Goal: Information Seeking & Learning: Understand process/instructions

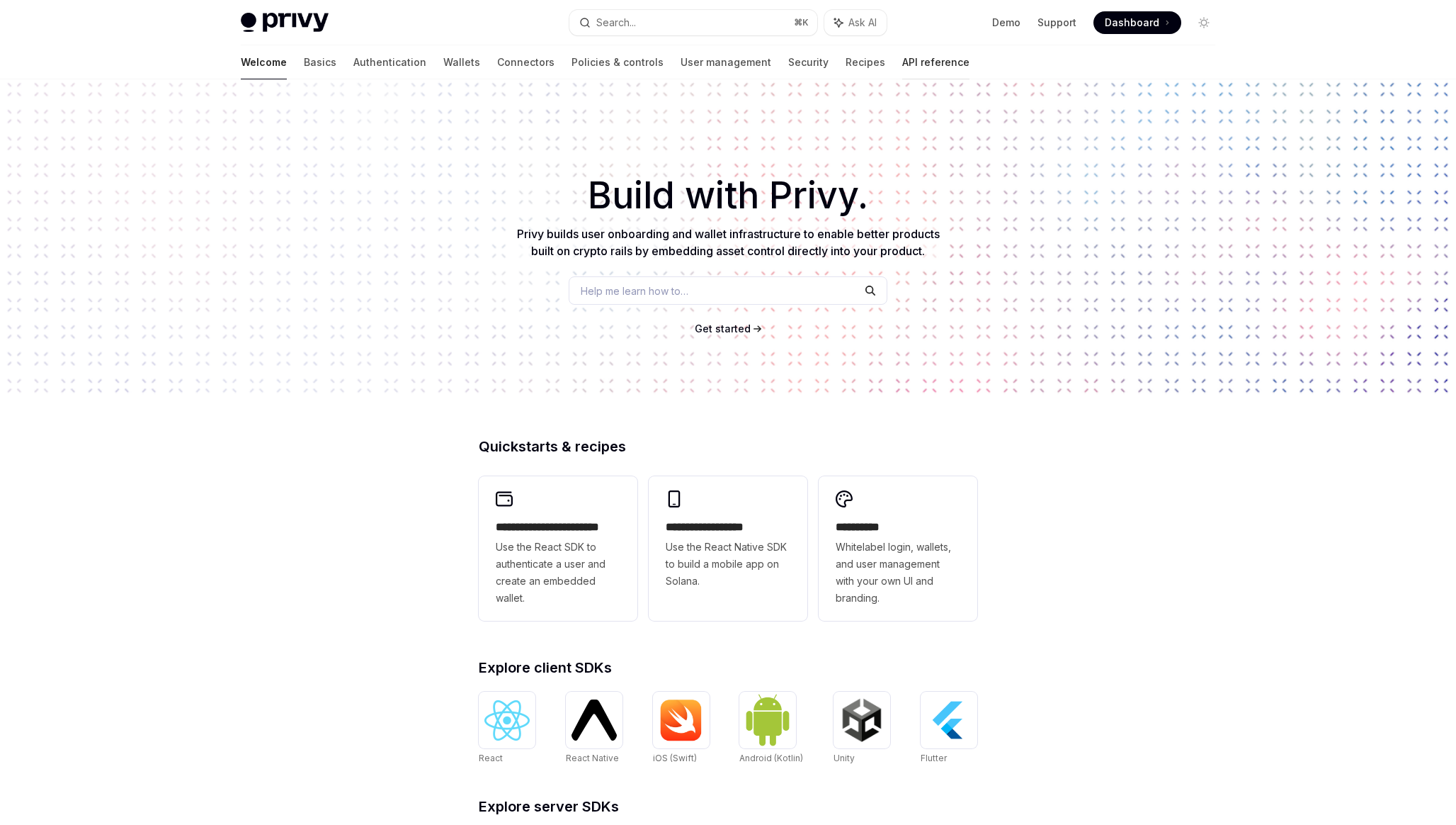
click at [902, 71] on link "API reference" at bounding box center [936, 62] width 67 height 34
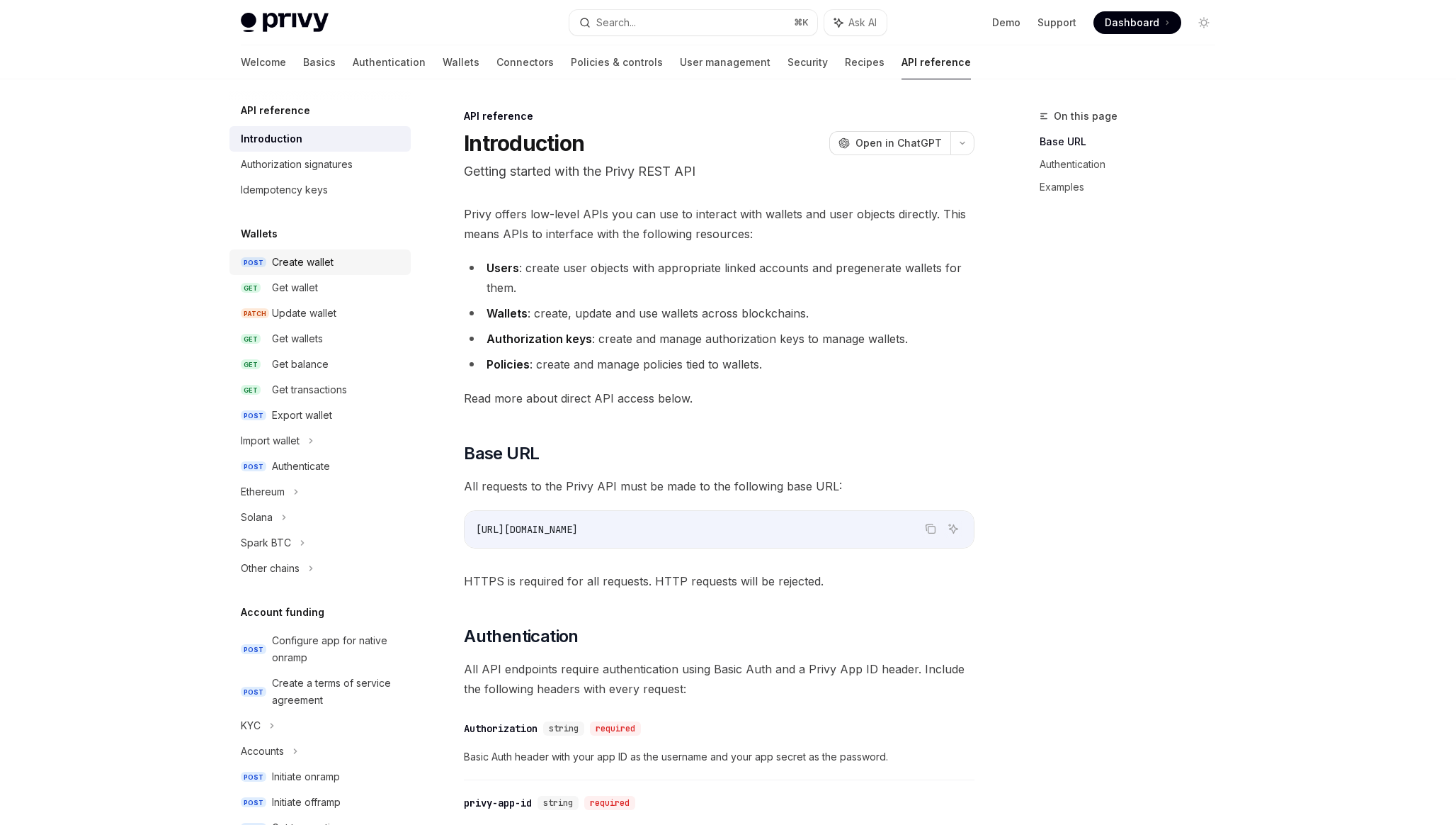
click at [336, 262] on div "Create wallet" at bounding box center [337, 262] width 130 height 17
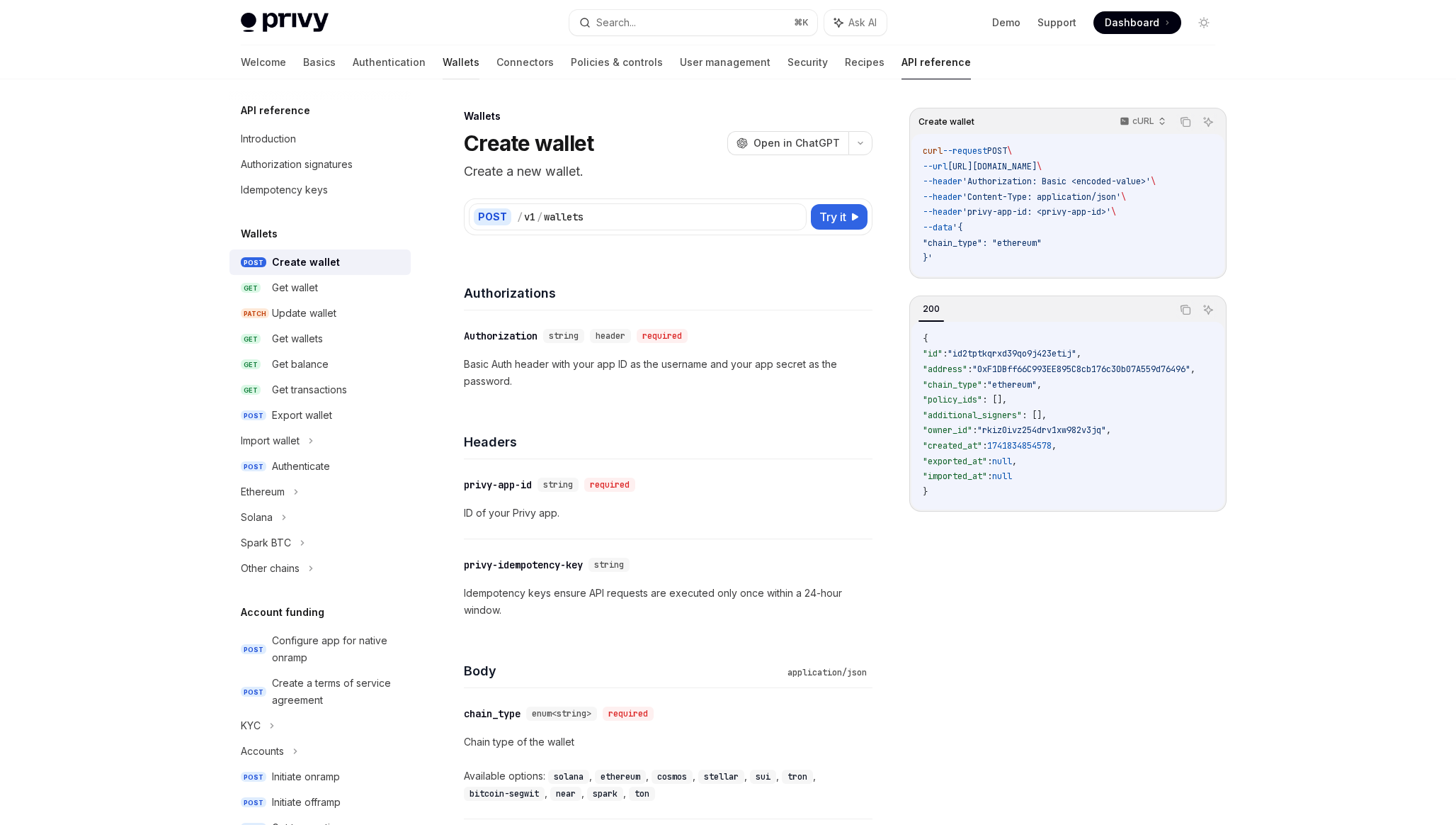
click at [443, 67] on link "Wallets" at bounding box center [461, 62] width 37 height 34
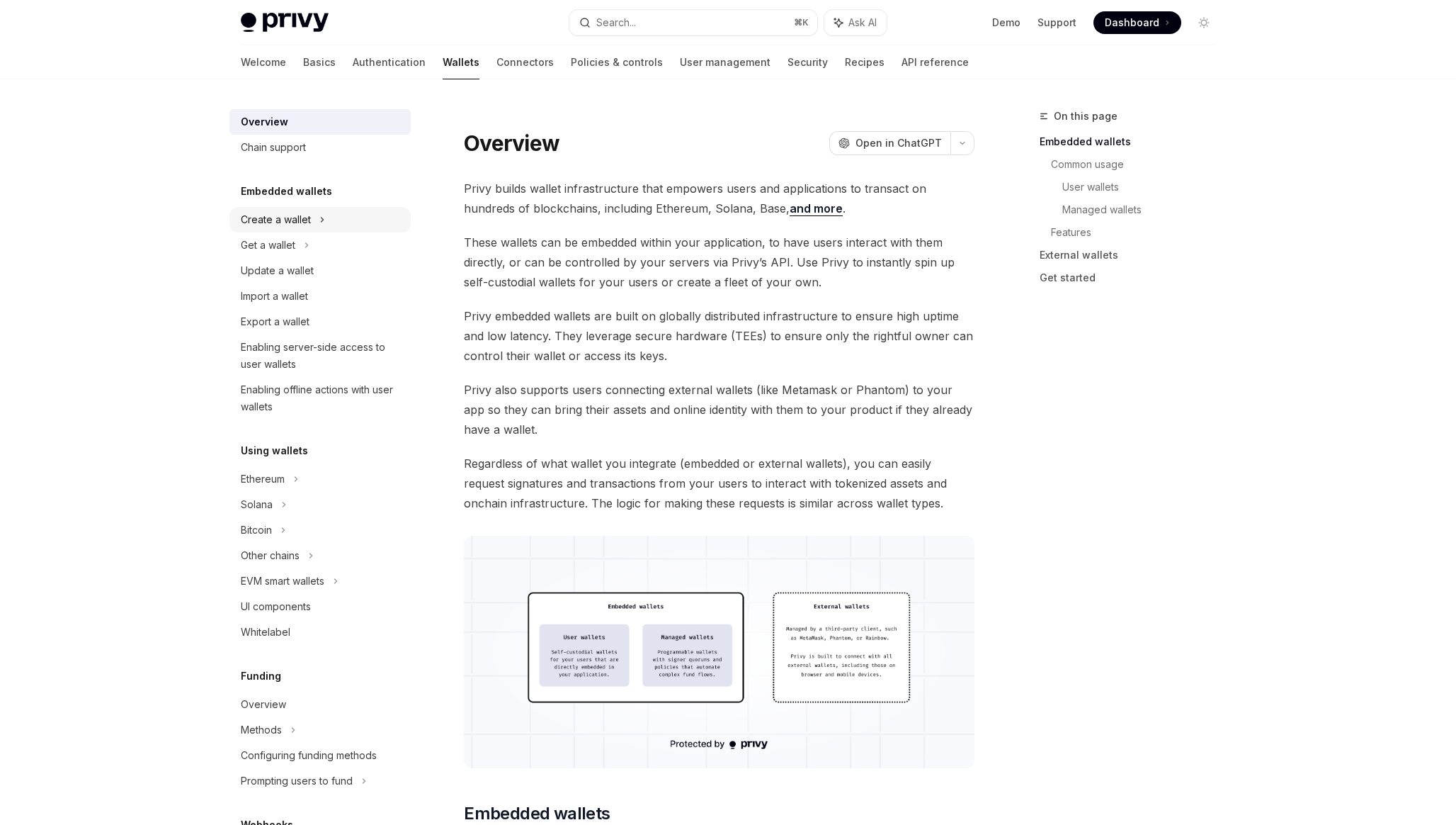
click at [297, 220] on div "Create a wallet" at bounding box center [275, 220] width 70 height 17
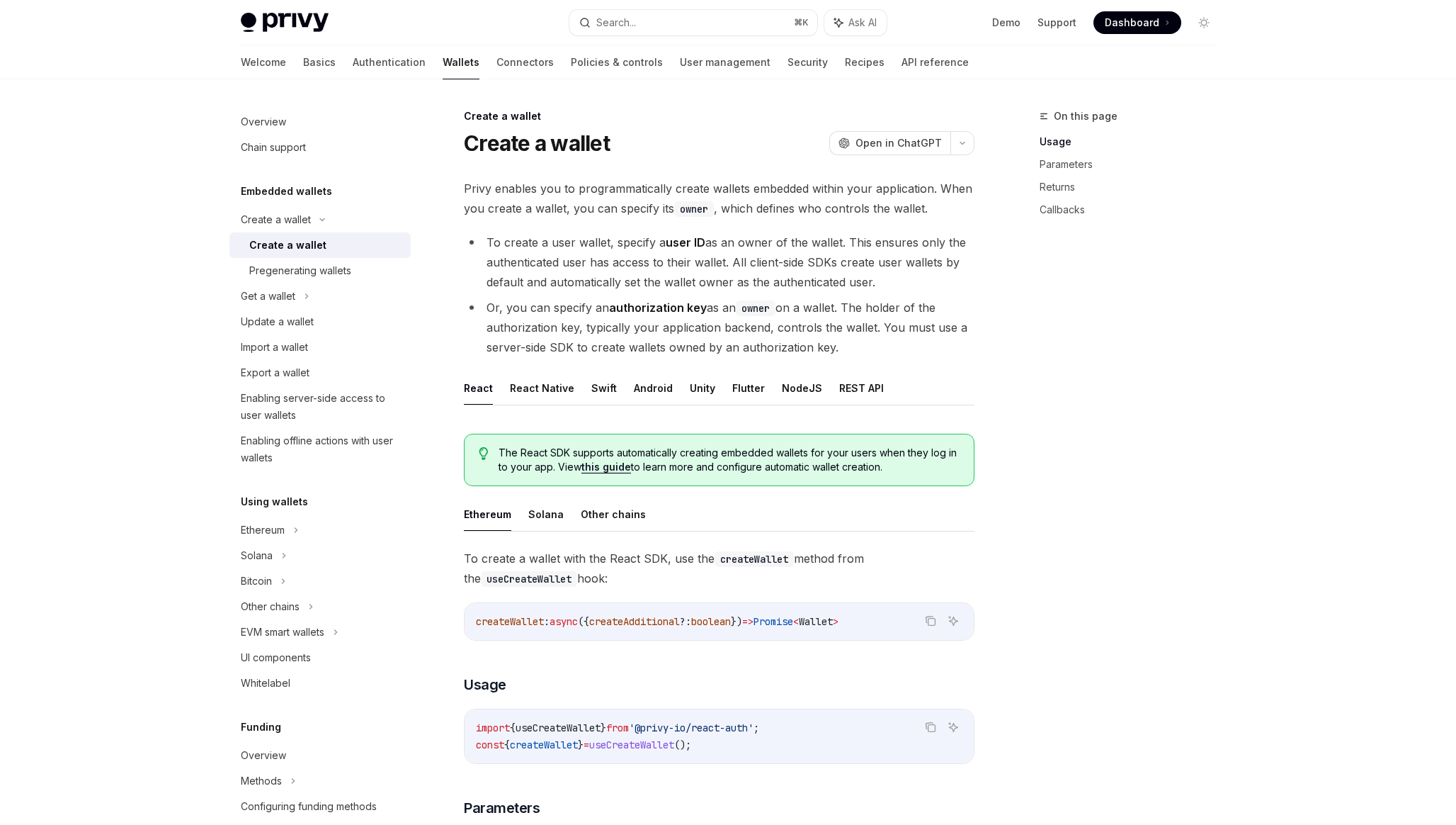
click at [284, 246] on div "Create a wallet" at bounding box center [288, 245] width 77 height 17
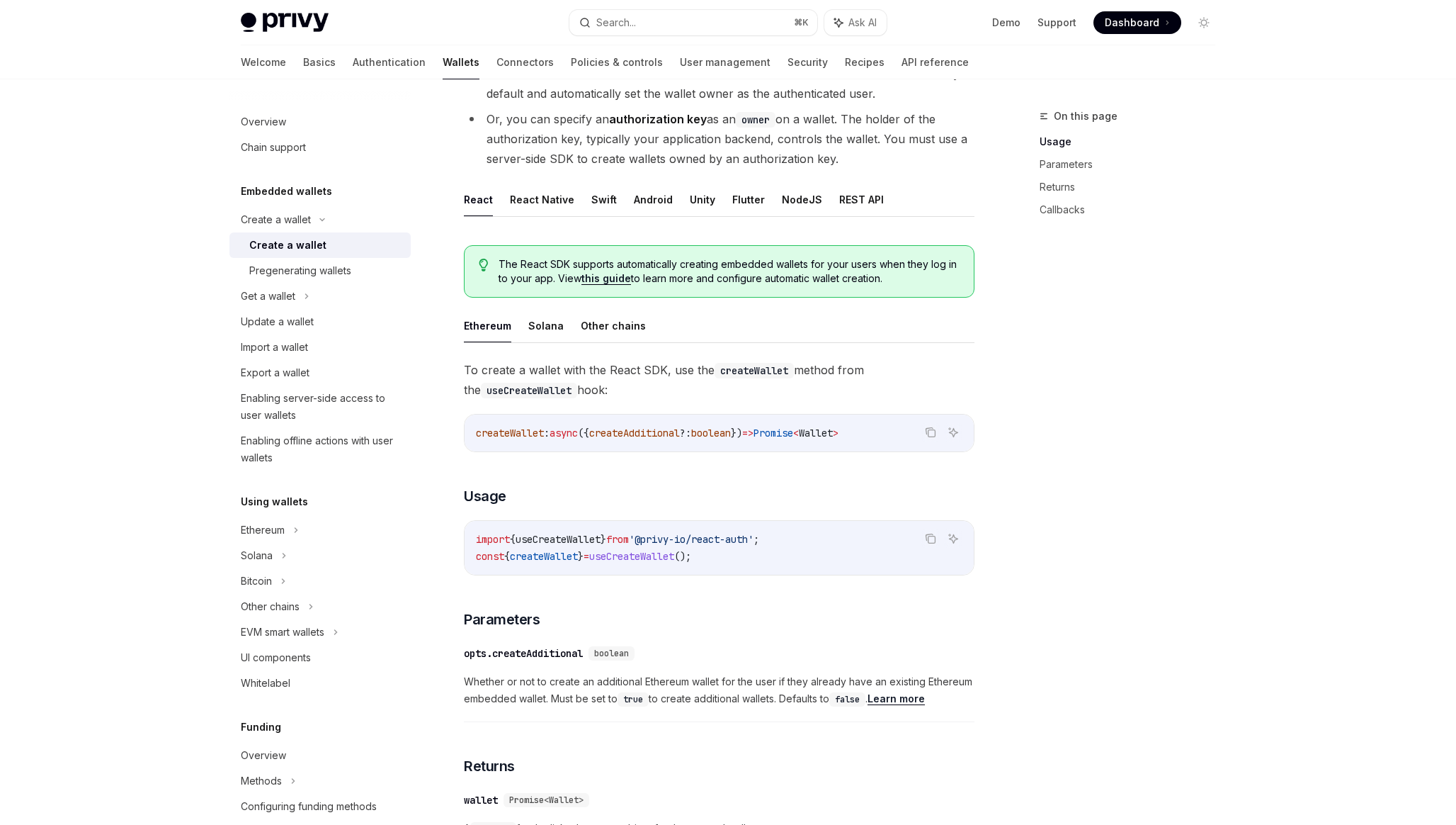
scroll to position [190, 0]
drag, startPoint x: 482, startPoint y: 422, endPoint x: 603, endPoint y: 429, distance: 121.2
click at [603, 429] on div "createWallet : async ({ createAdditional ?: boolean }) => Promise < Wallet >" at bounding box center [720, 431] width 510 height 37
click at [590, 429] on span "({" at bounding box center [583, 431] width 11 height 13
drag, startPoint x: 496, startPoint y: 435, endPoint x: 670, endPoint y: 434, distance: 174.0
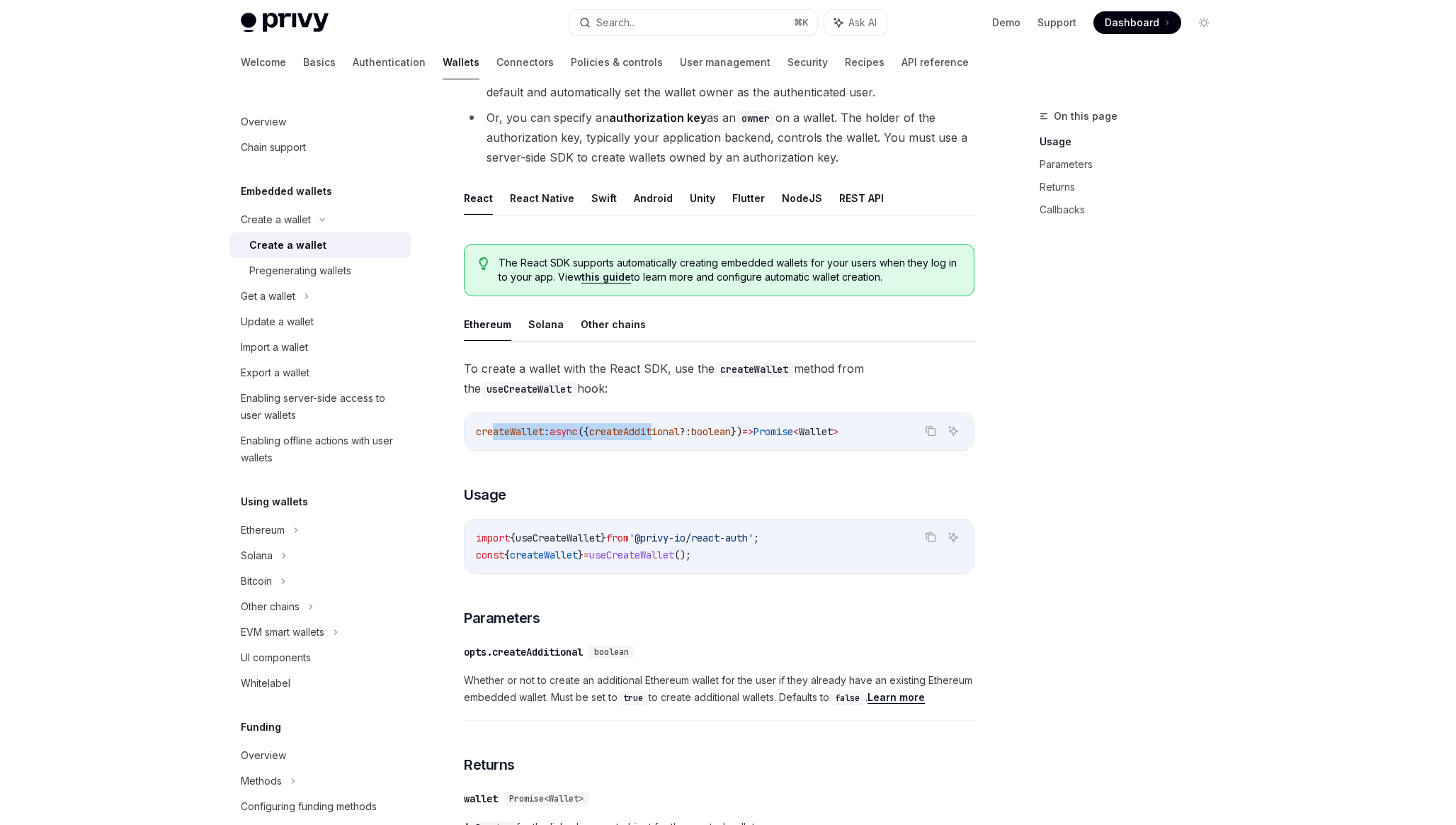
click at [670, 434] on span "createWallet : async ({ createAdditional ?: boolean }) => Promise < Wallet >" at bounding box center [657, 431] width 363 height 13
drag, startPoint x: 776, startPoint y: 436, endPoint x: 554, endPoint y: 434, distance: 222.0
click at [554, 434] on span "createWallet : async ({ createAdditional ?: boolean }) => Promise < Wallet >" at bounding box center [657, 431] width 363 height 13
click at [550, 434] on span ":" at bounding box center [546, 431] width 5 height 13
drag, startPoint x: 554, startPoint y: 434, endPoint x: 769, endPoint y: 427, distance: 215.1
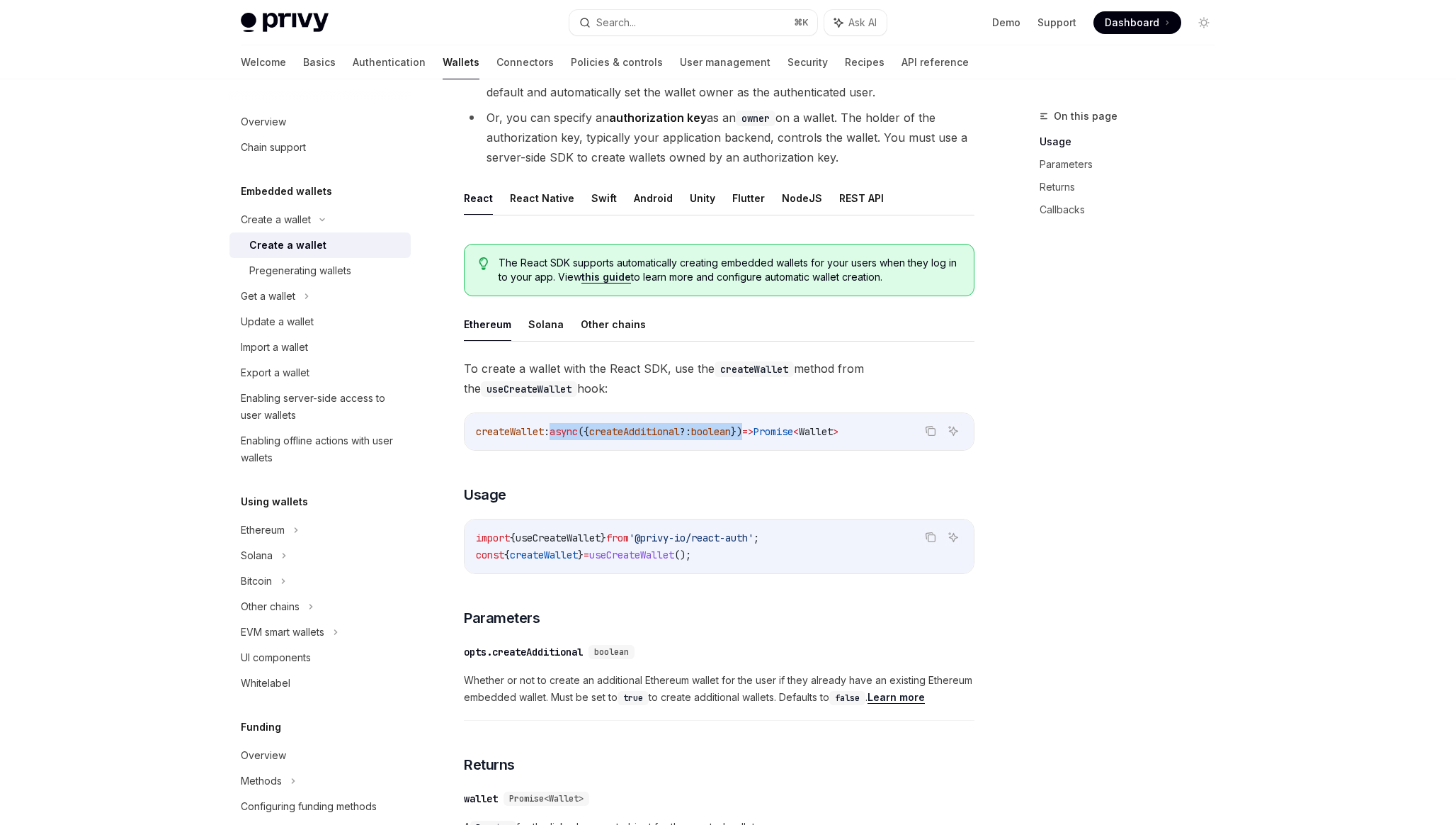
click at [769, 427] on span "createWallet : async ({ createAdditional ?: boolean }) => Promise < Wallet >" at bounding box center [657, 431] width 363 height 13
click at [743, 427] on span "})" at bounding box center [736, 431] width 11 height 13
drag, startPoint x: 770, startPoint y: 427, endPoint x: 554, endPoint y: 433, distance: 216.1
click at [554, 433] on span "createWallet : async ({ createAdditional ?: boolean }) => Promise < Wallet >" at bounding box center [657, 431] width 363 height 13
click at [550, 433] on span ":" at bounding box center [546, 431] width 5 height 13
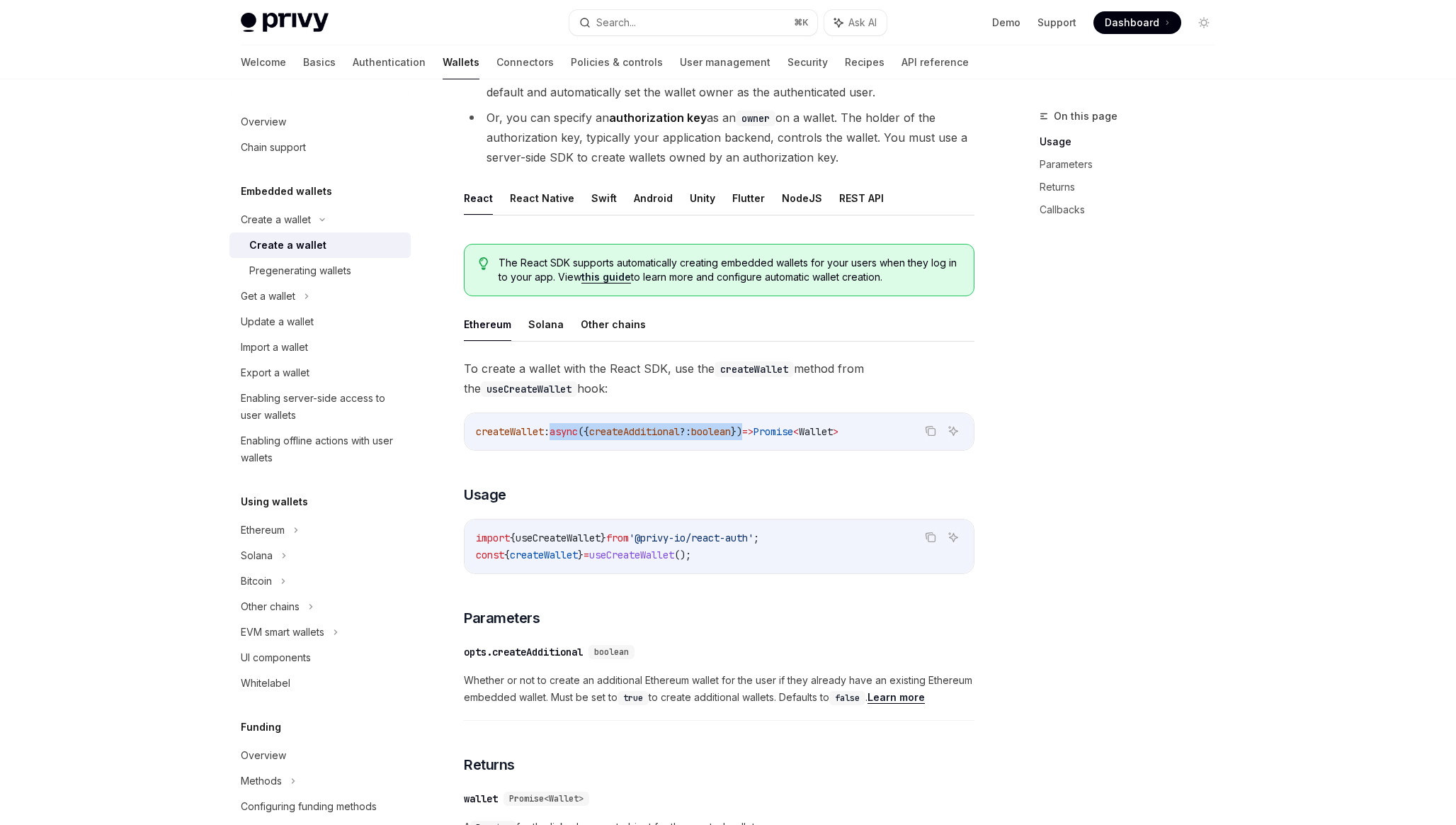
drag, startPoint x: 554, startPoint y: 433, endPoint x: 767, endPoint y: 431, distance: 213.0
click at [767, 431] on span "createWallet : async ({ createAdditional ?: boolean }) => Promise < Wallet >" at bounding box center [657, 431] width 363 height 13
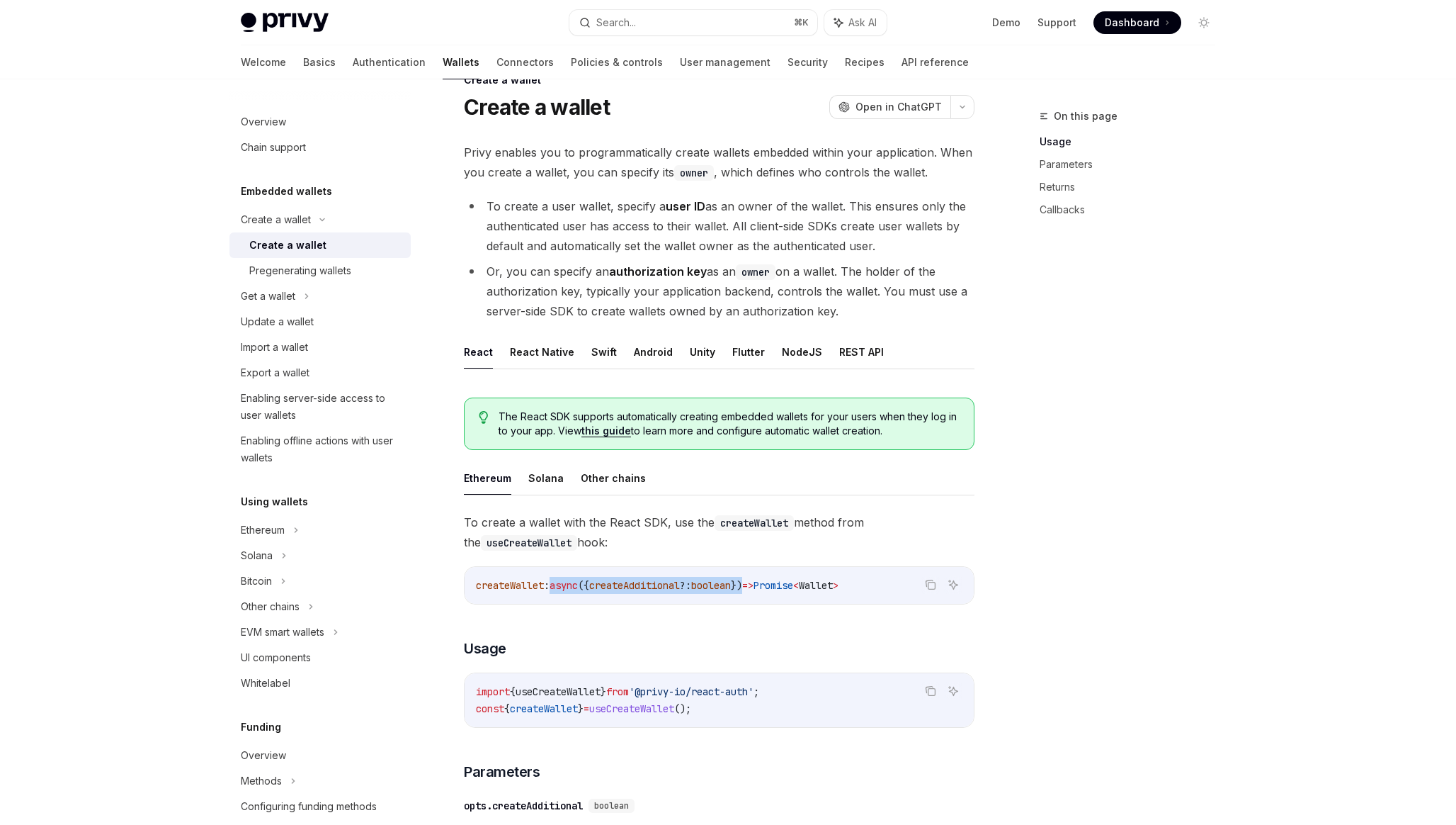
scroll to position [0, 0]
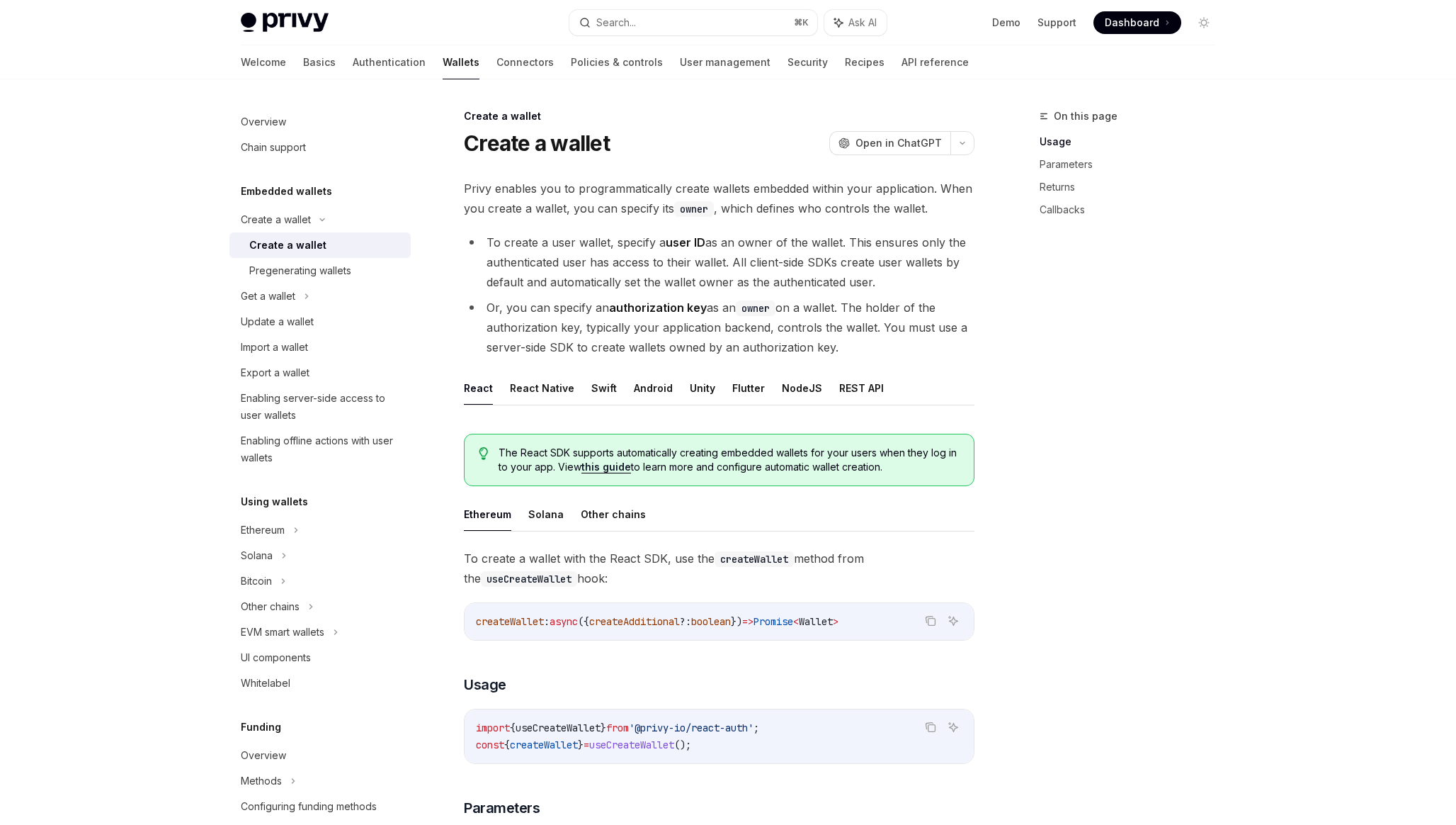
click at [740, 322] on li "Or, you can specify an authorization key as an owner on a wallet. The holder of…" at bounding box center [719, 327] width 510 height 60
click at [902, 64] on link "API reference" at bounding box center [935, 62] width 67 height 34
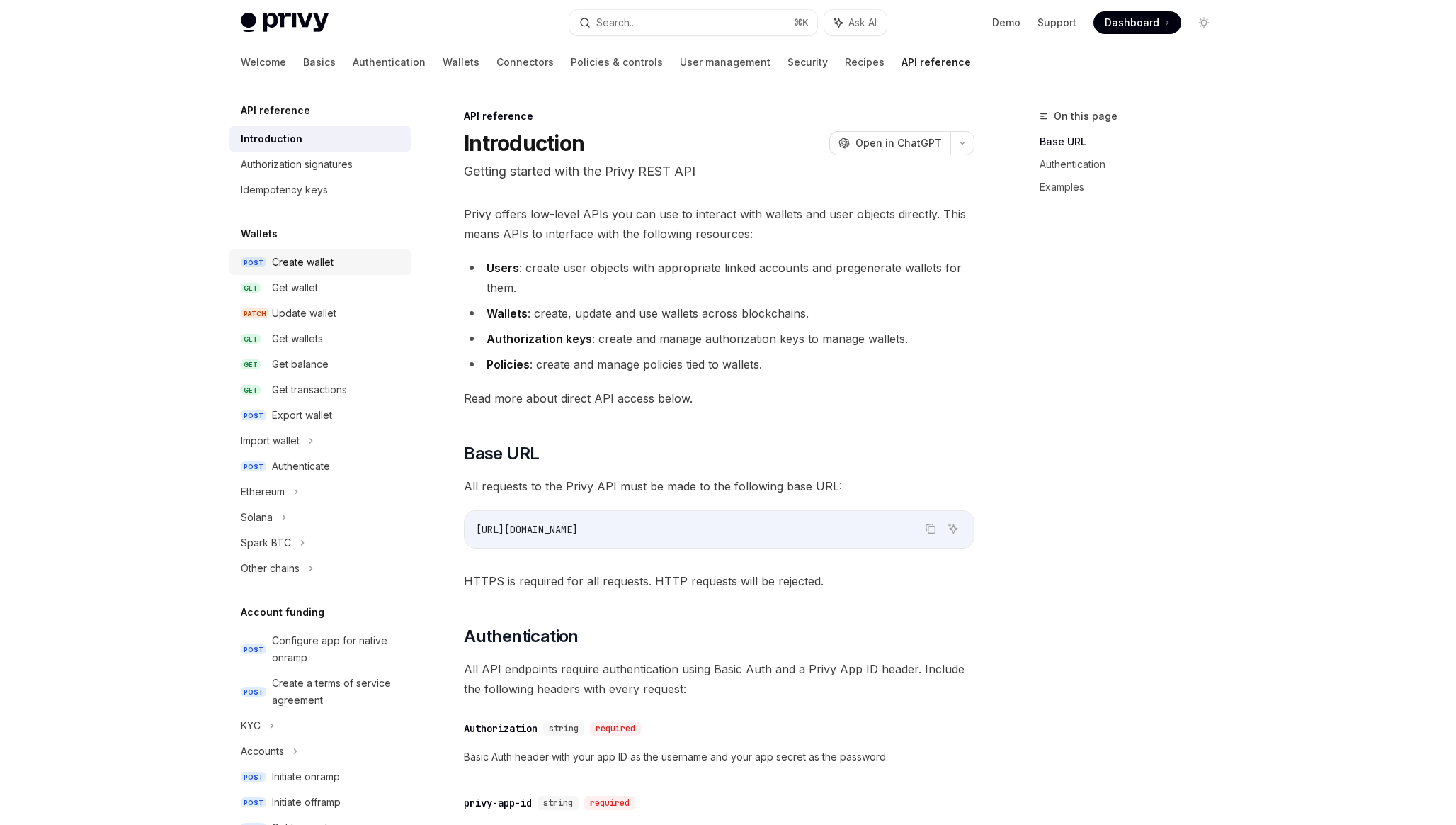
click at [299, 263] on div "Create wallet" at bounding box center [303, 262] width 62 height 17
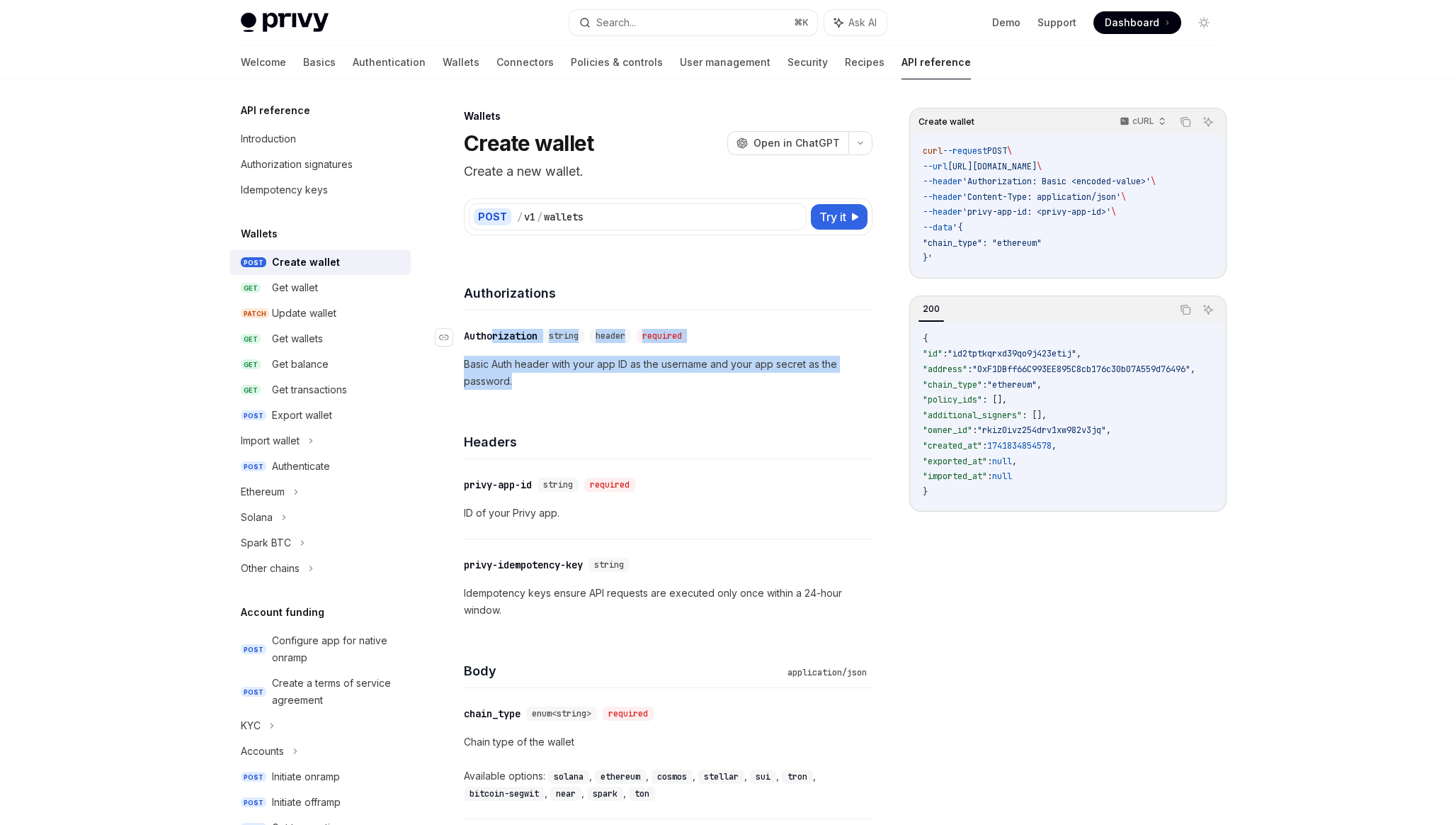
drag, startPoint x: 576, startPoint y: 383, endPoint x: 496, endPoint y: 330, distance: 96.0
click at [496, 331] on div "​ Authorization string header required Basic Auth header with your app ID as th…" at bounding box center [668, 358] width 408 height 96
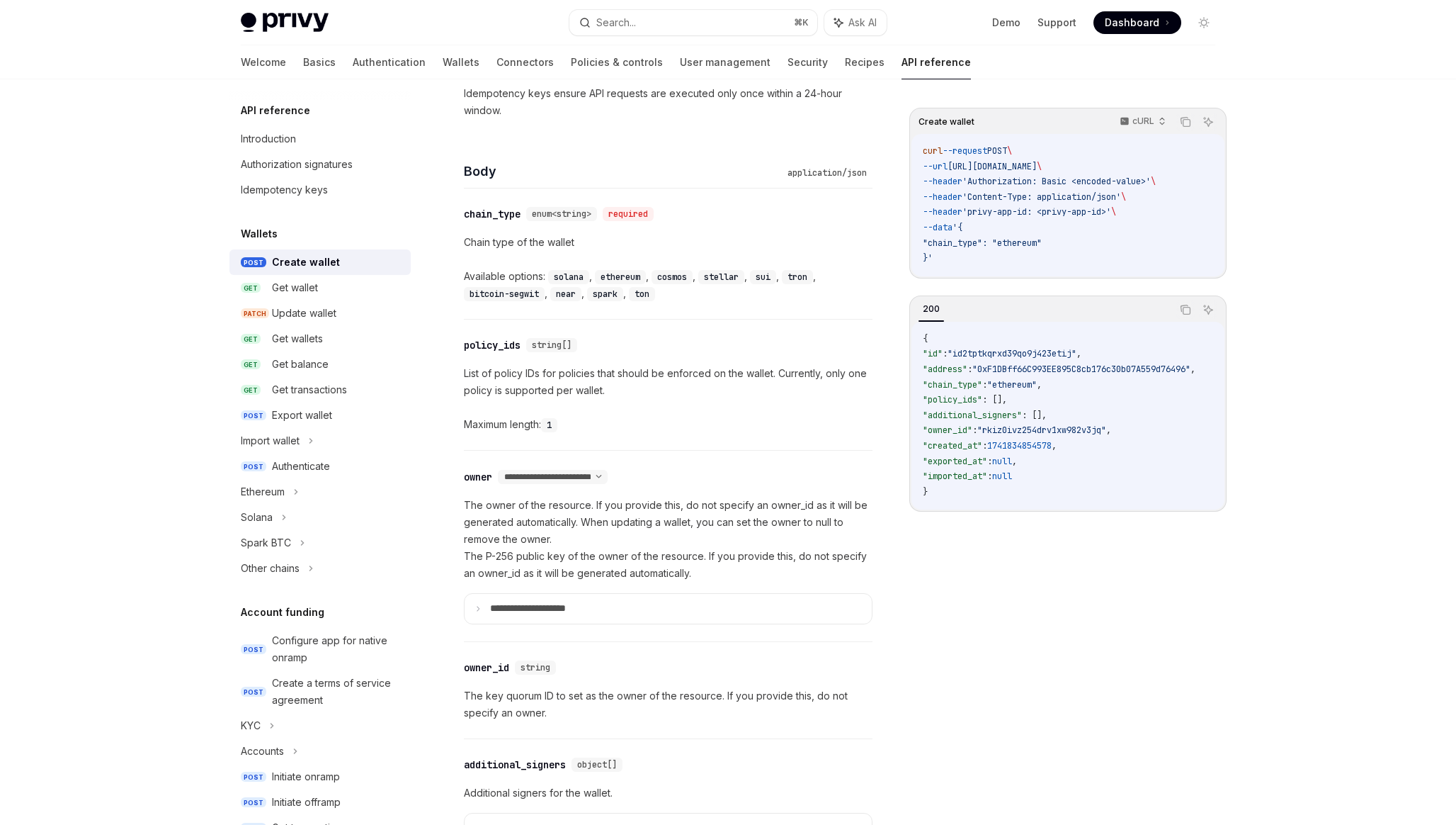
scroll to position [505, 0]
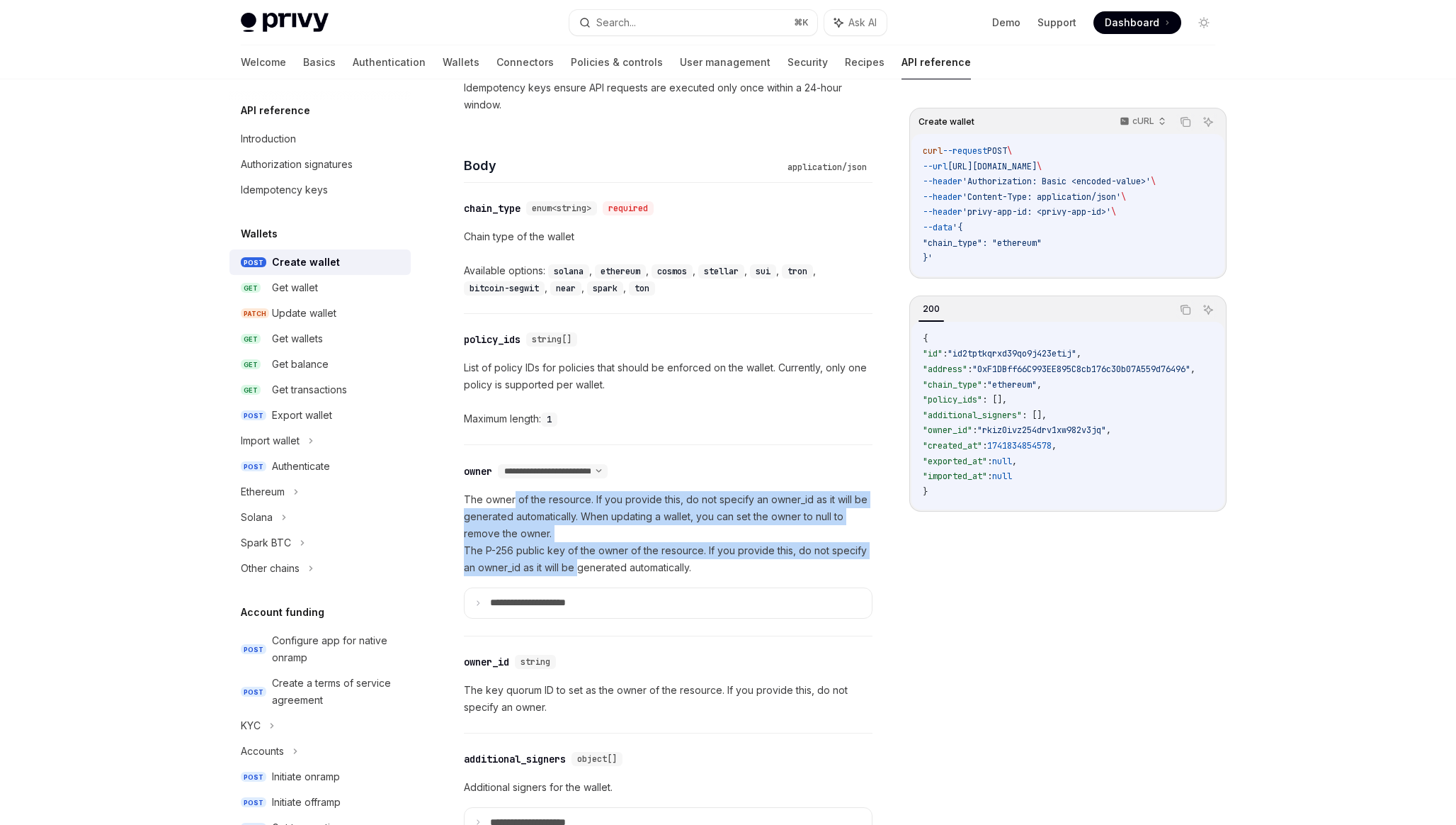
drag, startPoint x: 512, startPoint y: 495, endPoint x: 578, endPoint y: 565, distance: 96.2
click at [578, 565] on p "The owner of the resource. If you provide this, do not specify an owner_id as i…" at bounding box center [668, 533] width 408 height 85
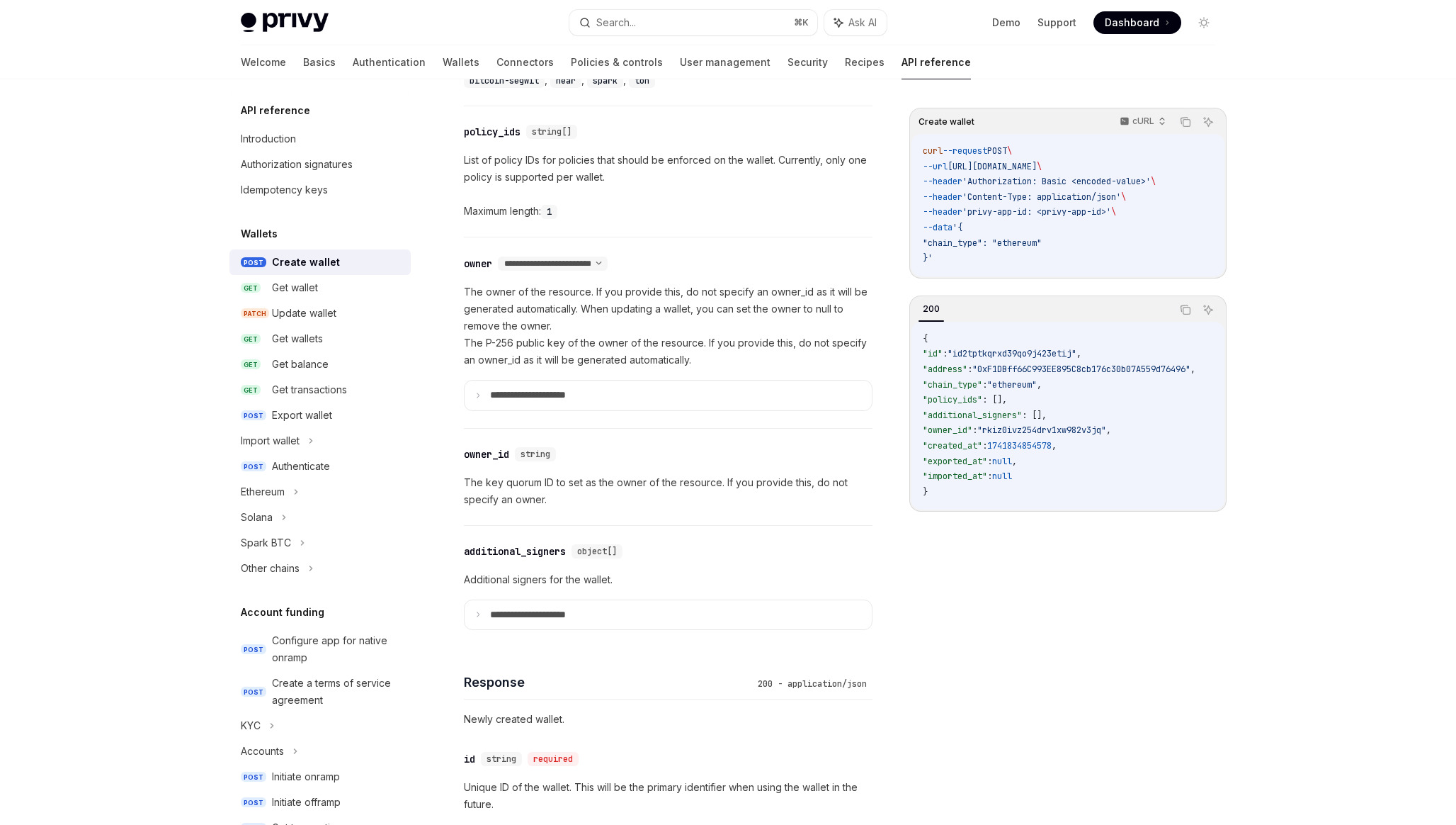
scroll to position [714, 0]
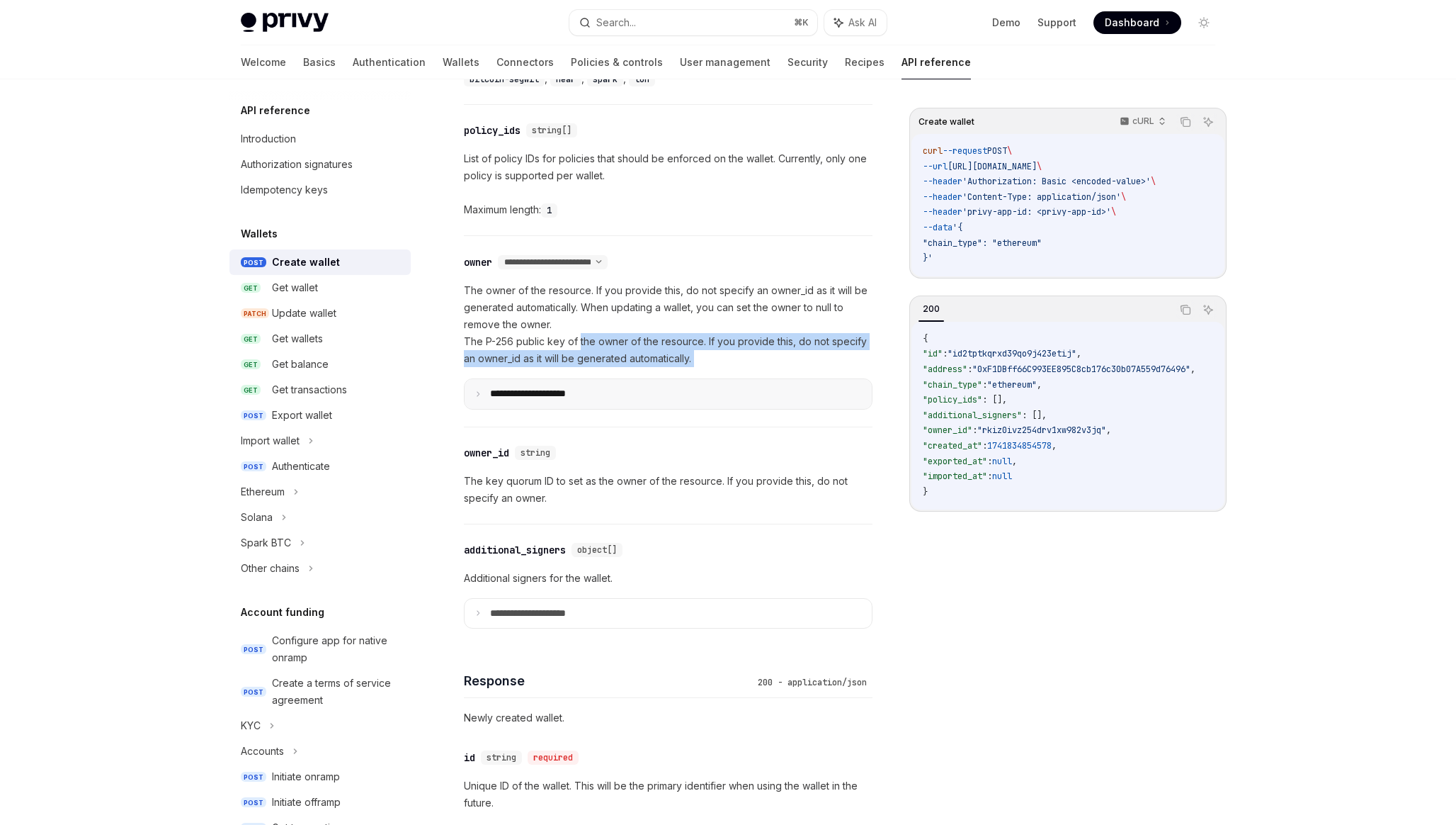
drag, startPoint x: 579, startPoint y: 336, endPoint x: 655, endPoint y: 378, distance: 86.8
click at [655, 378] on div "**********" at bounding box center [668, 346] width 408 height 128
click at [609, 391] on summary "**********" at bounding box center [668, 394] width 407 height 30
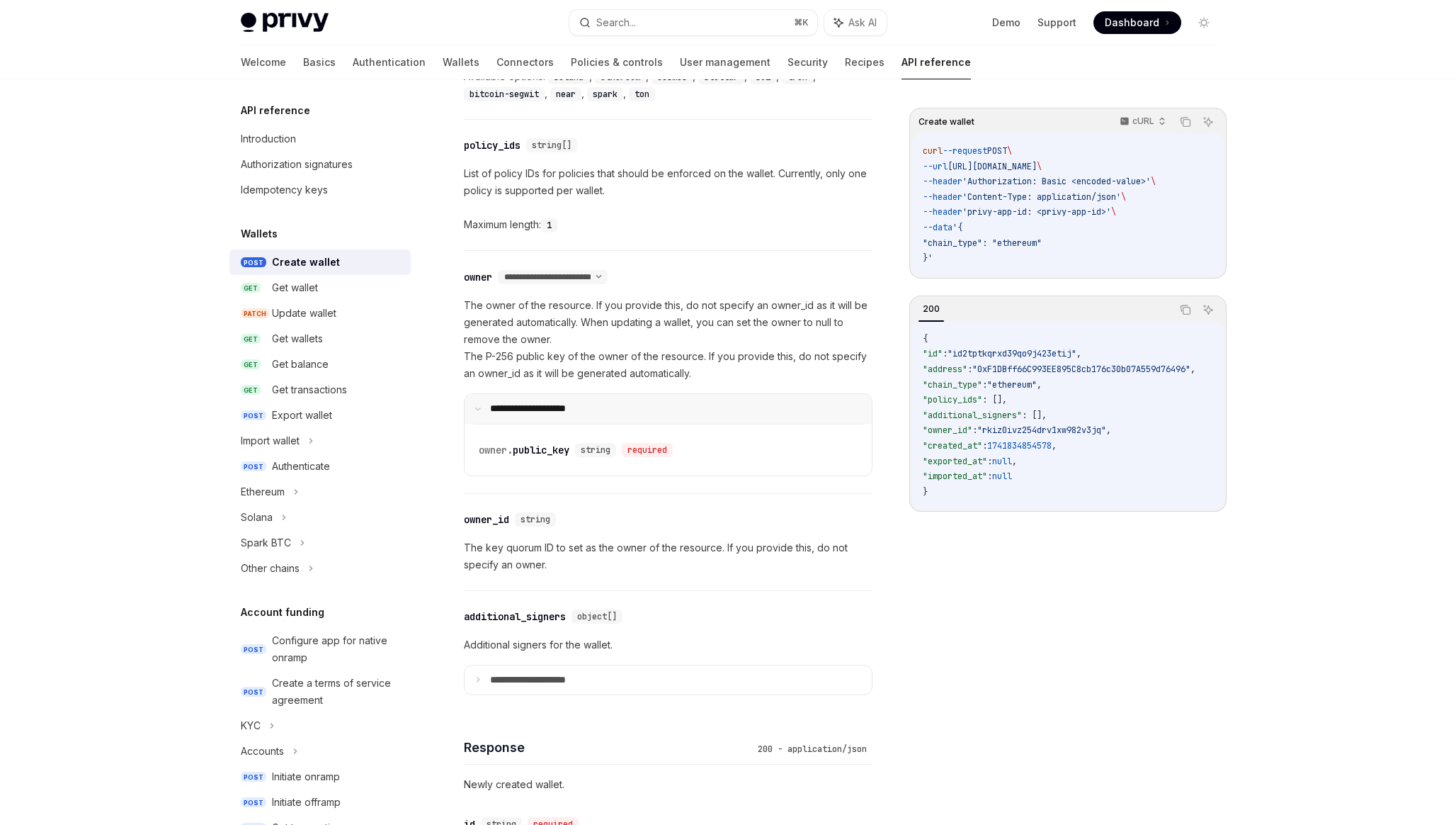
scroll to position [689, 0]
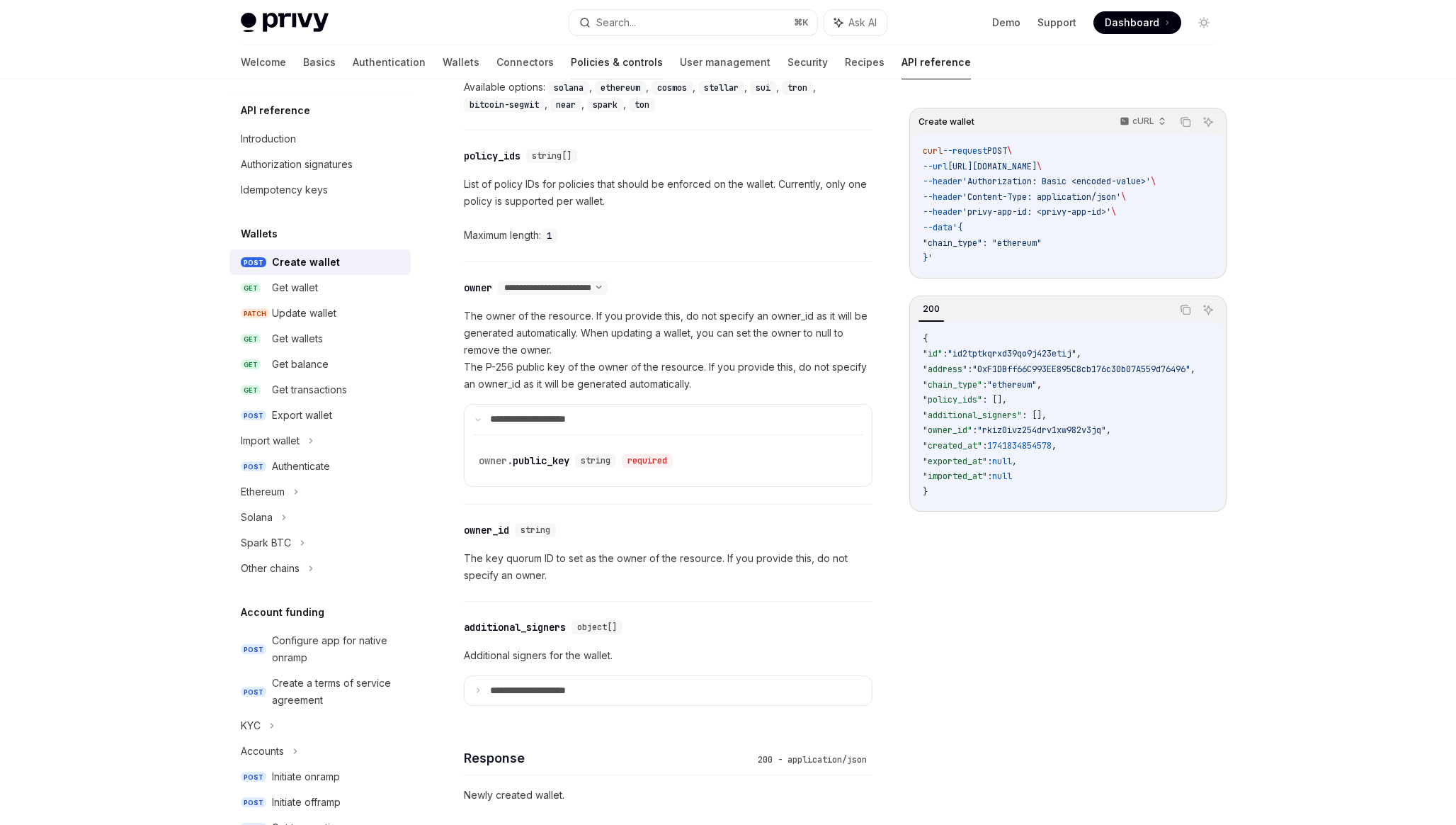
click at [571, 66] on link "Policies & controls" at bounding box center [616, 62] width 92 height 34
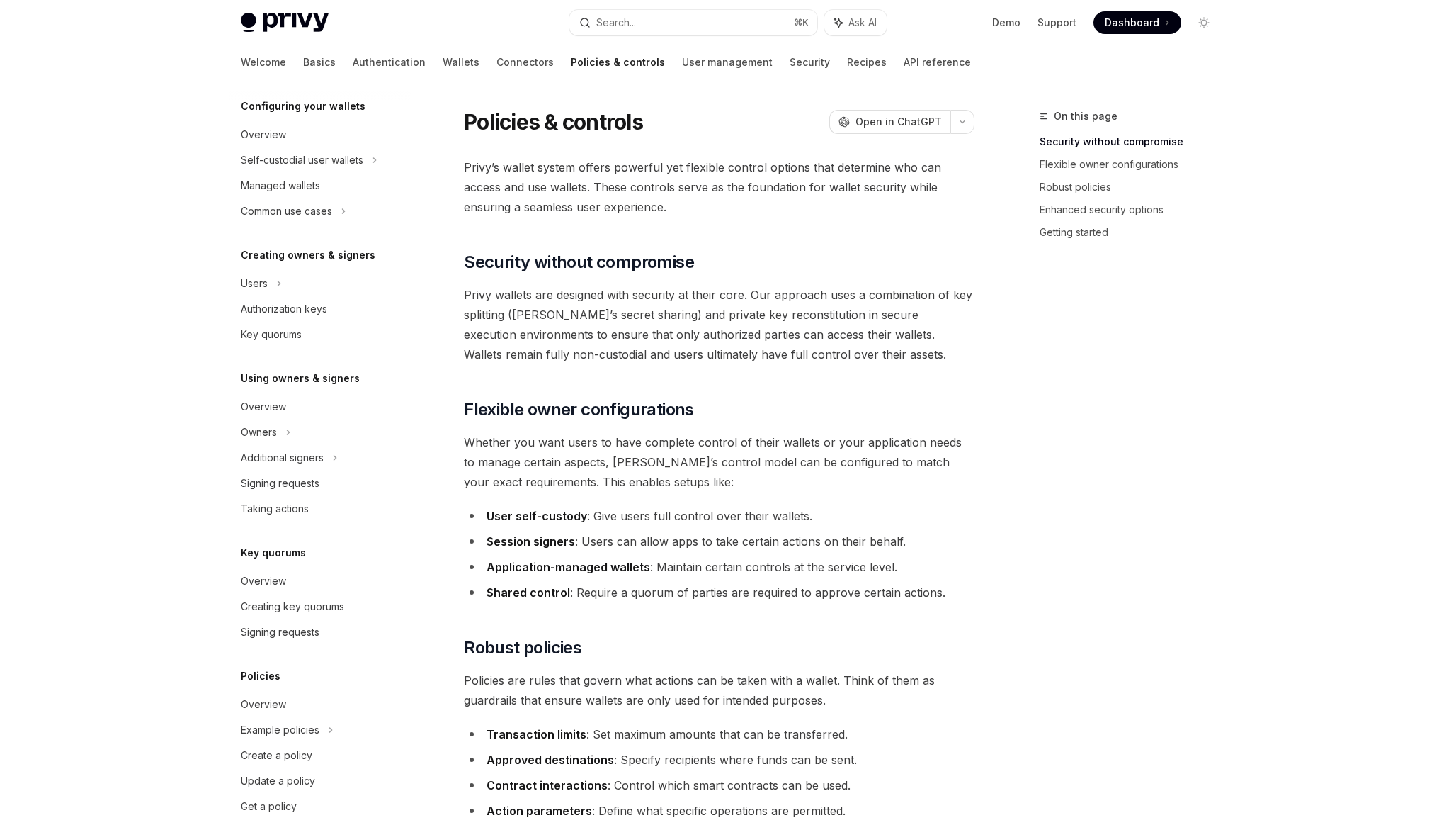
scroll to position [173, 0]
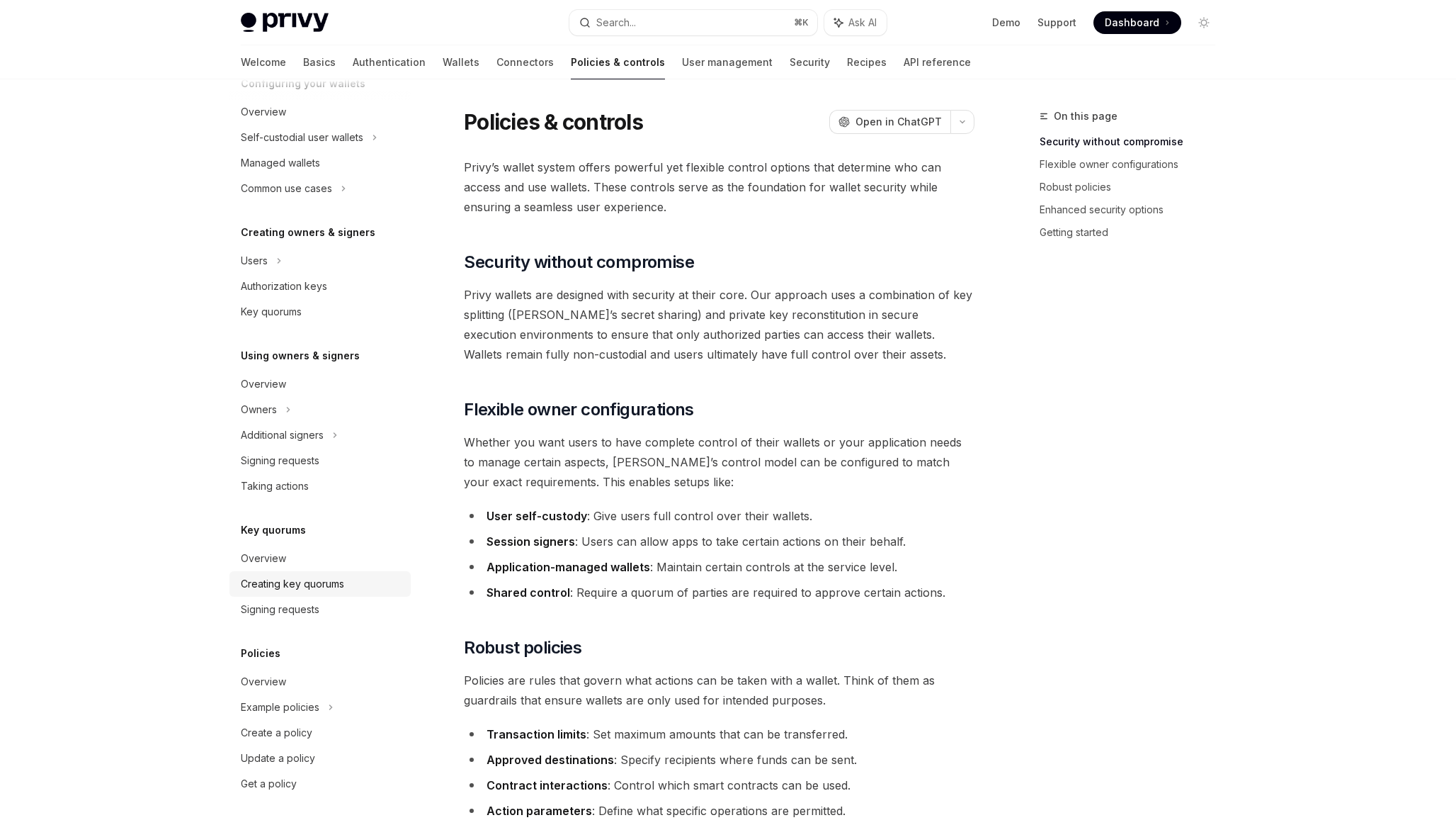
click at [271, 587] on div "Creating key quorums" at bounding box center [292, 584] width 103 height 17
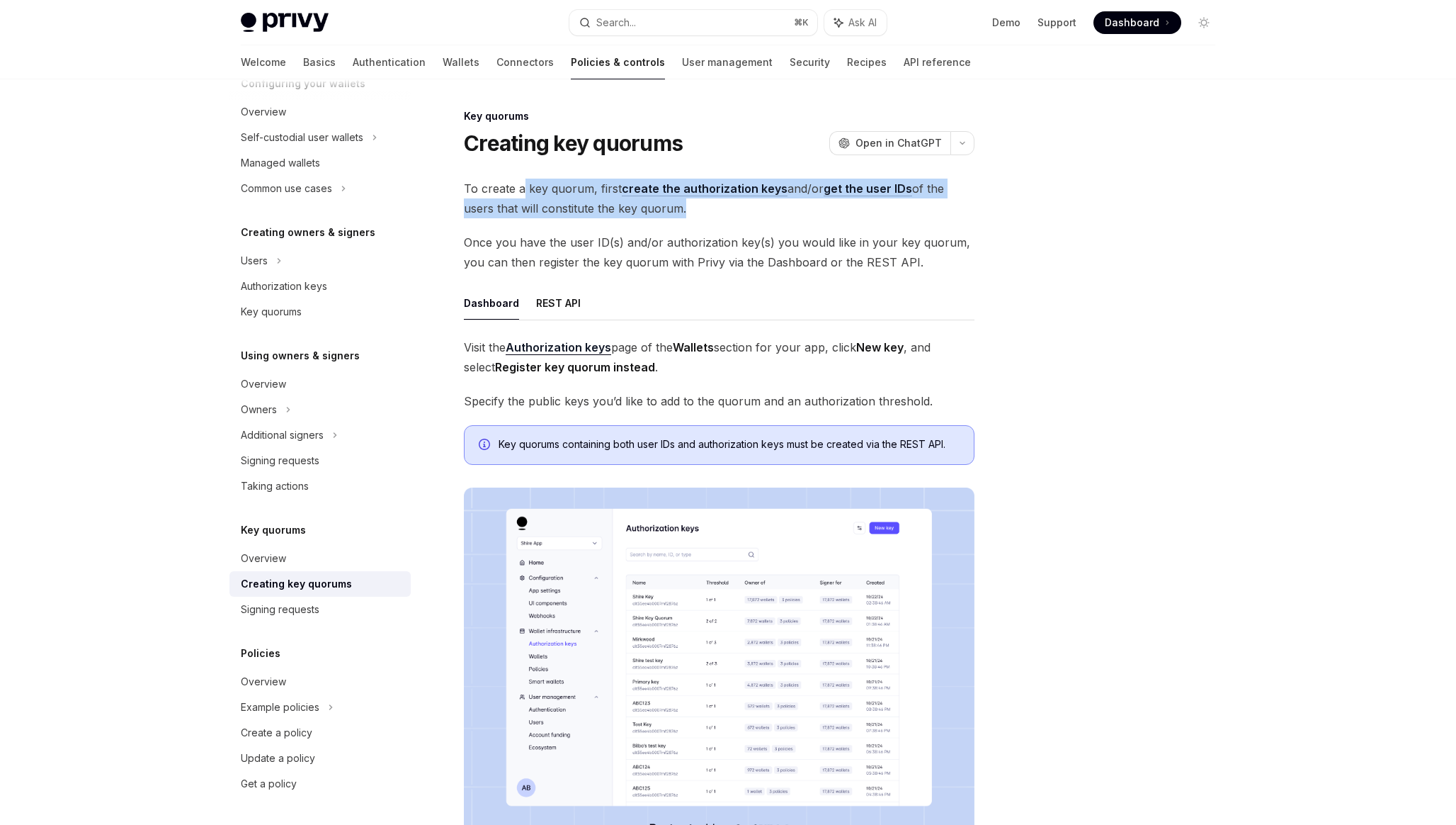
drag, startPoint x: 525, startPoint y: 182, endPoint x: 643, endPoint y: 213, distance: 122.0
click at [643, 213] on span "To create a key quorum, first create the authorization keys and/or get the user…" at bounding box center [719, 198] width 510 height 40
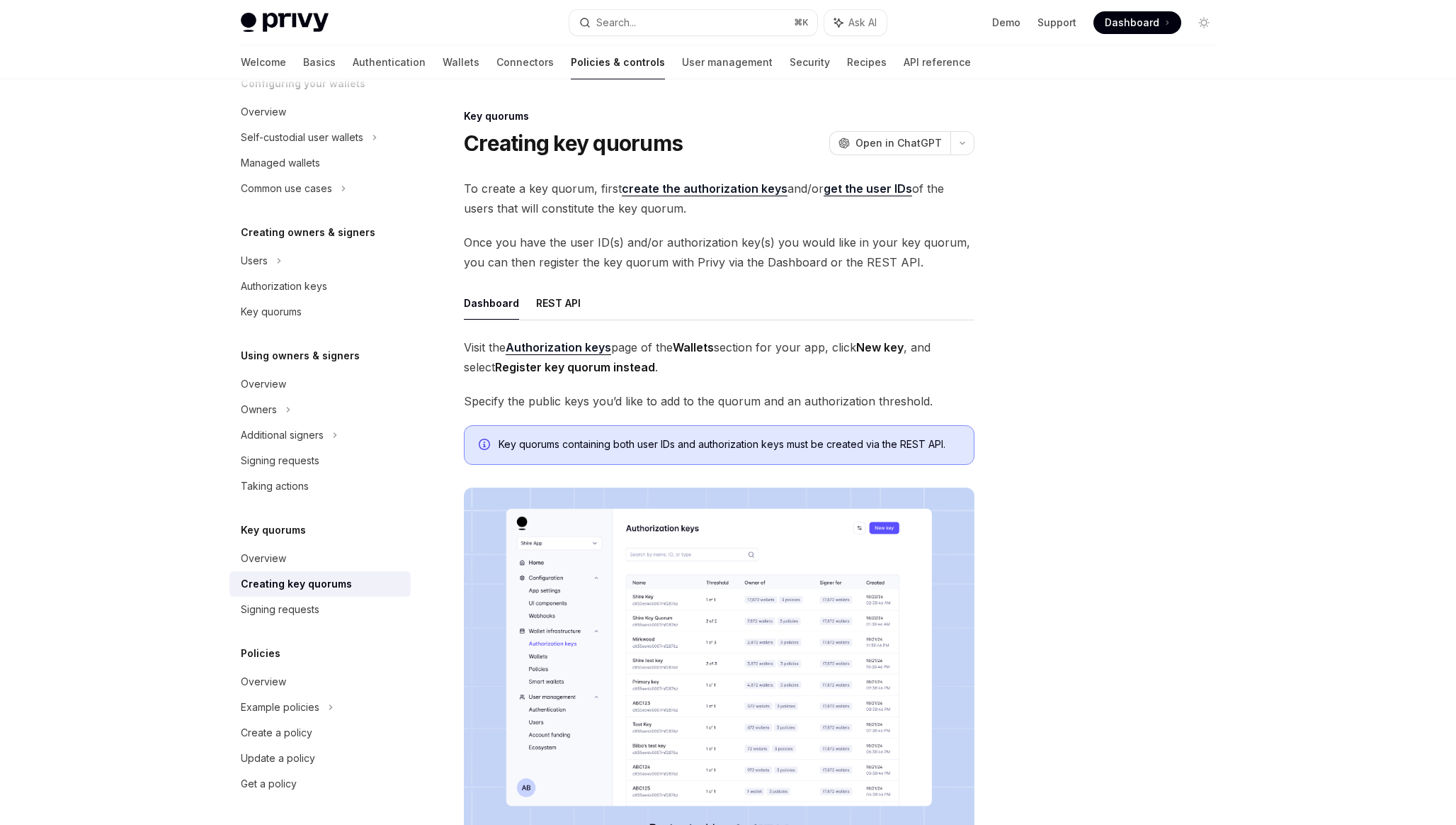
click at [659, 213] on span "To create a key quorum, first create the authorization keys and/or get the user…" at bounding box center [719, 198] width 510 height 40
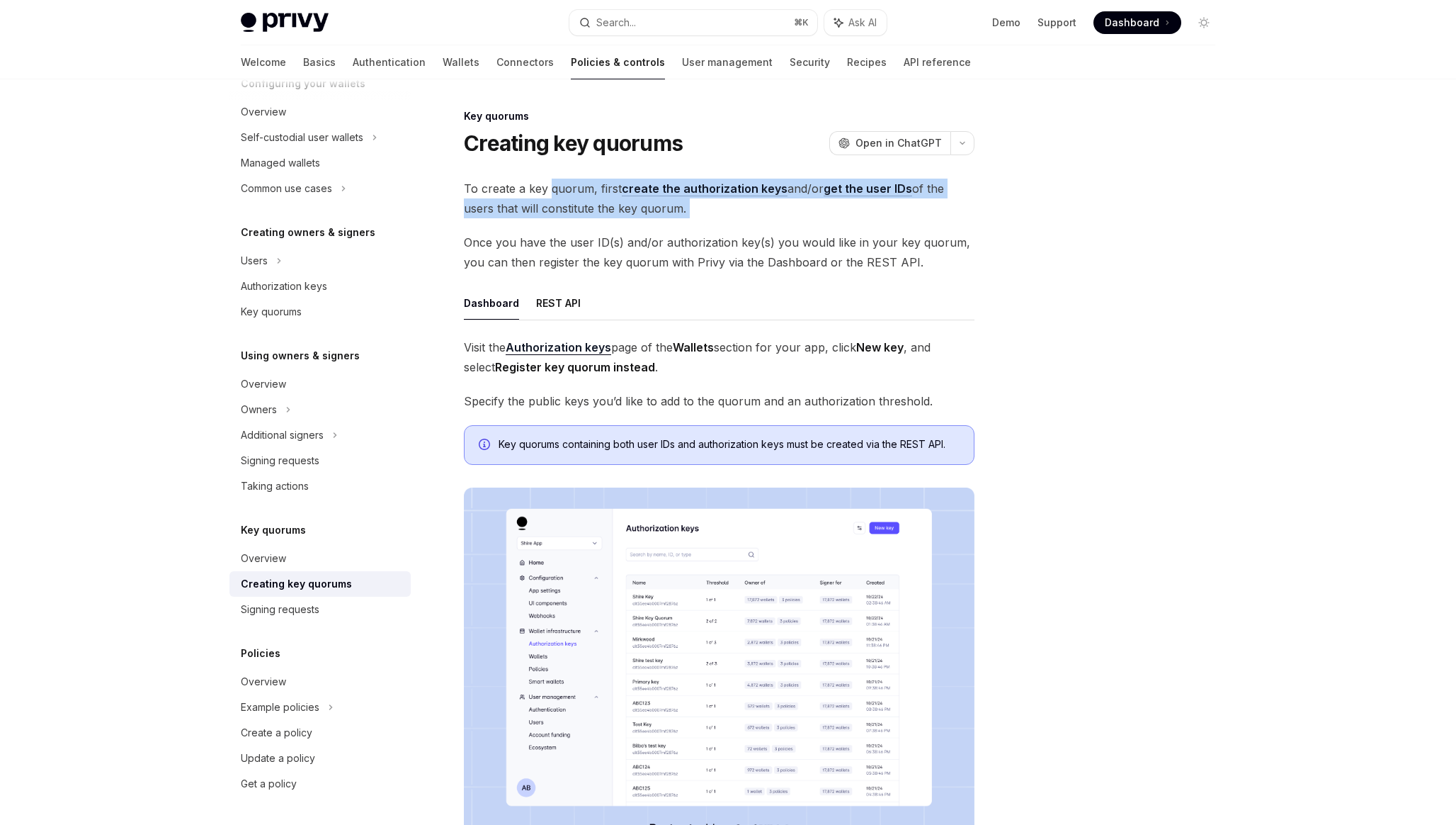
drag, startPoint x: 659, startPoint y: 213, endPoint x: 568, endPoint y: 192, distance: 93.4
click at [568, 192] on span "To create a key quorum, first create the authorization keys and/or get the user…" at bounding box center [719, 198] width 510 height 40
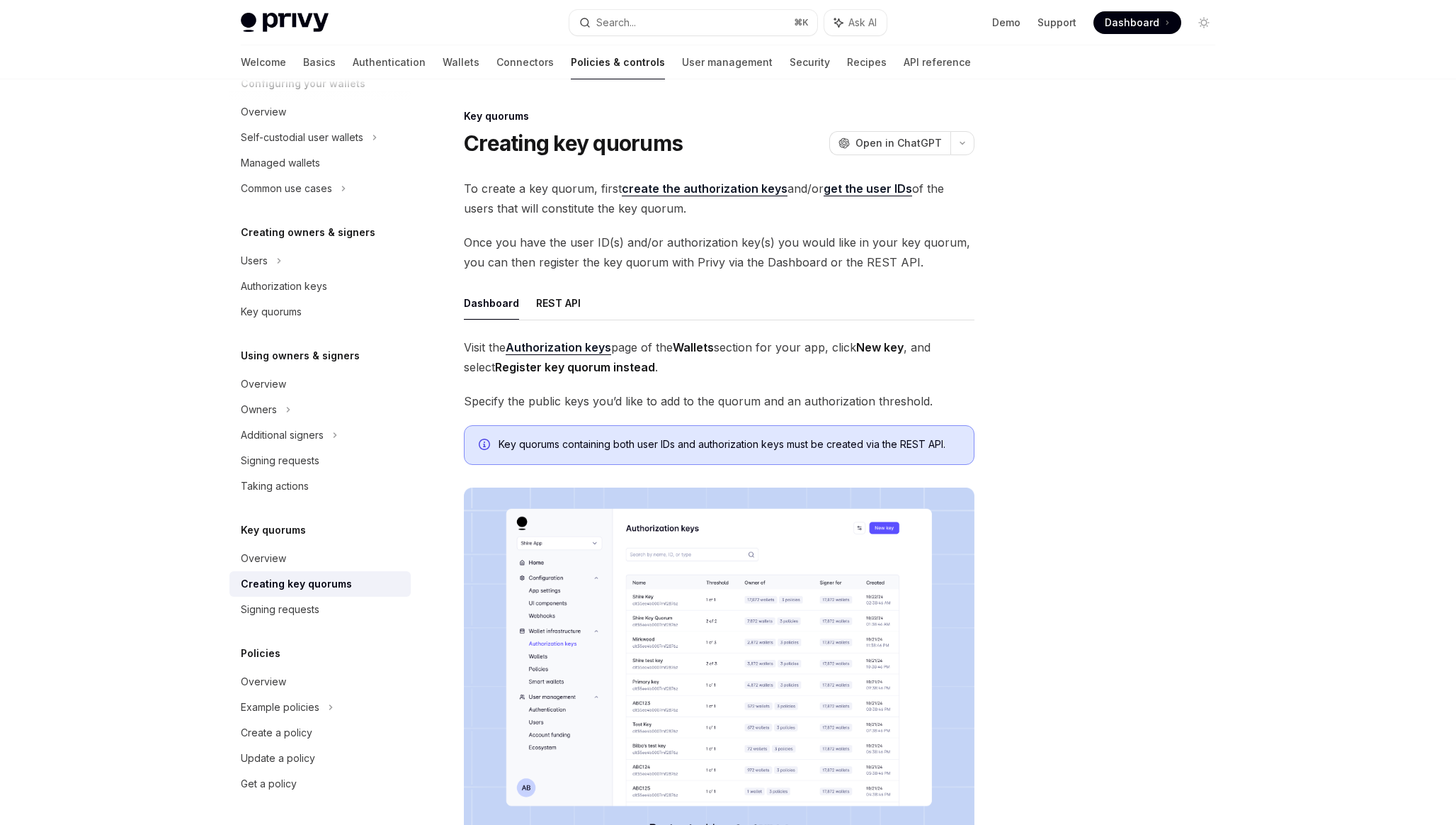
click at [793, 187] on span "To create a key quorum, first create the authorization keys and/or get the user…" at bounding box center [719, 198] width 510 height 40
drag, startPoint x: 793, startPoint y: 187, endPoint x: 942, endPoint y: 187, distance: 149.0
click at [942, 187] on span "To create a key quorum, first create the authorization keys and/or get the user…" at bounding box center [719, 198] width 510 height 40
drag, startPoint x: 942, startPoint y: 187, endPoint x: 804, endPoint y: 184, distance: 138.0
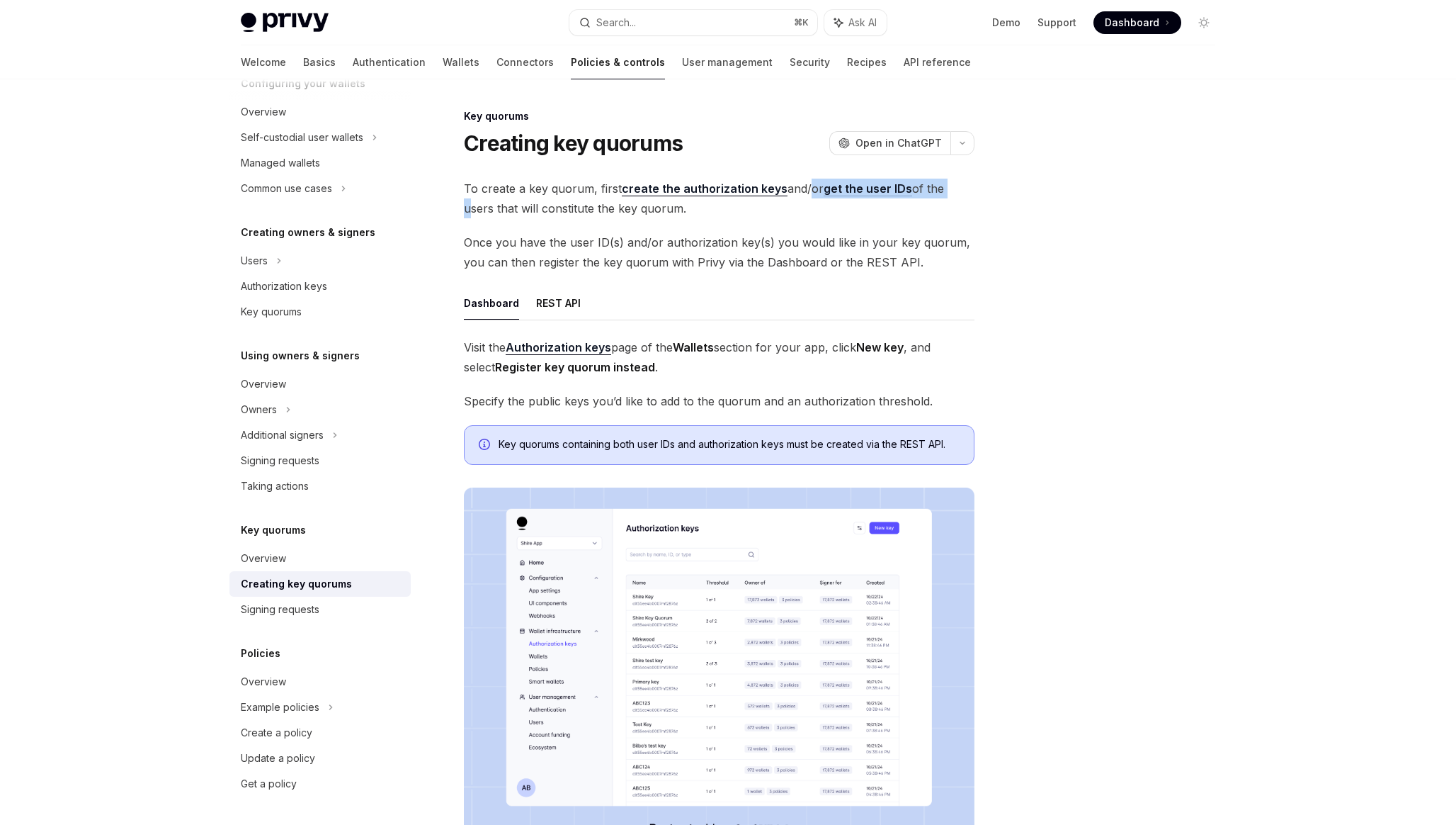
click at [804, 184] on span "To create a key quorum, first create the authorization keys and/or get the user…" at bounding box center [719, 198] width 510 height 40
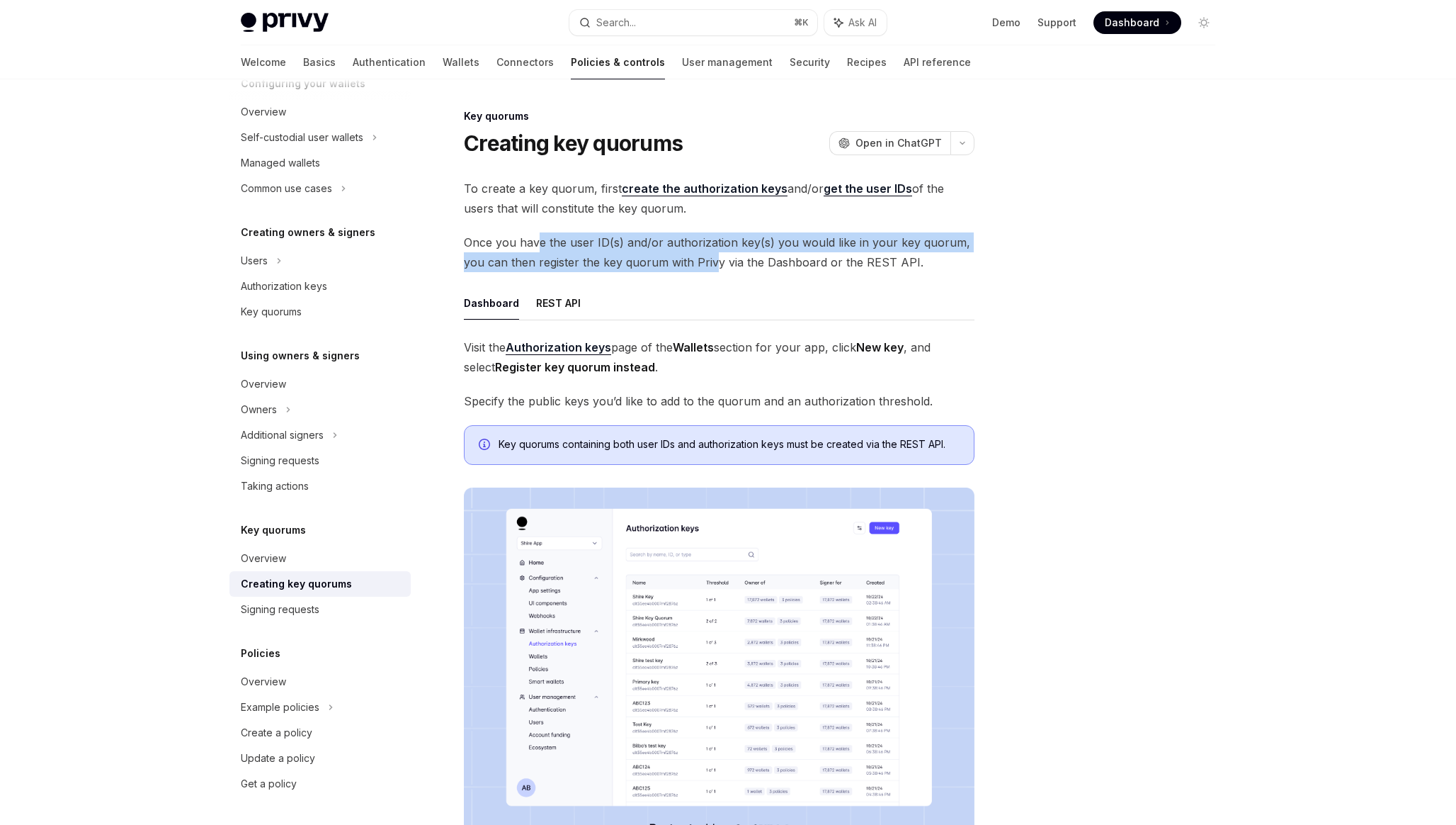
drag, startPoint x: 537, startPoint y: 238, endPoint x: 712, endPoint y: 259, distance: 176.3
click at [712, 259] on span "Once you have the user ID(s) and/or authorization key(s) you would like in your…" at bounding box center [719, 252] width 510 height 40
drag, startPoint x: 720, startPoint y: 259, endPoint x: 582, endPoint y: 244, distance: 138.8
click at [582, 244] on span "Once you have the user ID(s) and/or authorization key(s) you would like in your…" at bounding box center [719, 252] width 510 height 40
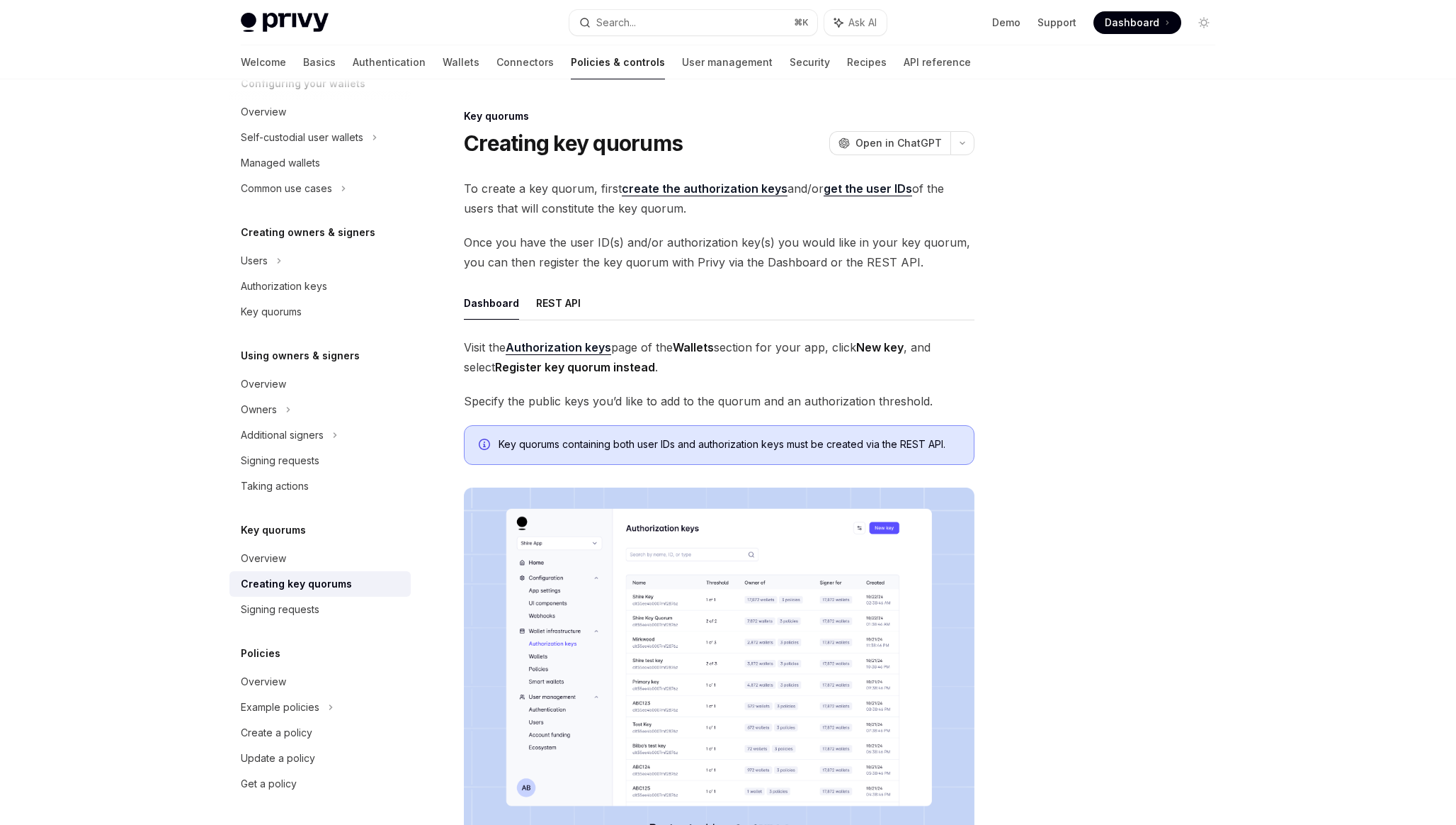
click at [770, 269] on span "Once you have the user ID(s) and/or authorization key(s) you would like in your…" at bounding box center [719, 252] width 510 height 40
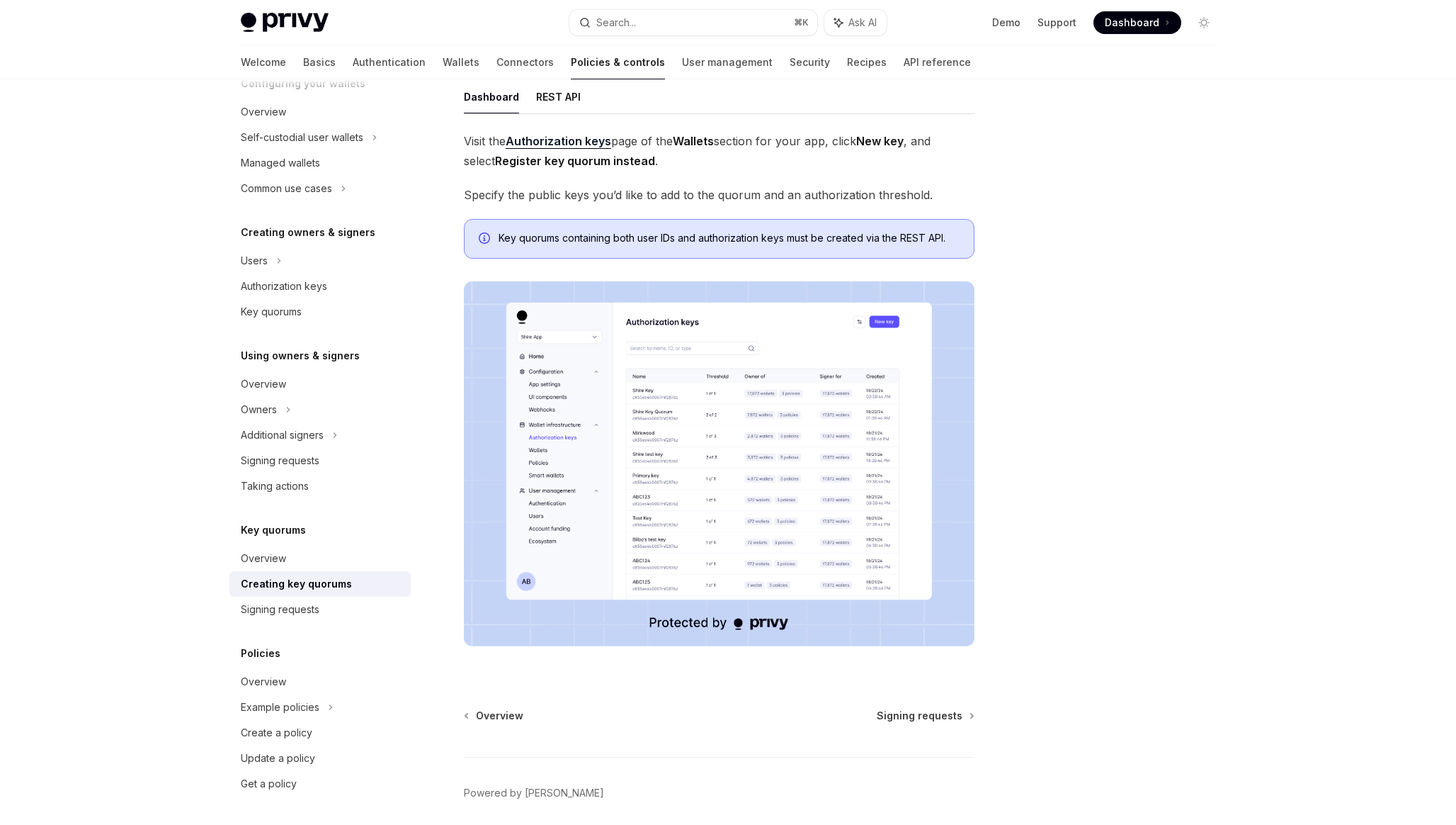
scroll to position [260, 0]
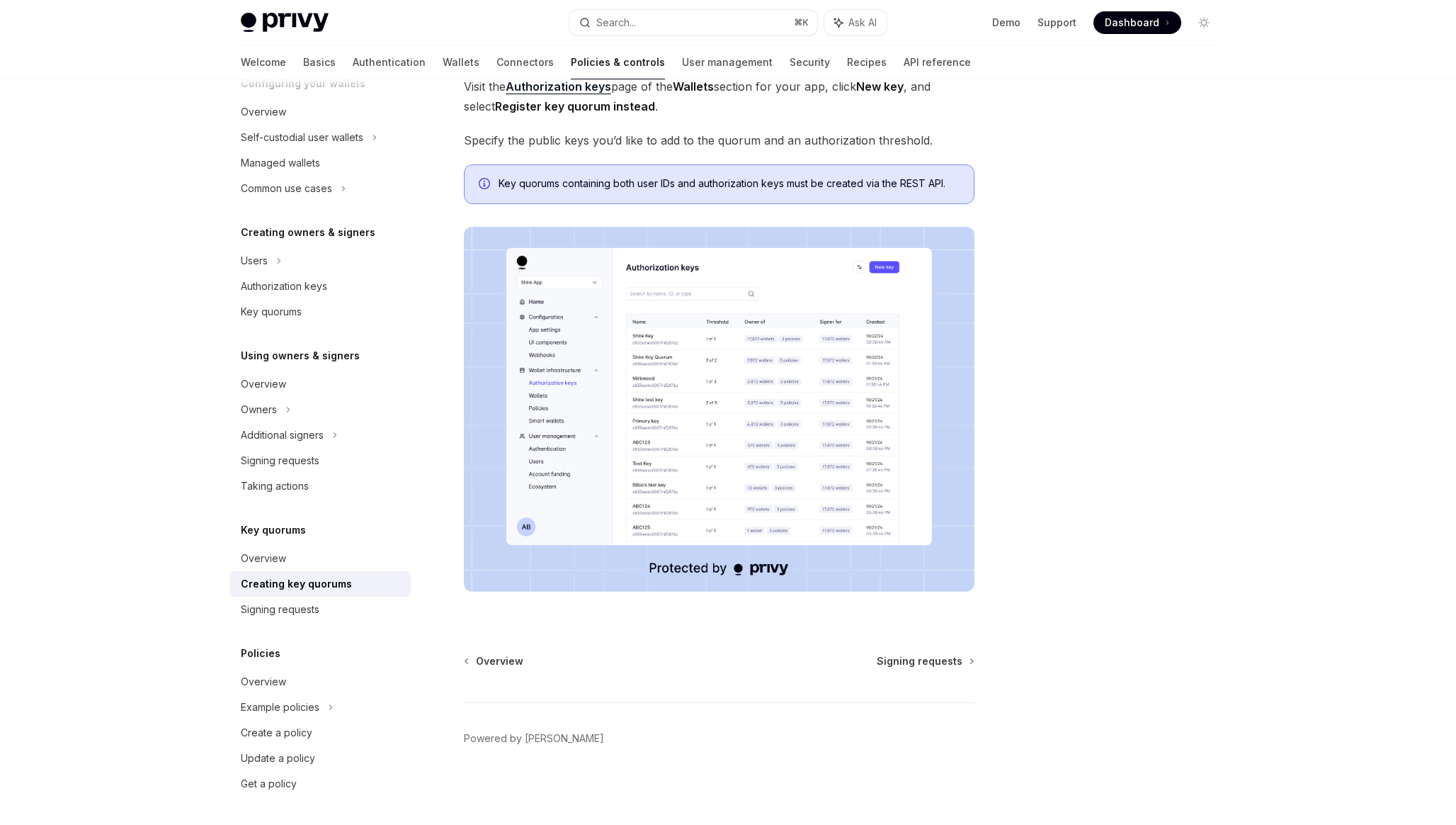
click at [670, 357] on img at bounding box center [719, 409] width 510 height 365
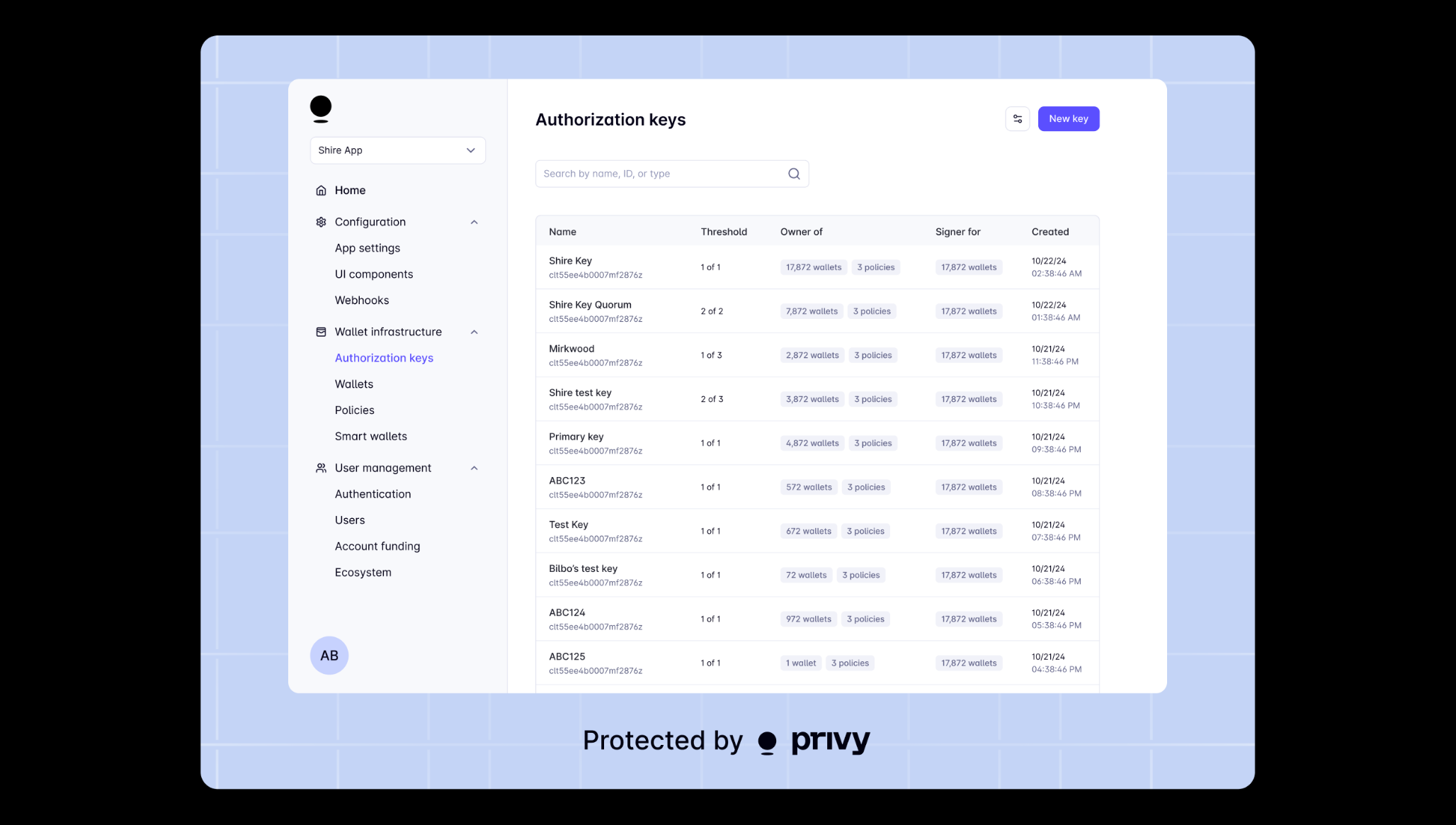
click at [137, 351] on div at bounding box center [728, 412] width 1456 height 825
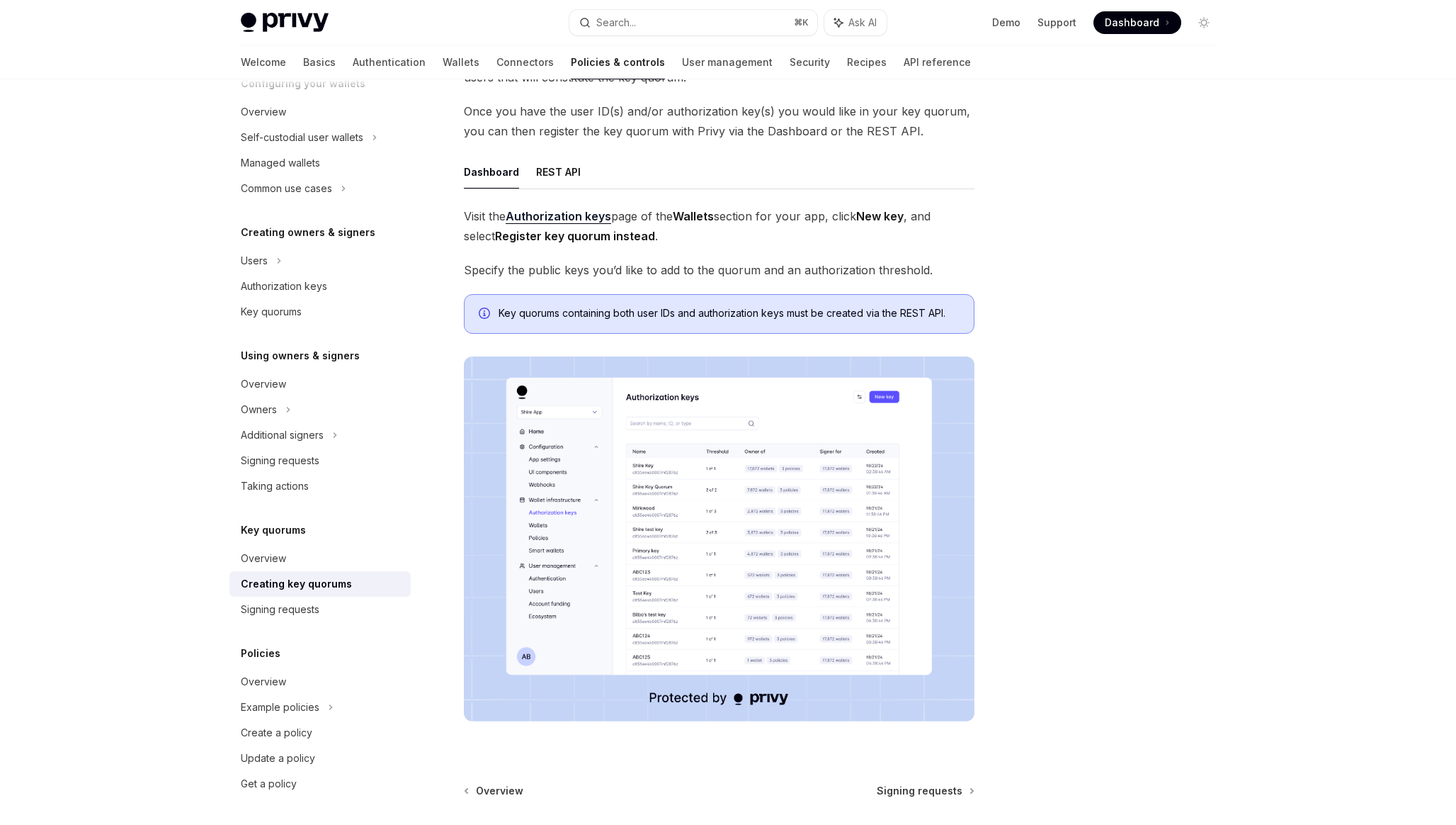
scroll to position [129, 0]
drag, startPoint x: 529, startPoint y: 239, endPoint x: 665, endPoint y: 240, distance: 136.0
click at [665, 240] on span "Visit the Authorization keys page of the Wallets section for your app, click Ne…" at bounding box center [719, 227] width 510 height 40
drag, startPoint x: 557, startPoint y: 278, endPoint x: 687, endPoint y: 278, distance: 130.0
click at [687, 278] on span "Specify the public keys you’d like to add to the quorum and an authorization th…" at bounding box center [719, 271] width 510 height 20
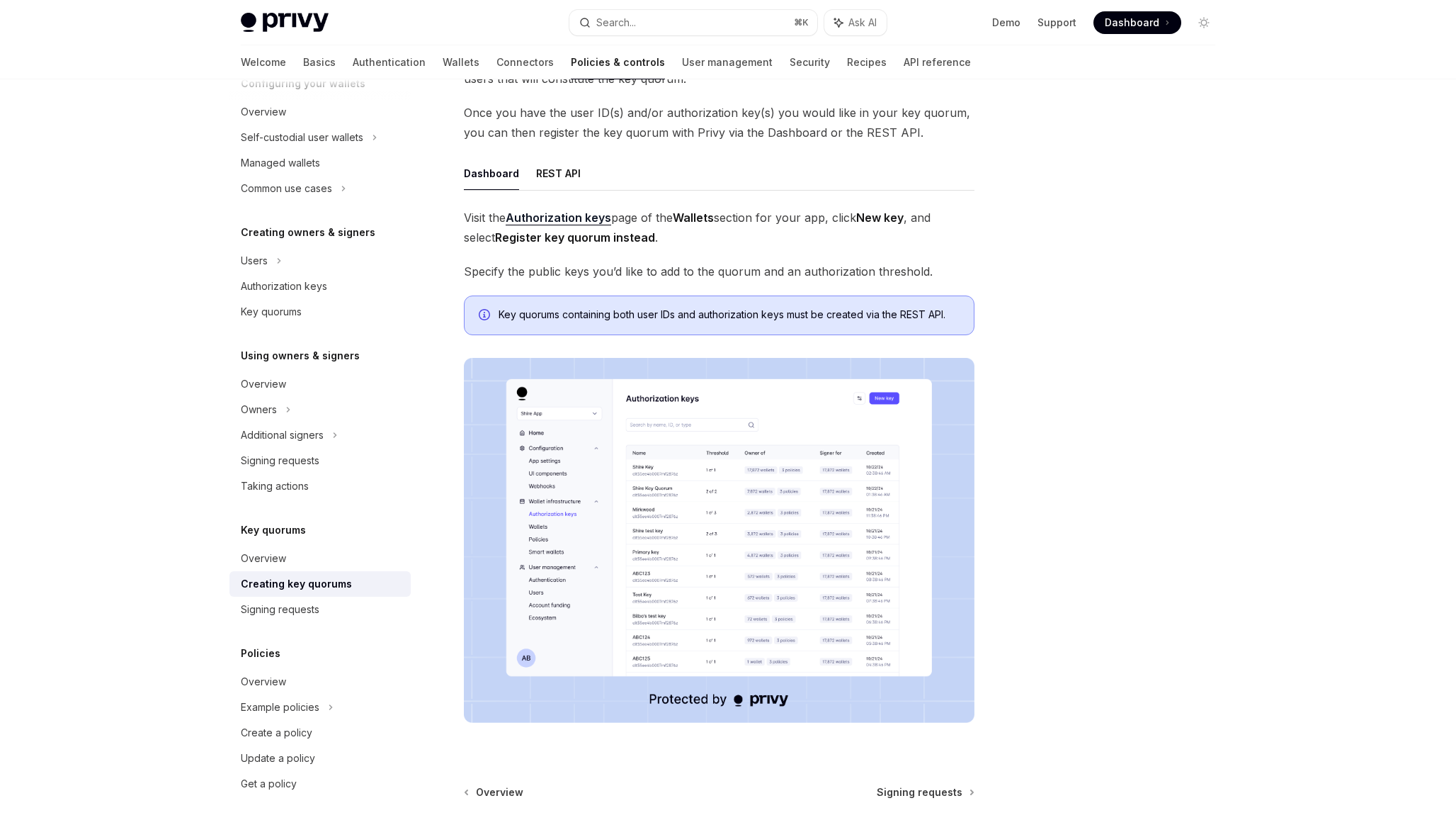
click at [687, 278] on span "Specify the public keys you’d like to add to the quorum and an authorization th…" at bounding box center [719, 271] width 510 height 20
drag, startPoint x: 623, startPoint y: 312, endPoint x: 730, endPoint y: 318, distance: 107.2
click at [730, 318] on span "Key quorums containing both user IDs and authorization keys must be created via…" at bounding box center [729, 314] width 461 height 14
click at [779, 311] on span "Key quorums containing both user IDs and authorization keys must be created via…" at bounding box center [729, 314] width 461 height 14
drag, startPoint x: 916, startPoint y: 320, endPoint x: 661, endPoint y: 312, distance: 255.1
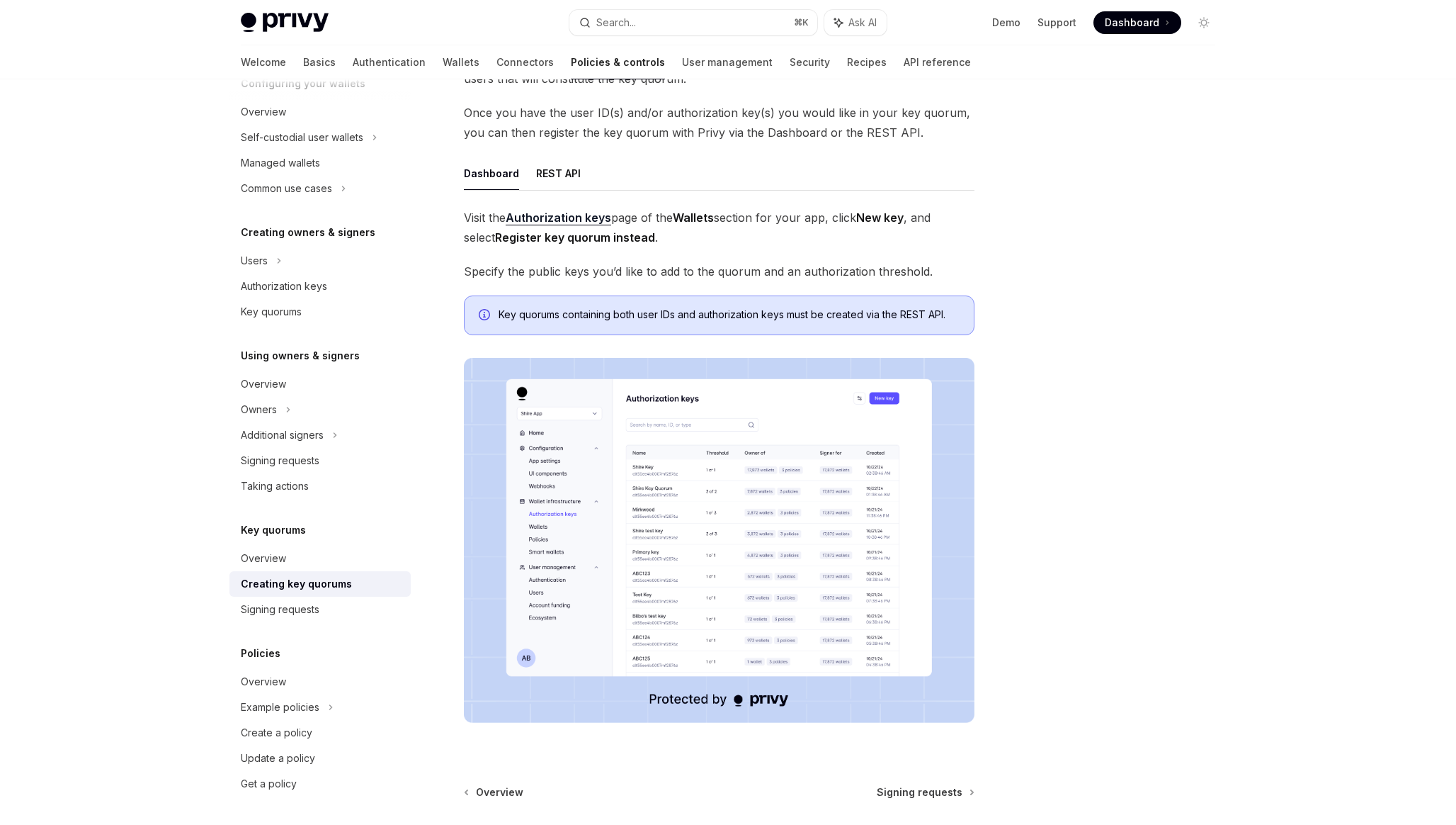
click at [661, 312] on span "Key quorums containing both user IDs and authorization keys must be created via…" at bounding box center [729, 314] width 461 height 14
drag, startPoint x: 653, startPoint y: 312, endPoint x: 979, endPoint y: 314, distance: 326.0
click at [979, 314] on div "Key quorums Creating key quorums OpenAI Open in ChatGPT OpenAI Open in ChatGPT …" at bounding box center [728, 452] width 997 height 1006
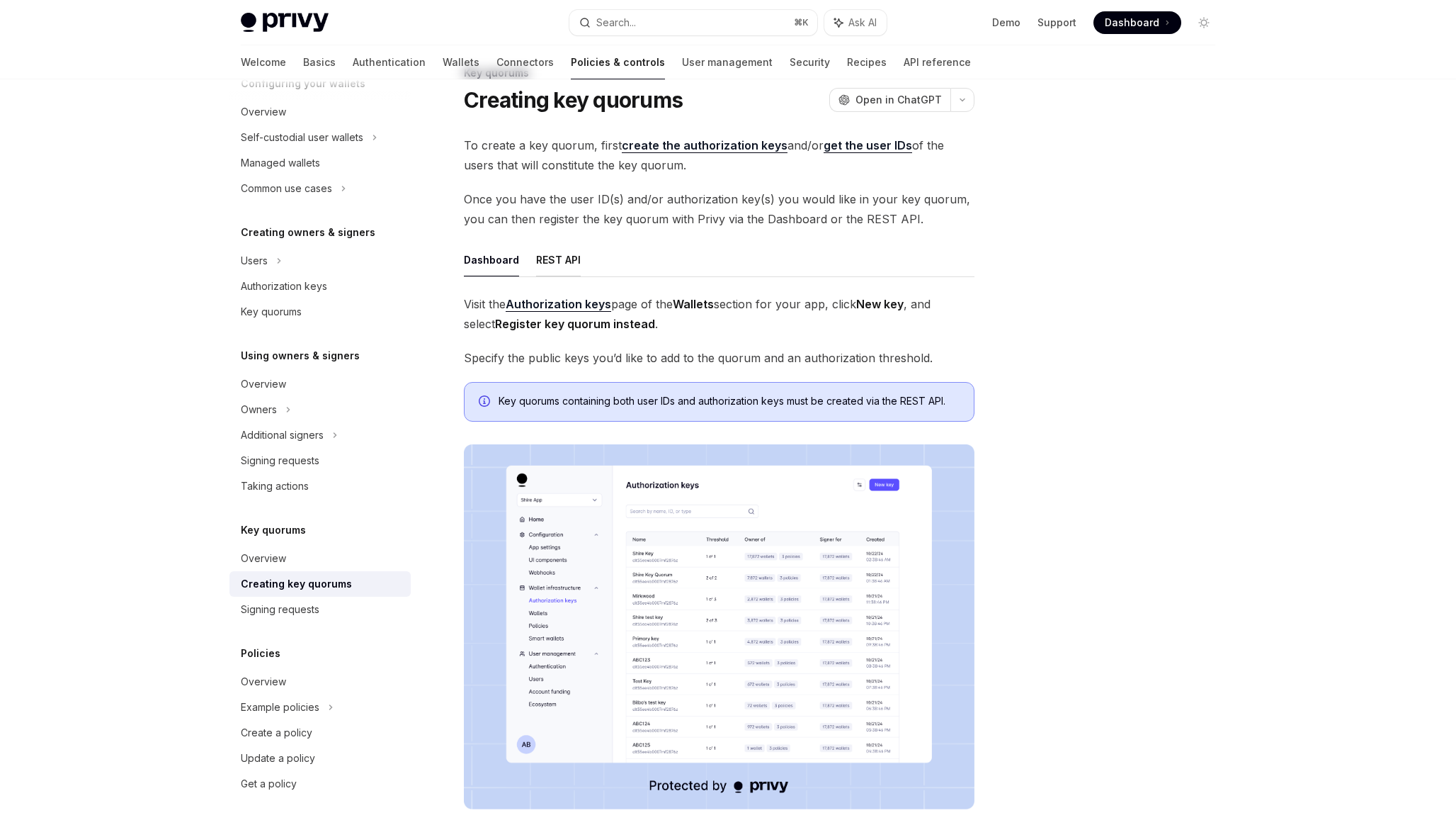
scroll to position [0, 0]
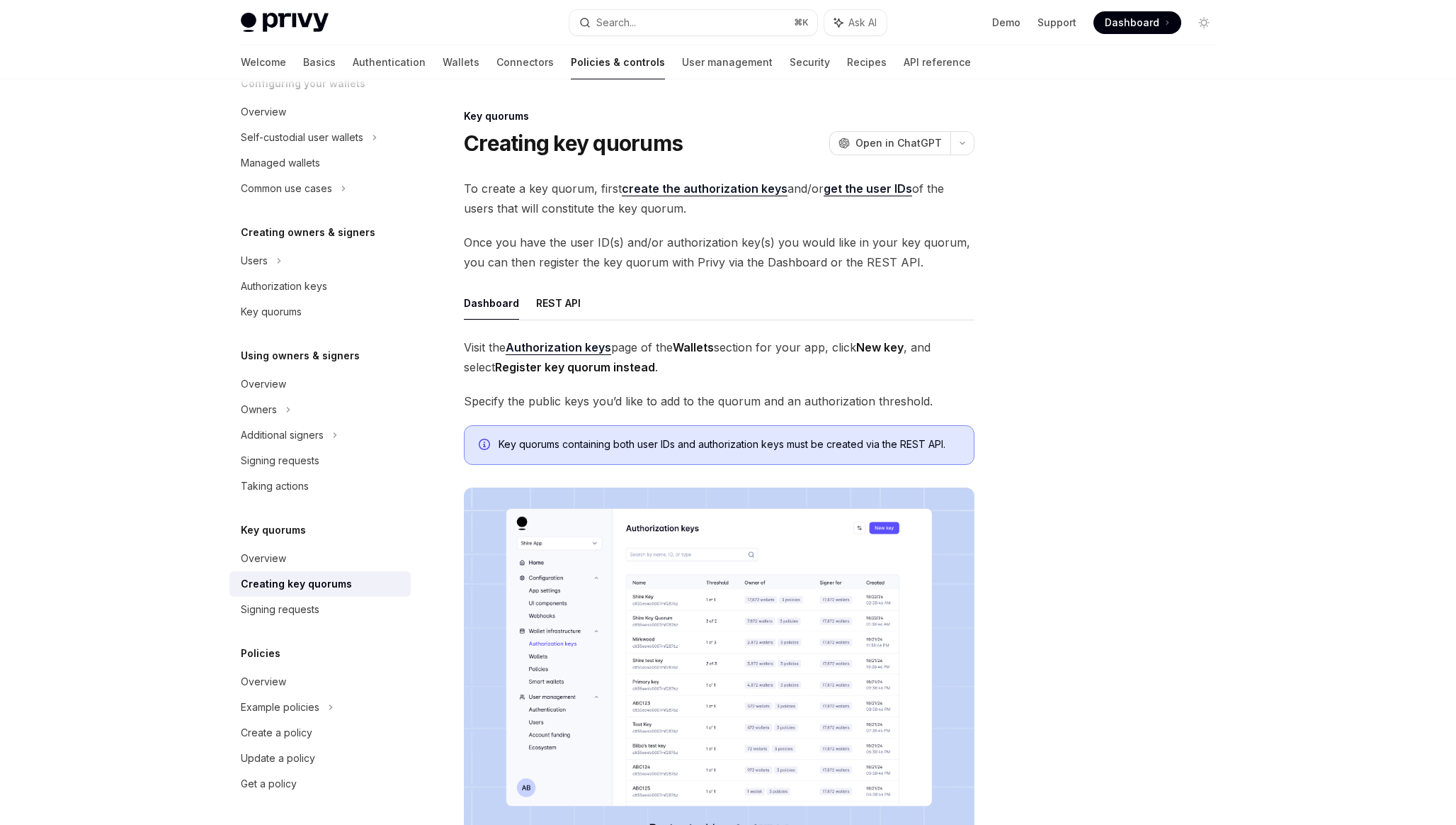
drag, startPoint x: 789, startPoint y: 268, endPoint x: 521, endPoint y: 190, distance: 279.1
click at [521, 190] on div "To create a key quorum, first create the authorization keys and/or get the user…" at bounding box center [719, 527] width 510 height 696
click at [521, 190] on span "To create a key quorum, first create the authorization keys and/or get the user…" at bounding box center [719, 198] width 510 height 40
click at [904, 60] on link "API reference" at bounding box center [938, 62] width 67 height 34
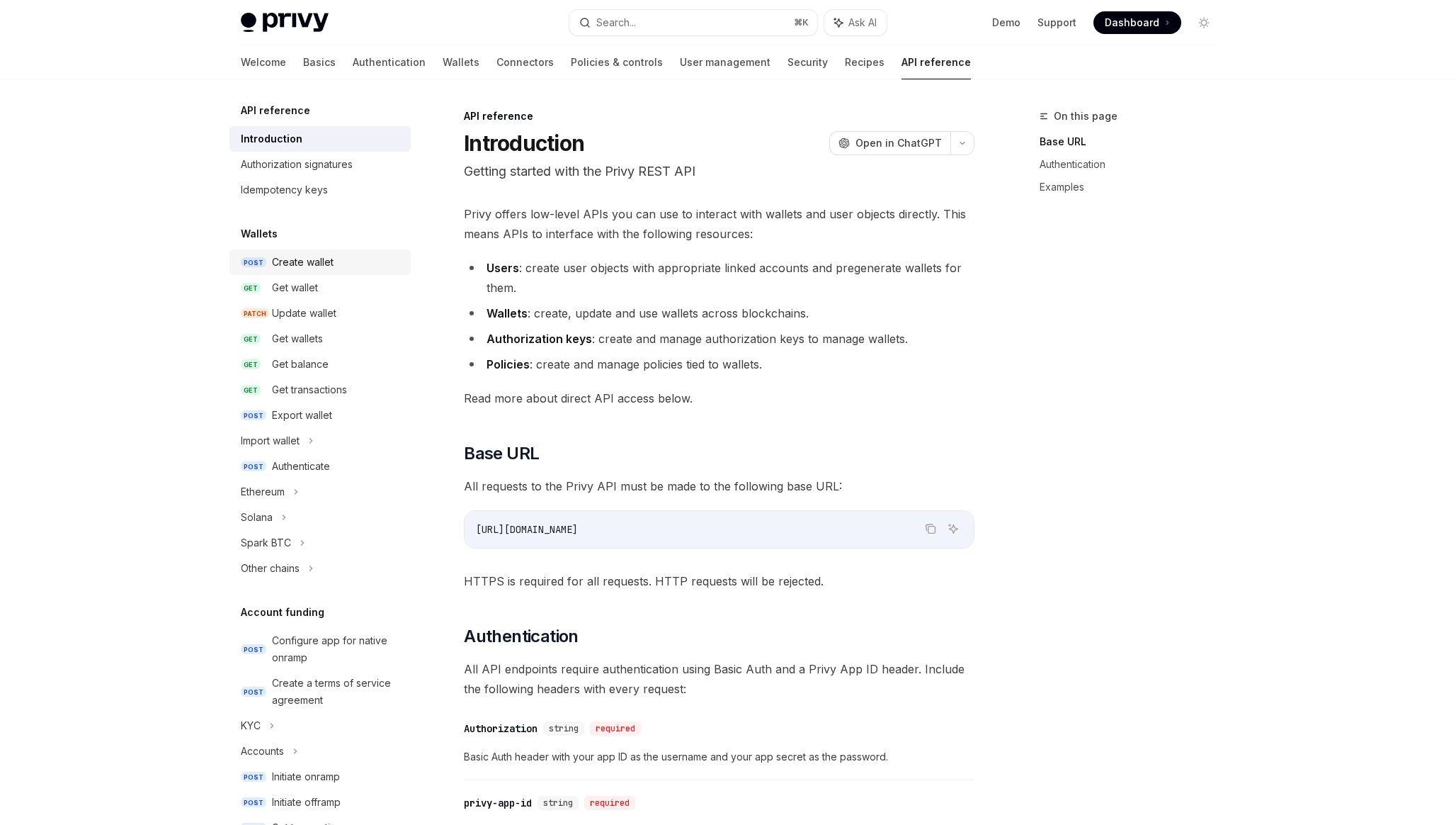
click at [304, 255] on div "Create wallet" at bounding box center [303, 262] width 62 height 17
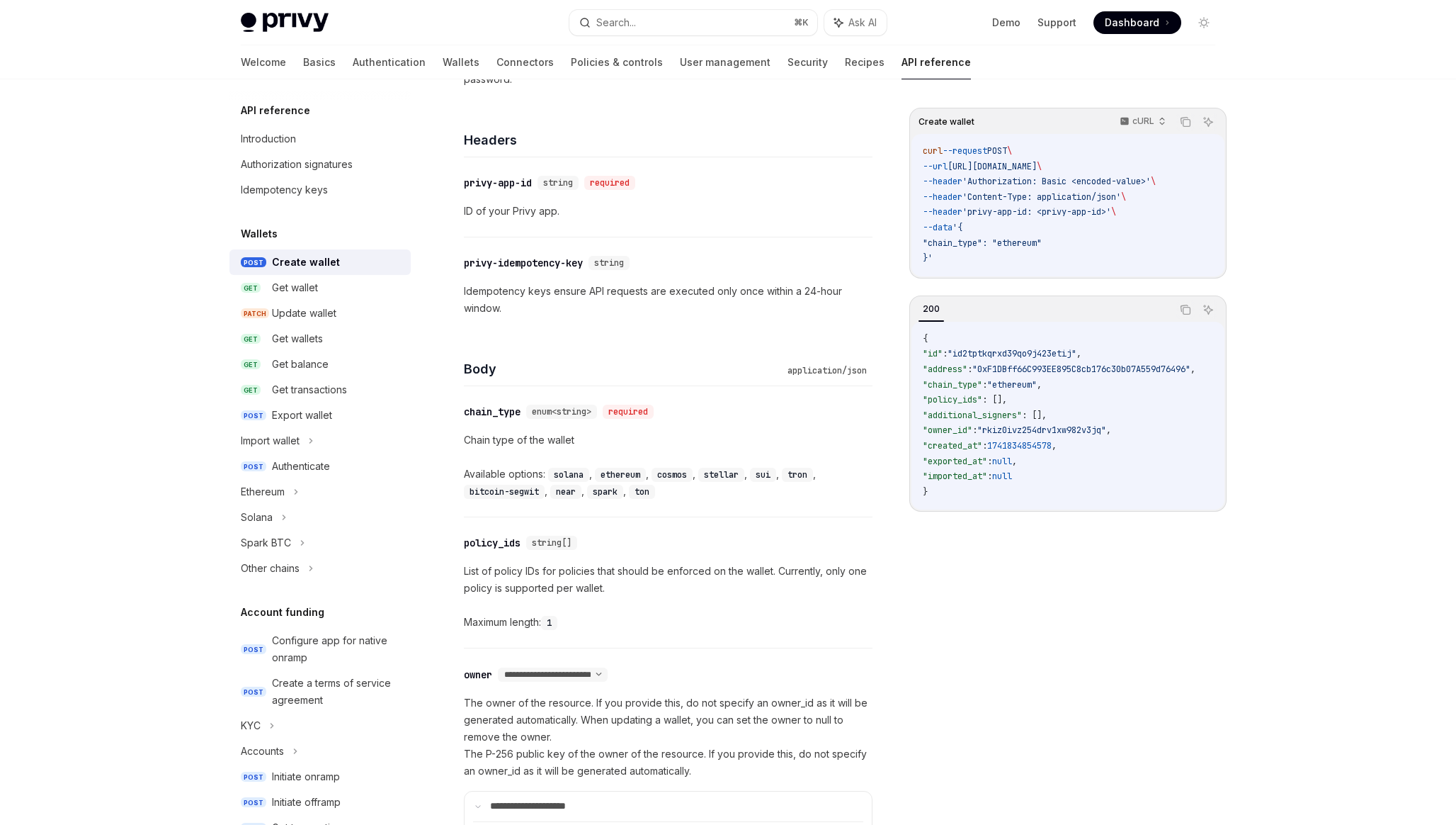
scroll to position [471, 0]
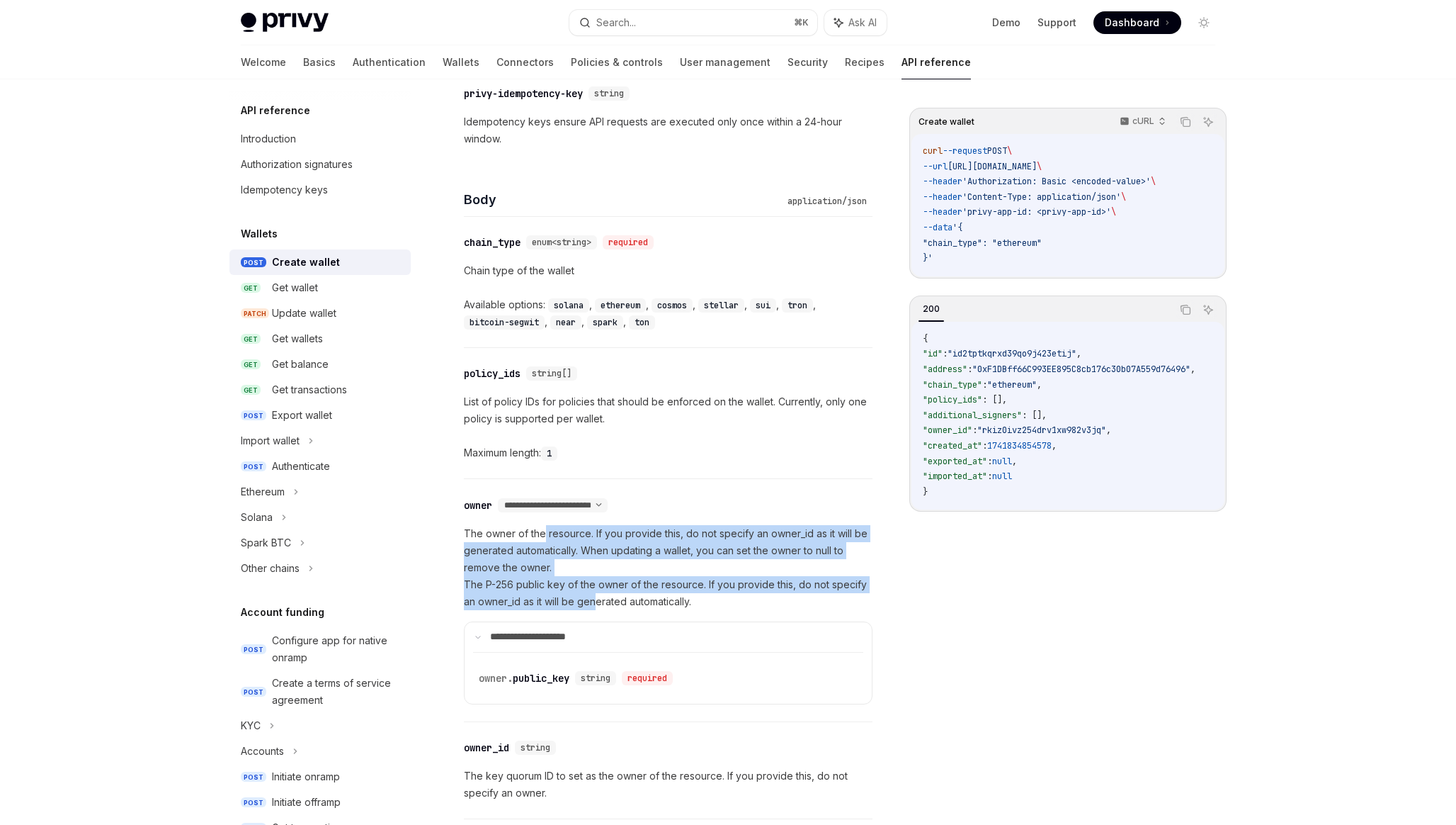
drag, startPoint x: 543, startPoint y: 529, endPoint x: 596, endPoint y: 598, distance: 87.0
click at [596, 598] on p "The owner of the resource. If you provide this, do not specify an owner_id as i…" at bounding box center [668, 567] width 408 height 85
click at [606, 551] on p "The owner of the resource. If you provide this, do not specify an owner_id as i…" at bounding box center [668, 567] width 408 height 85
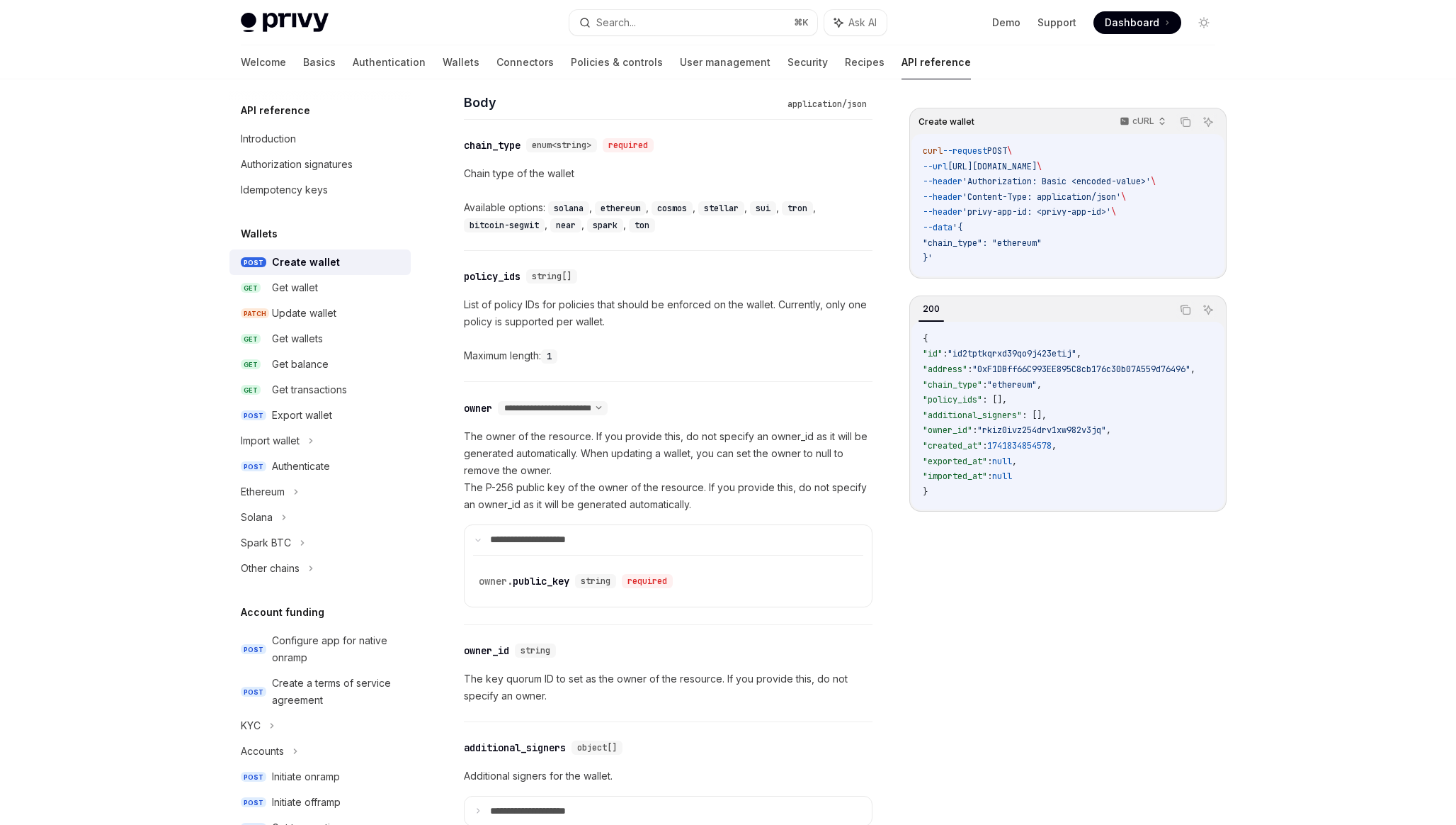
scroll to position [572, 0]
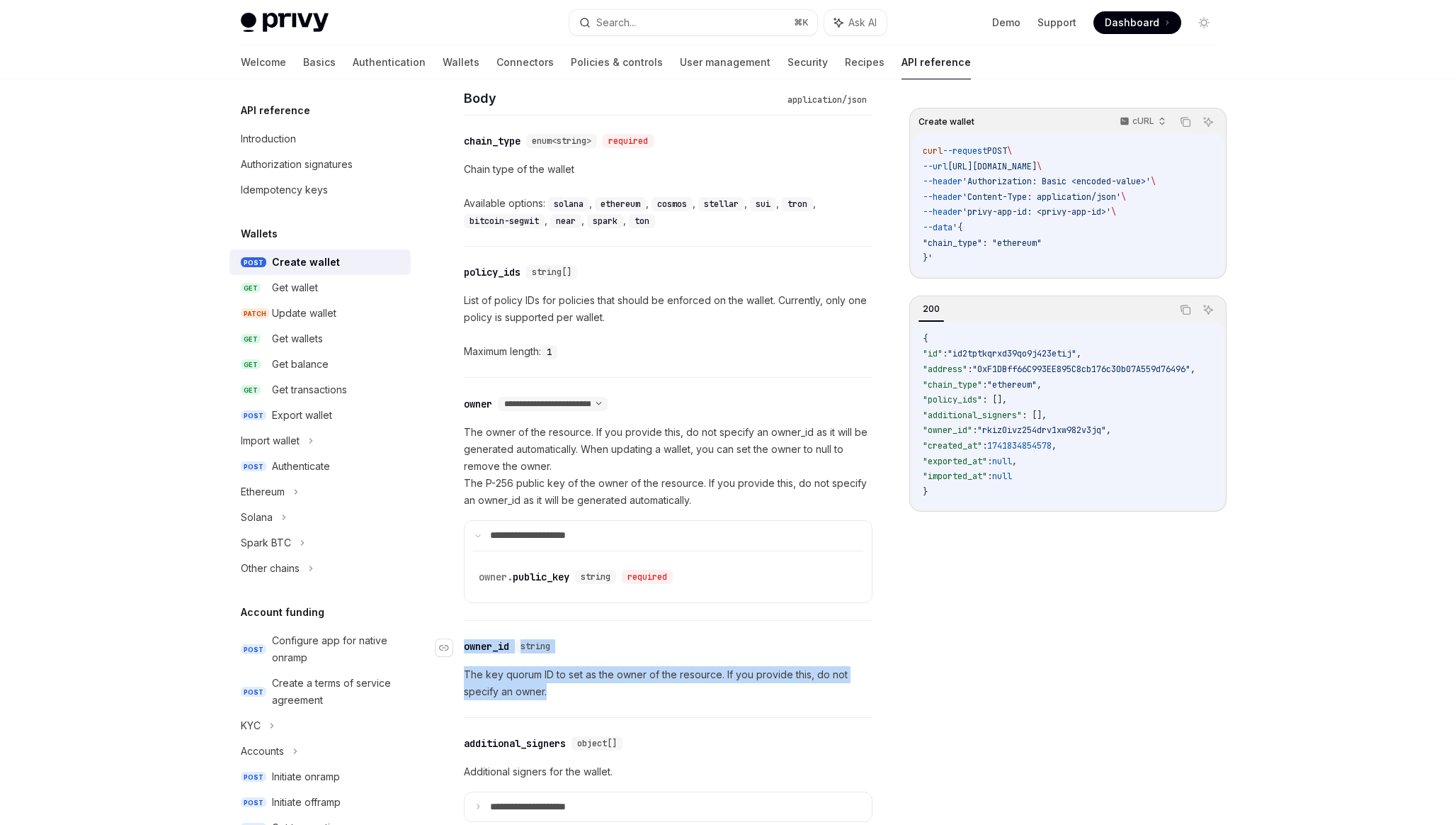
drag, startPoint x: 566, startPoint y: 692, endPoint x: 466, endPoint y: 649, distance: 108.9
click at [466, 649] on div "​ owner_id string The key quorum ID to set as the owner of the resource. If you…" at bounding box center [668, 668] width 408 height 96
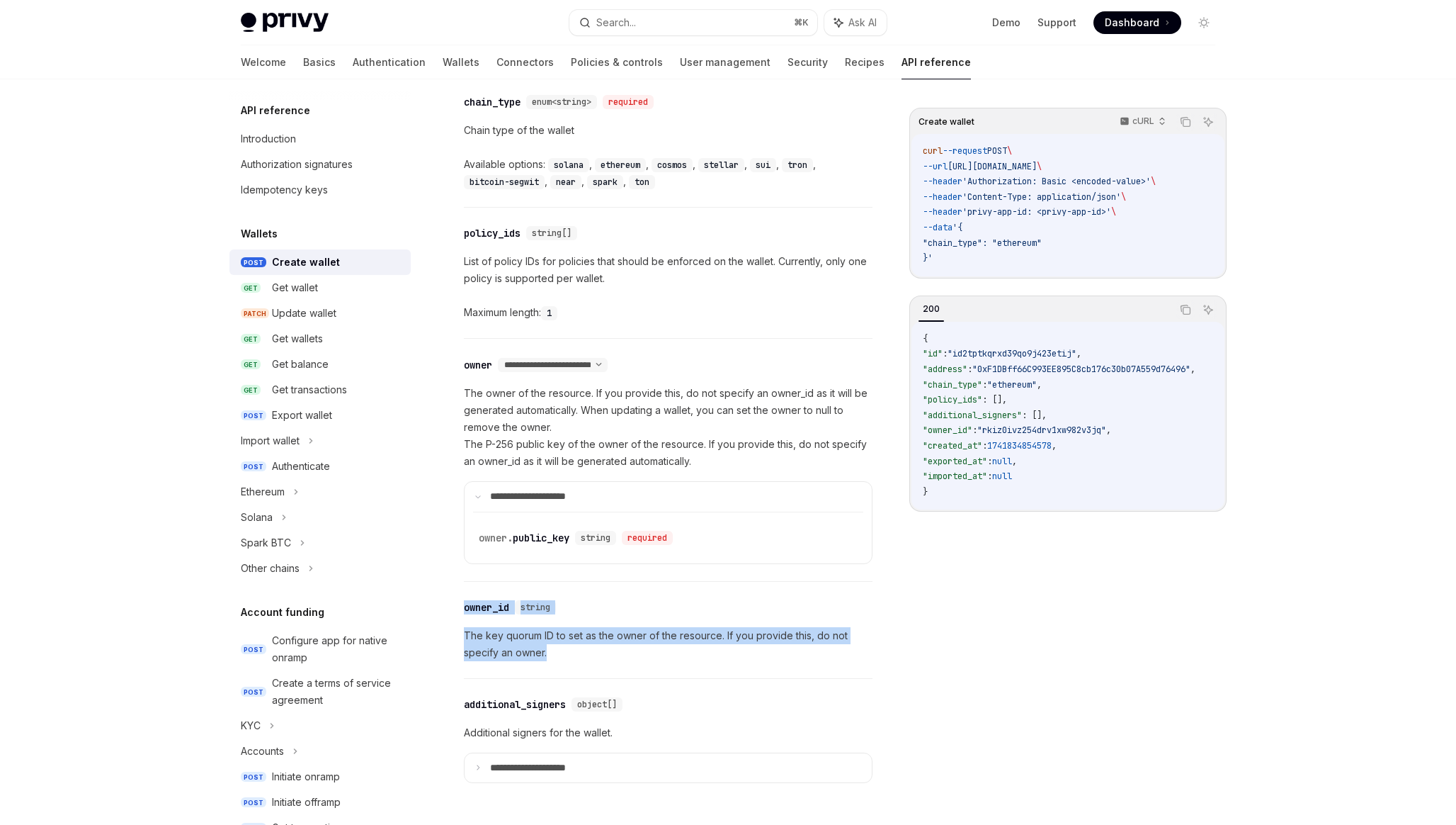
scroll to position [612, 0]
click at [572, 656] on p "The key quorum ID to set as the owner of the resource. If you provide this, do …" at bounding box center [668, 642] width 408 height 34
drag, startPoint x: 572, startPoint y: 656, endPoint x: 465, endPoint y: 602, distance: 119.9
click at [465, 602] on div "​ owner_id string The key quorum ID to set as the owner of the resource. If you…" at bounding box center [668, 628] width 408 height 96
click at [477, 631] on p "The key quorum ID to set as the owner of the resource. If you provide this, do …" at bounding box center [668, 642] width 408 height 34
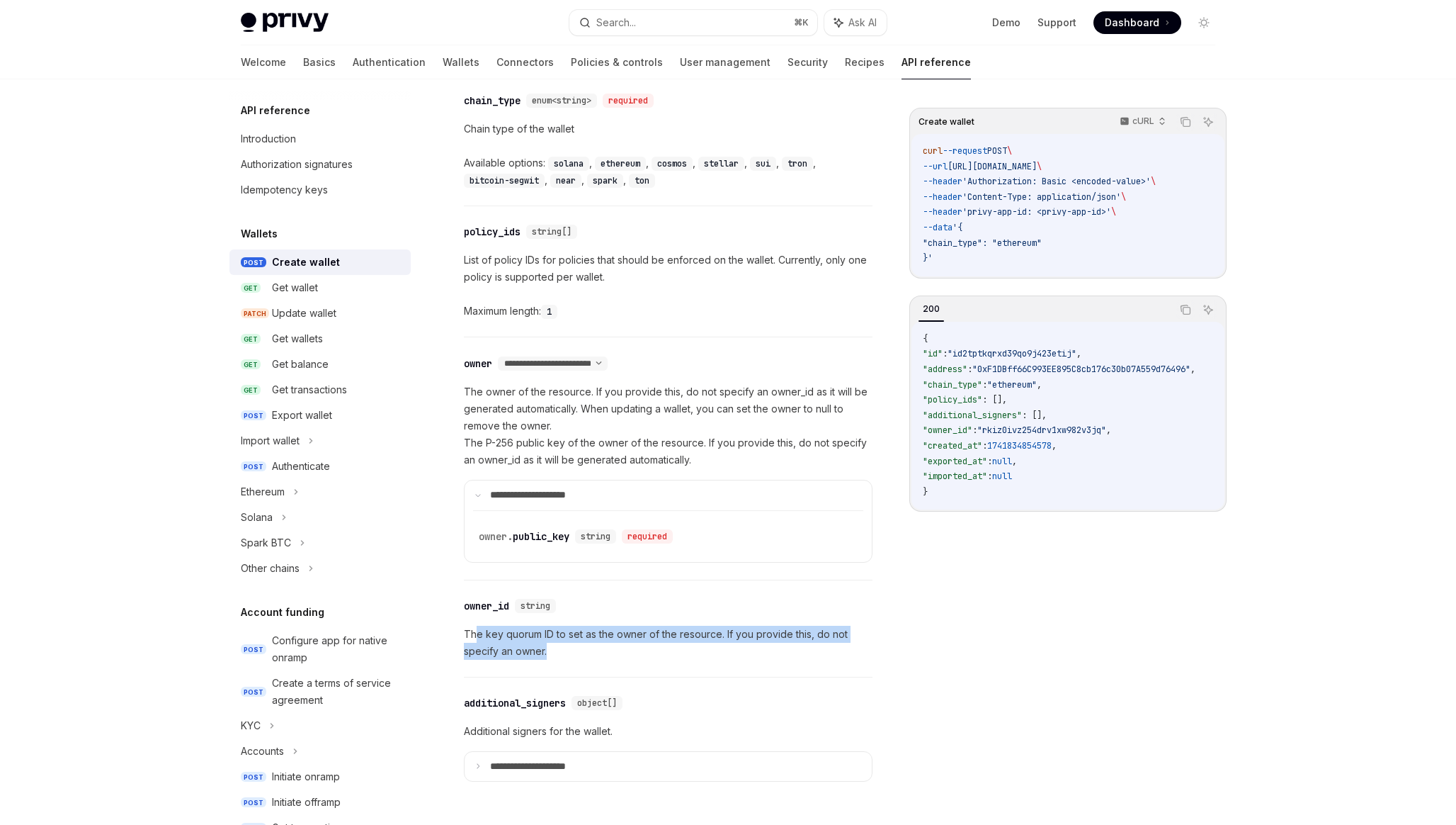
drag, startPoint x: 477, startPoint y: 631, endPoint x: 625, endPoint y: 663, distance: 151.4
click at [625, 663] on div "​ owner_id string The key quorum ID to set as the owner of the resource. If you…" at bounding box center [668, 628] width 408 height 96
drag, startPoint x: 629, startPoint y: 663, endPoint x: 477, endPoint y: 630, distance: 155.5
click at [477, 630] on div "​ owner_id string The key quorum ID to set as the owner of the resource. If you…" at bounding box center [668, 628] width 408 height 96
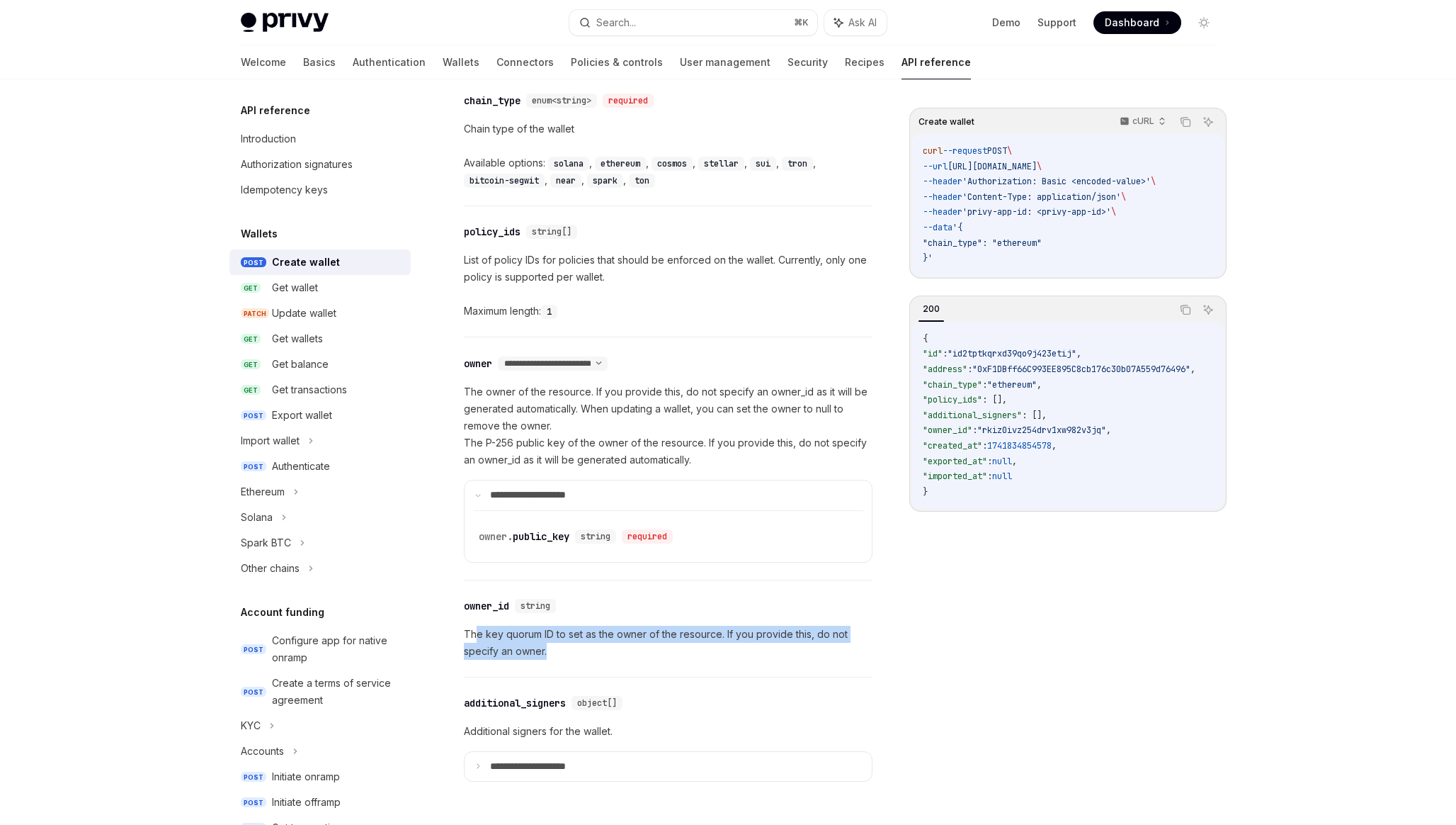
click at [477, 631] on p "The key quorum ID to set as the owner of the resource. If you provide this, do …" at bounding box center [668, 642] width 408 height 34
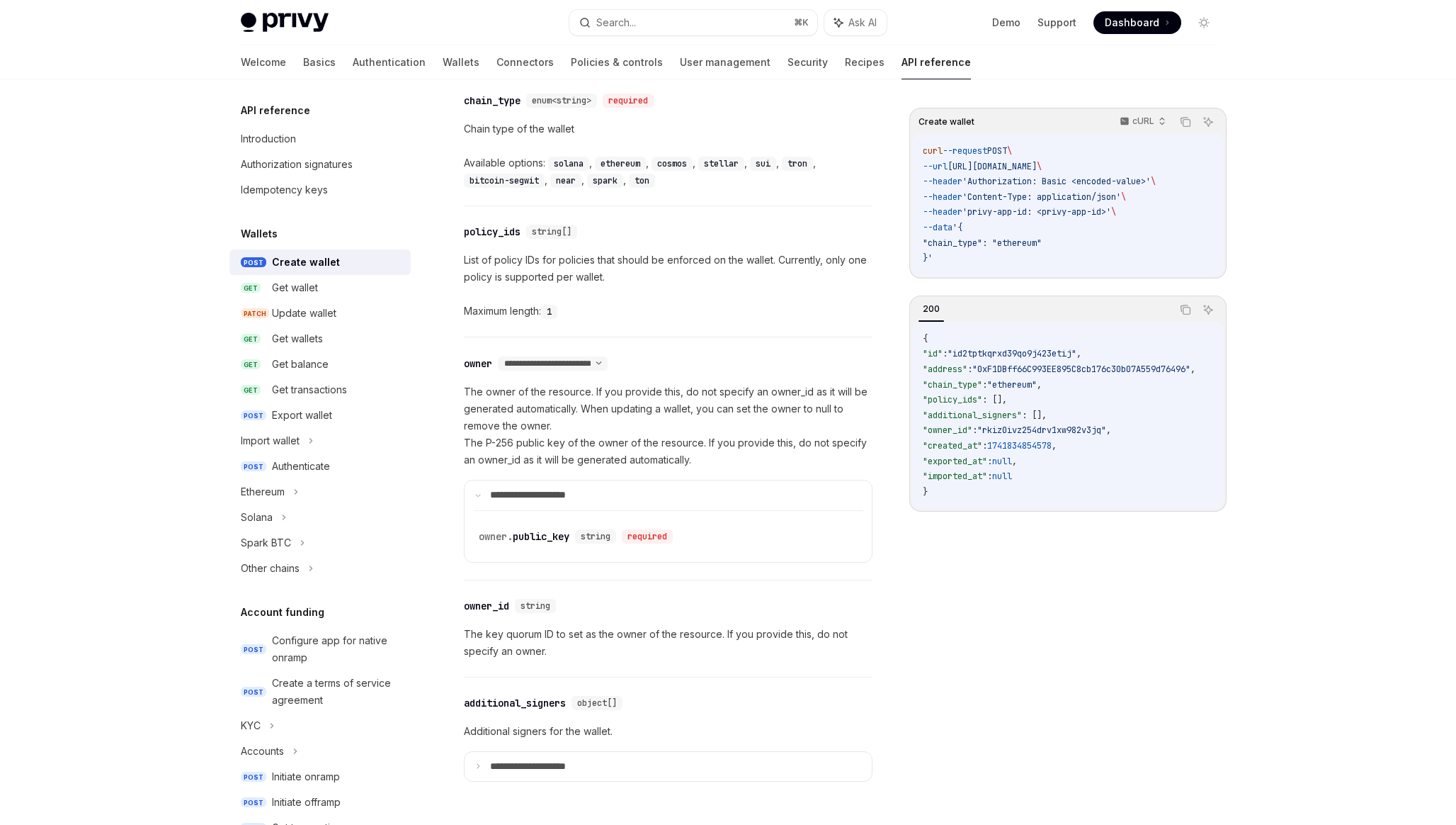
scroll to position [658, 0]
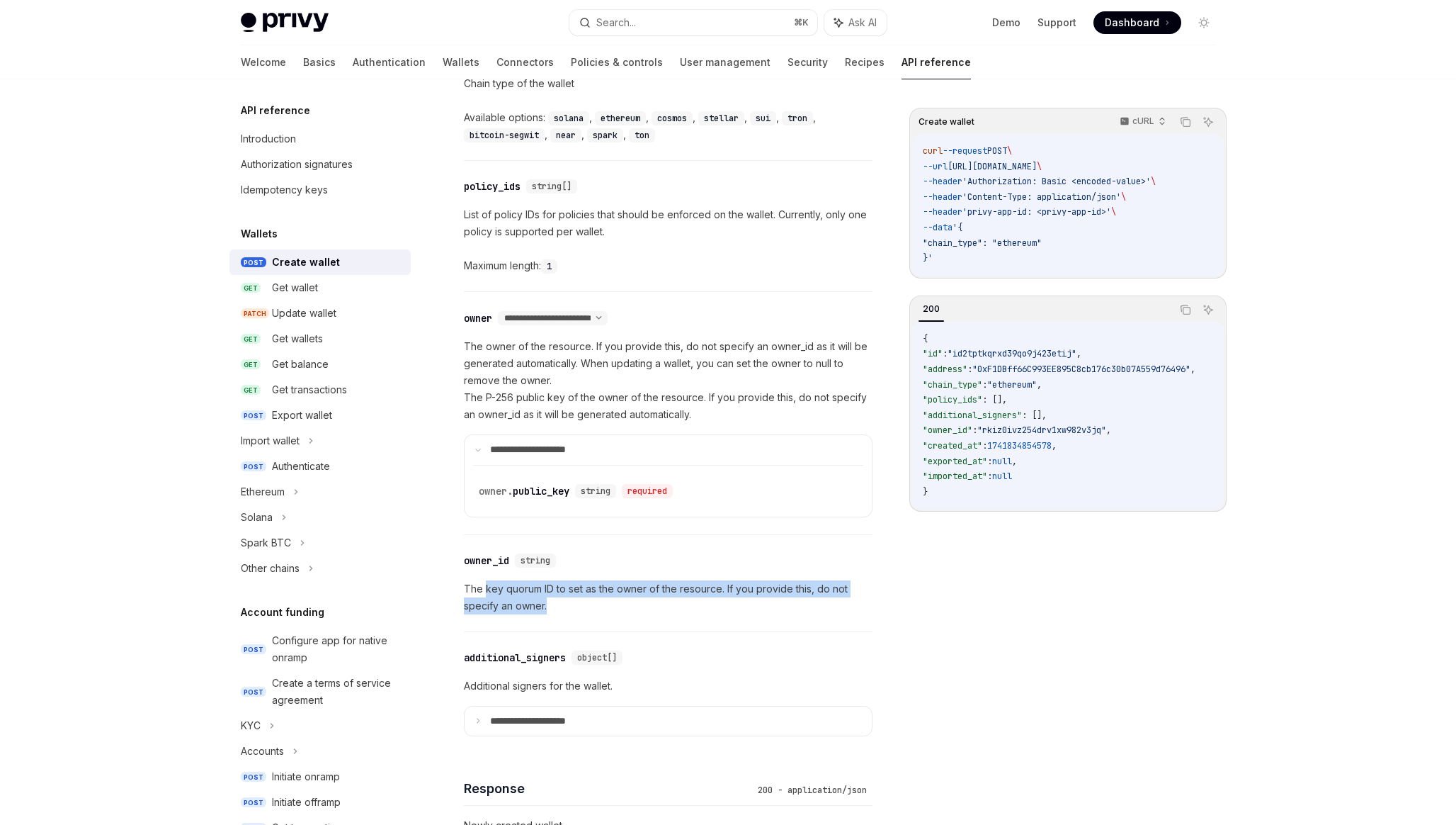
drag, startPoint x: 552, startPoint y: 601, endPoint x: 485, endPoint y: 581, distance: 69.9
click at [485, 581] on p "The key quorum ID to set as the owner of the resource. If you provide this, do …" at bounding box center [668, 597] width 408 height 34
click at [571, 71] on link "Policies & controls" at bounding box center [616, 62] width 92 height 34
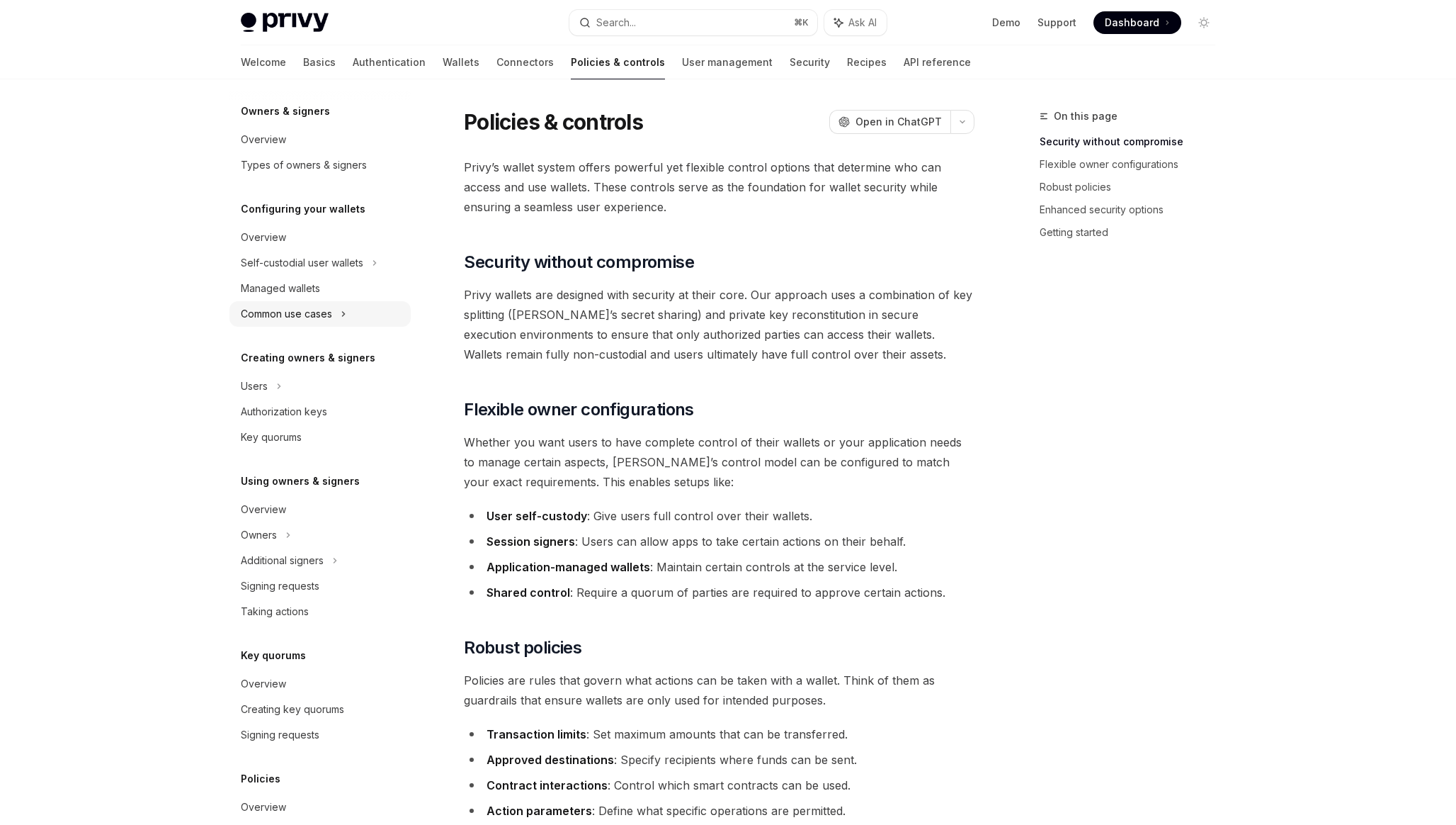
scroll to position [67, 0]
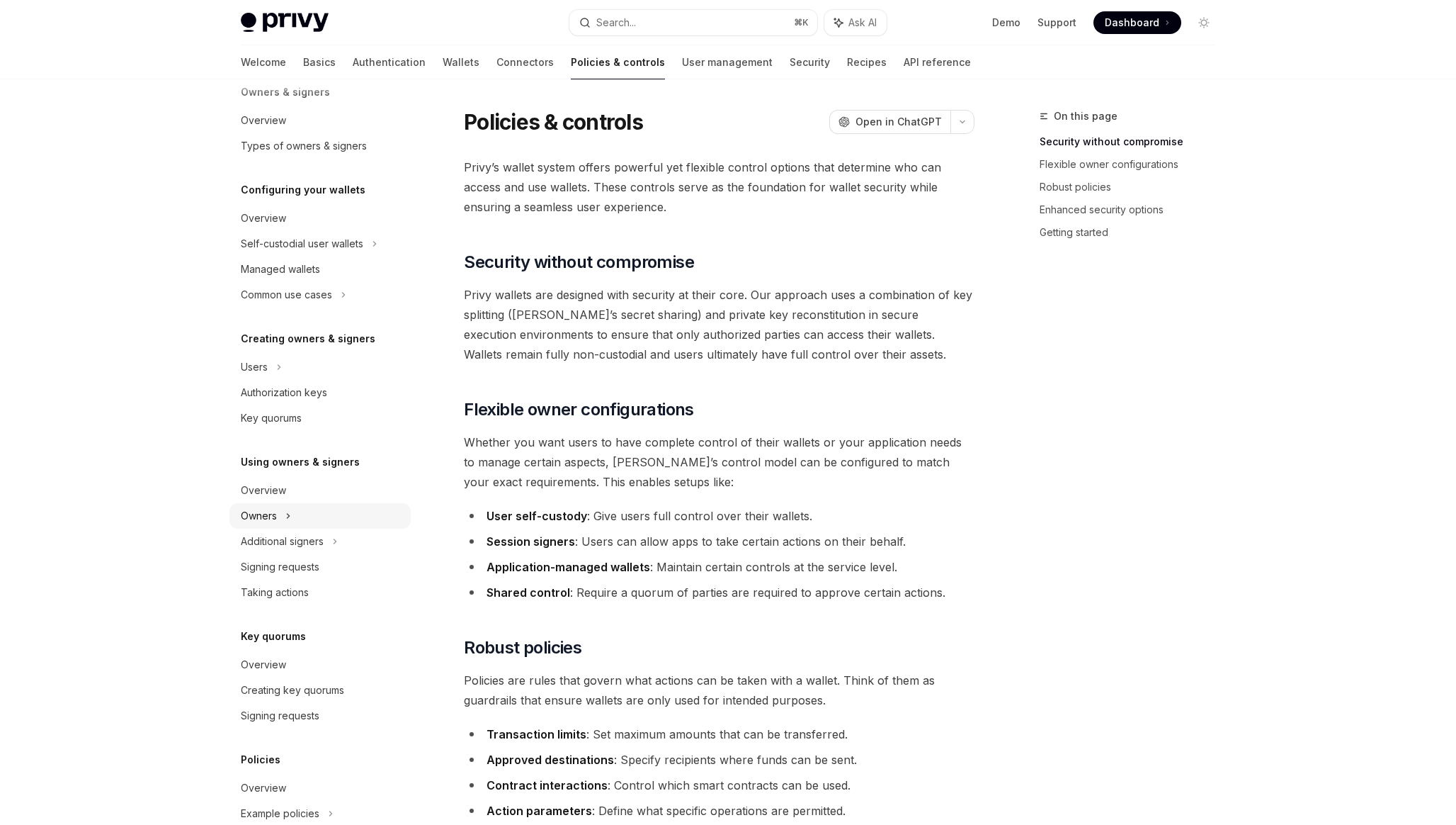
click at [255, 253] on div "Owners" at bounding box center [302, 244] width 122 height 17
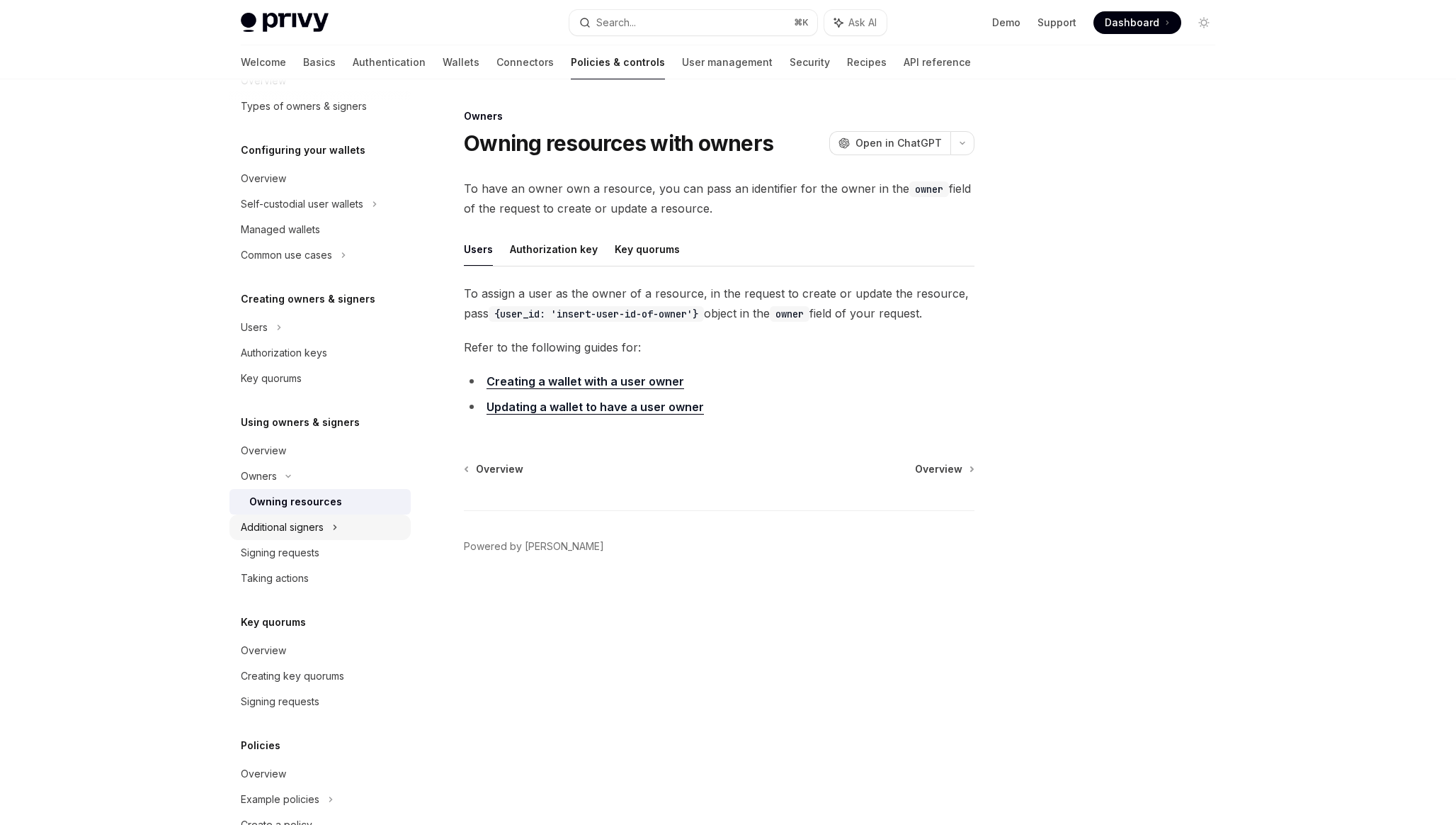
scroll to position [110, 0]
click at [263, 557] on div "Signing requests" at bounding box center [280, 549] width 78 height 17
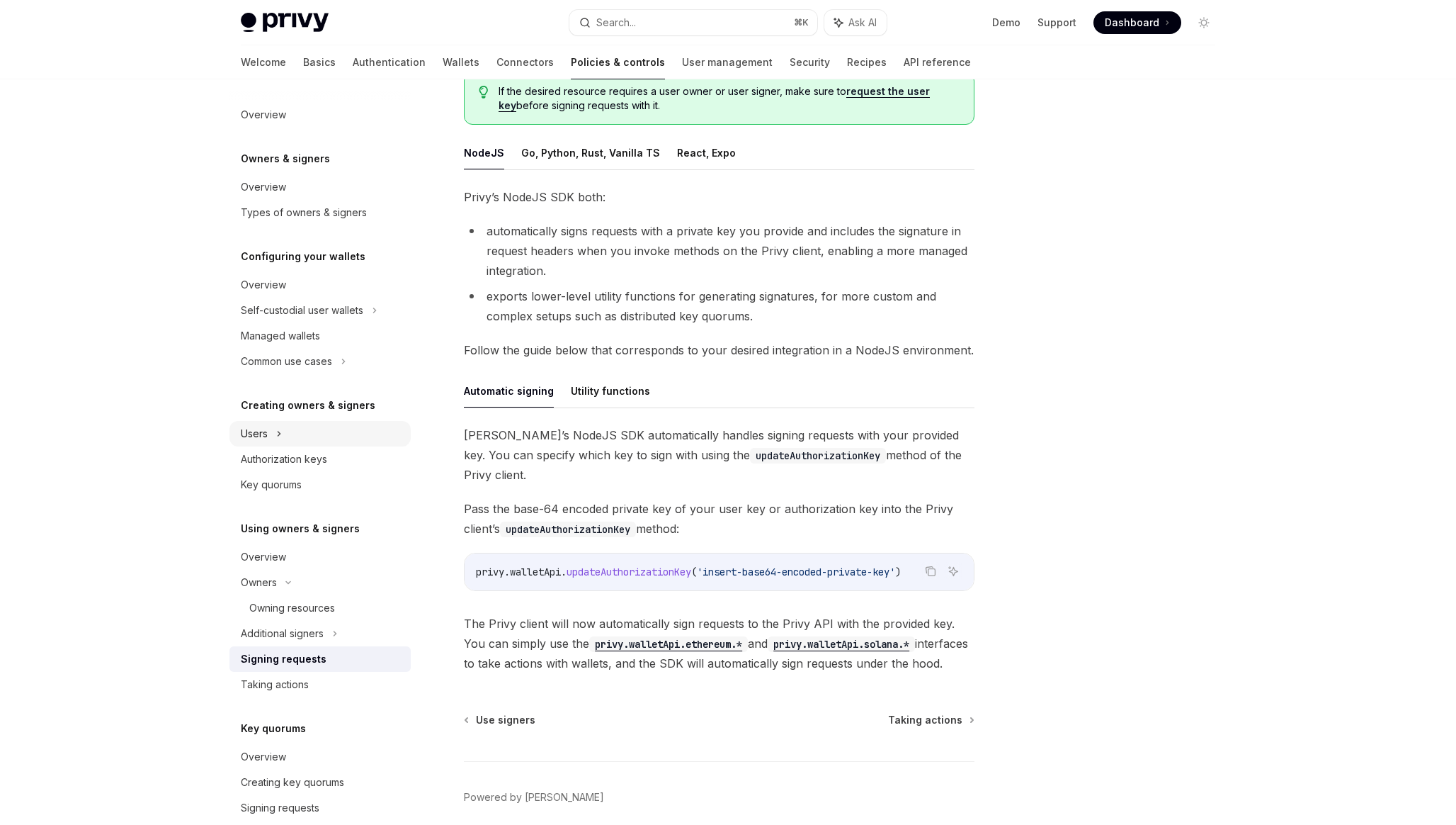
click at [256, 443] on div "Users" at bounding box center [320, 434] width 181 height 26
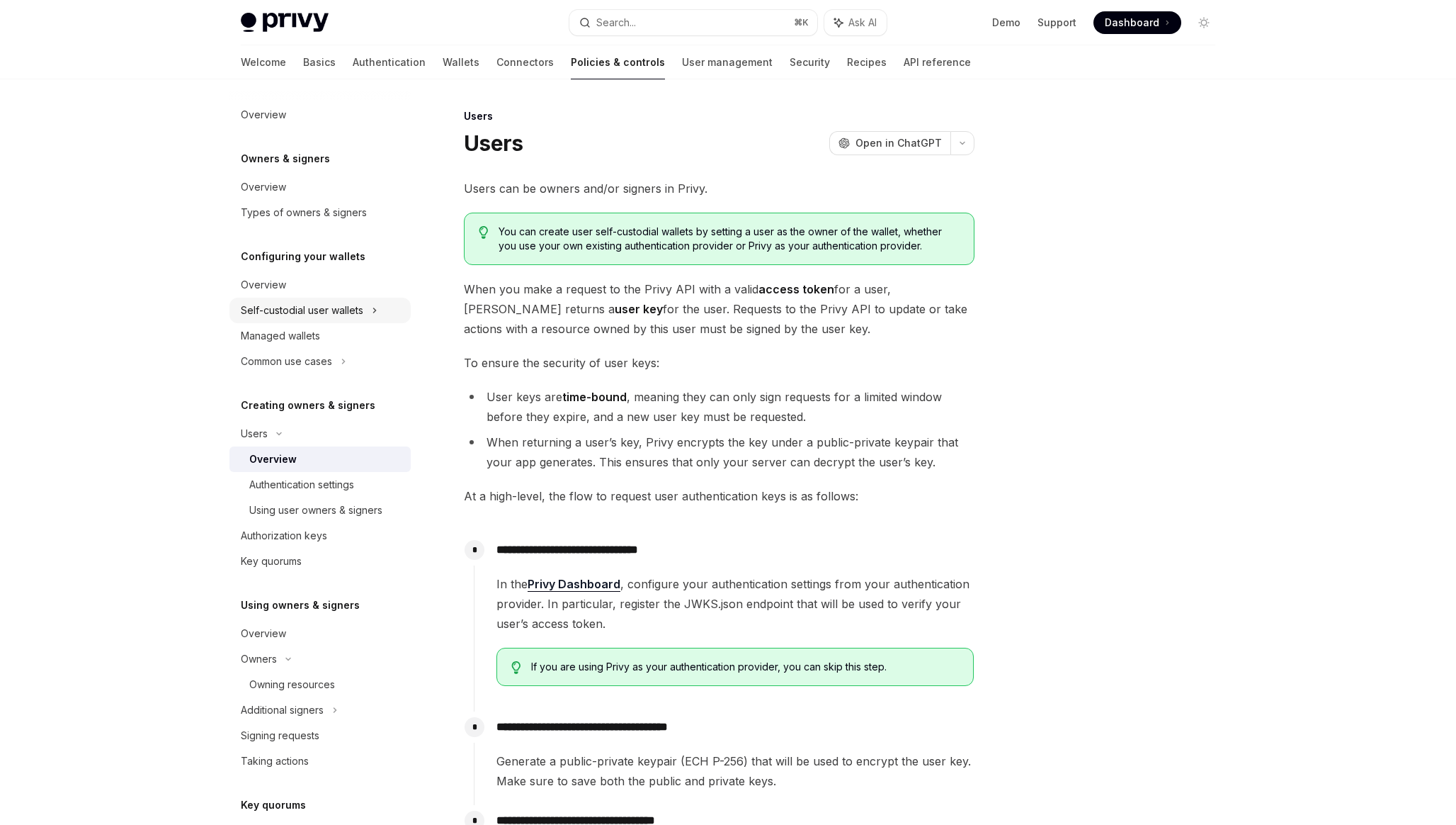
click at [271, 304] on div "Self-custodial user wallets" at bounding box center [302, 311] width 122 height 17
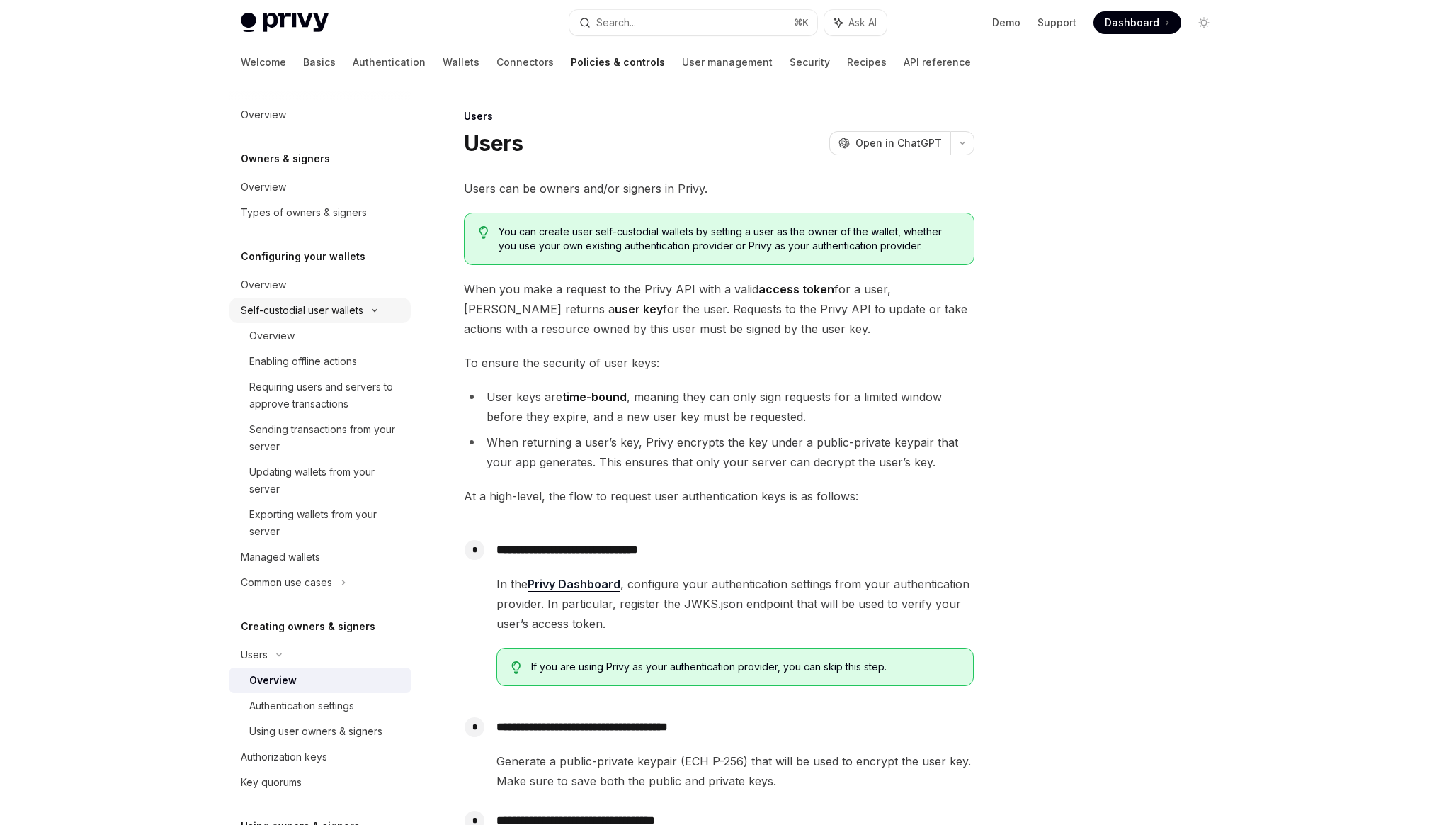
click at [271, 304] on div "Self-custodial user wallets" at bounding box center [302, 311] width 122 height 17
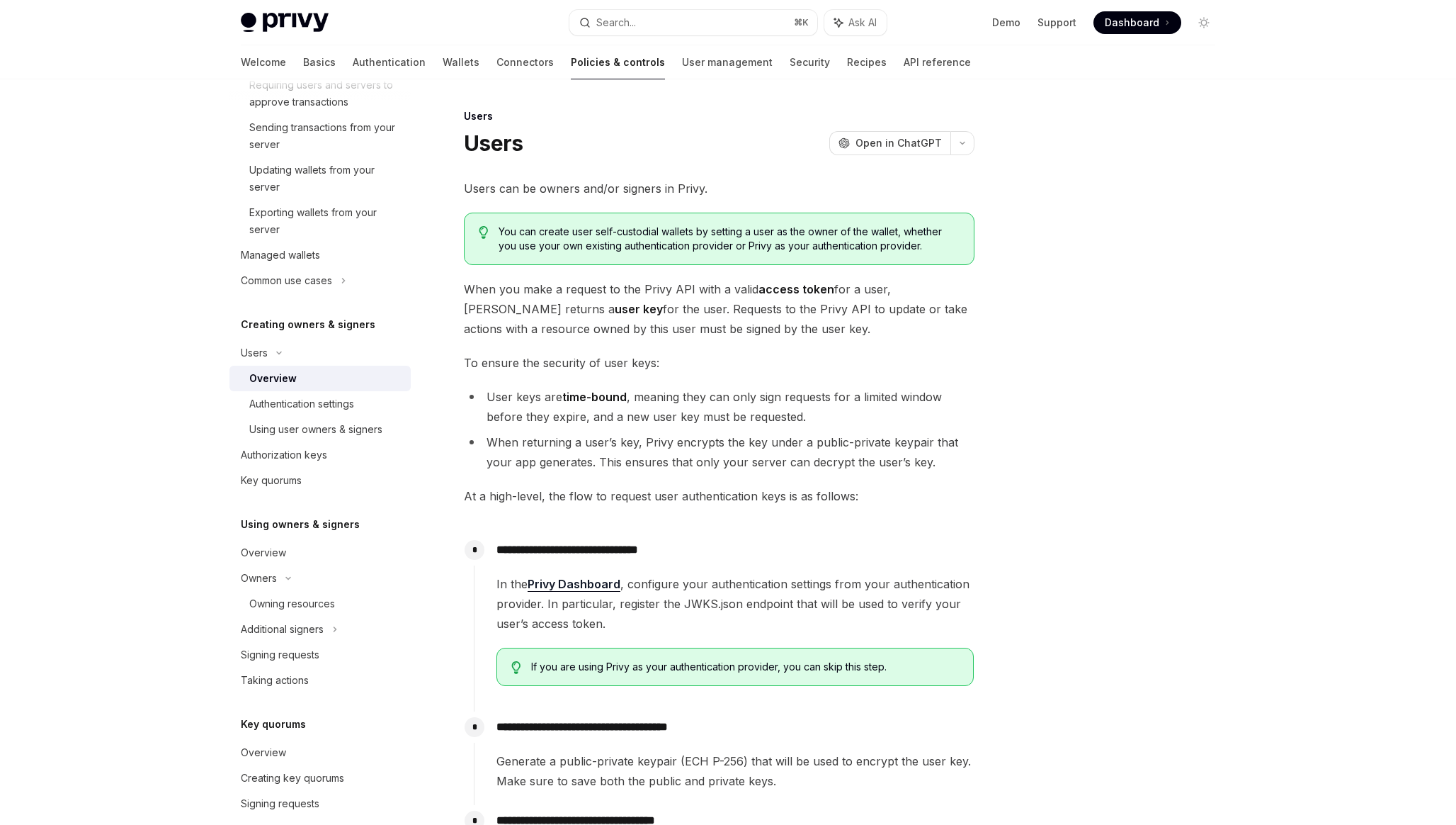
scroll to position [311, 0]
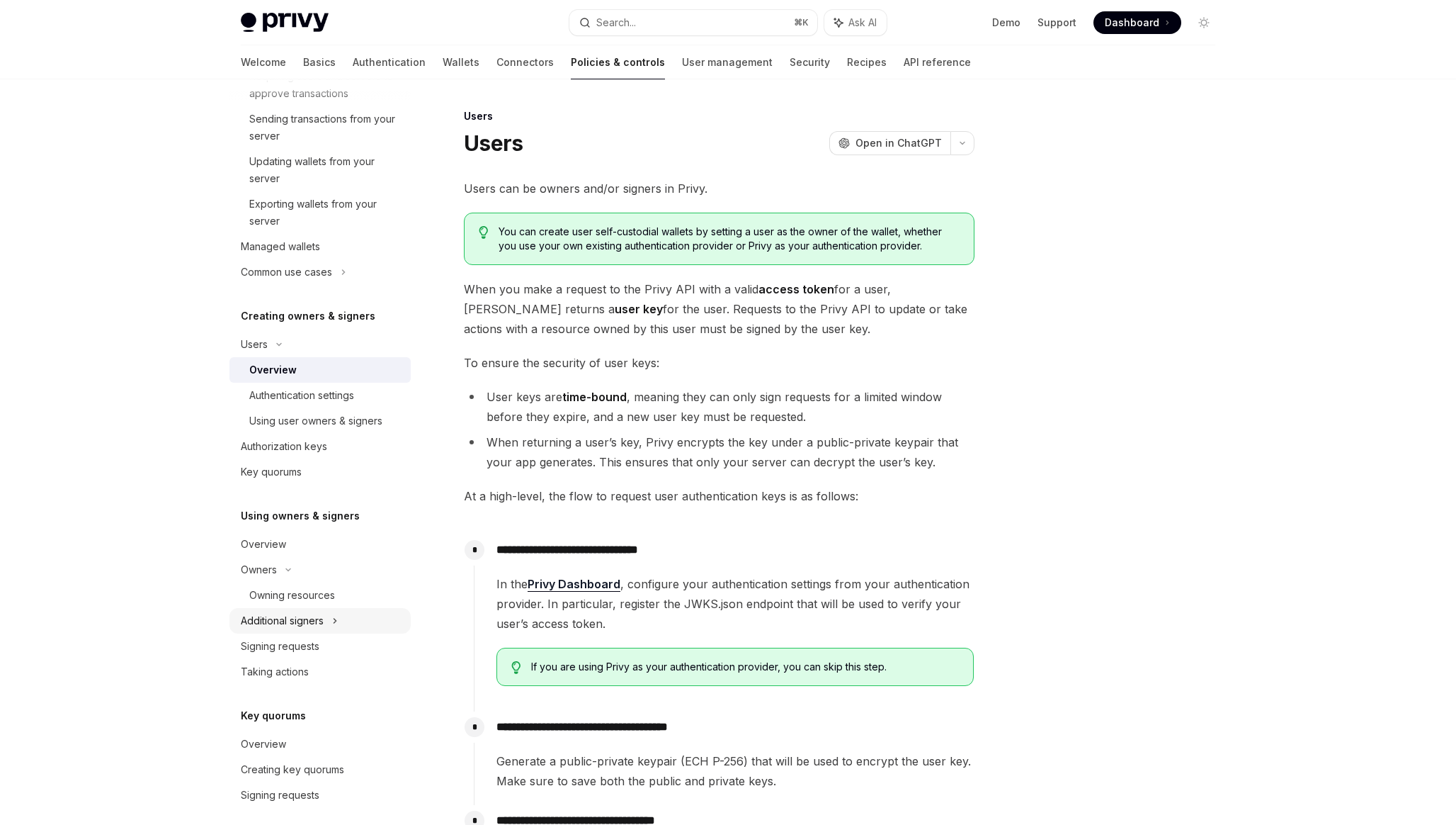
click at [284, 616] on div "Additional signers" at bounding box center [282, 621] width 83 height 17
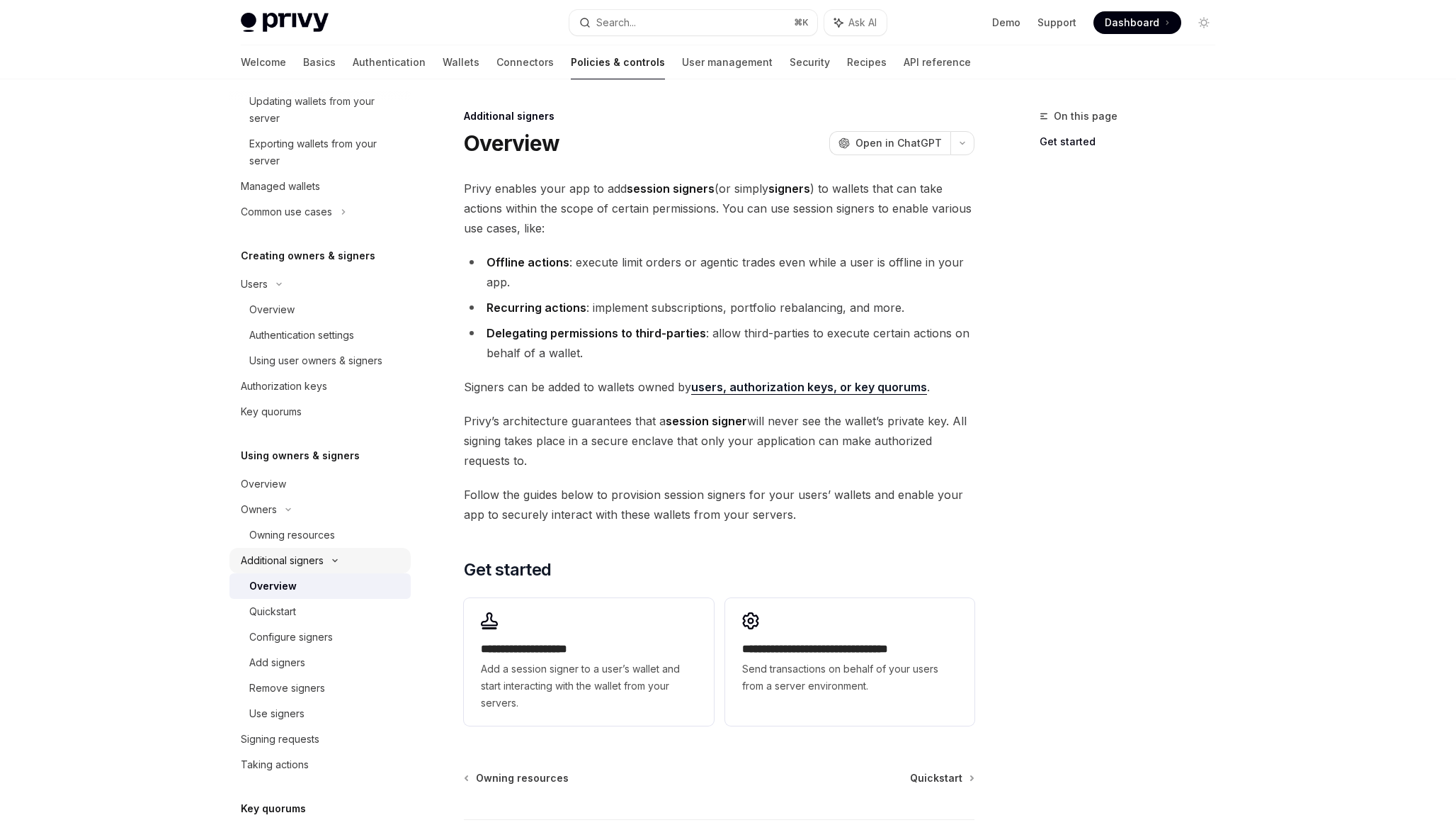
scroll to position [371, 0]
click at [284, 616] on div "Quickstart" at bounding box center [273, 611] width 47 height 17
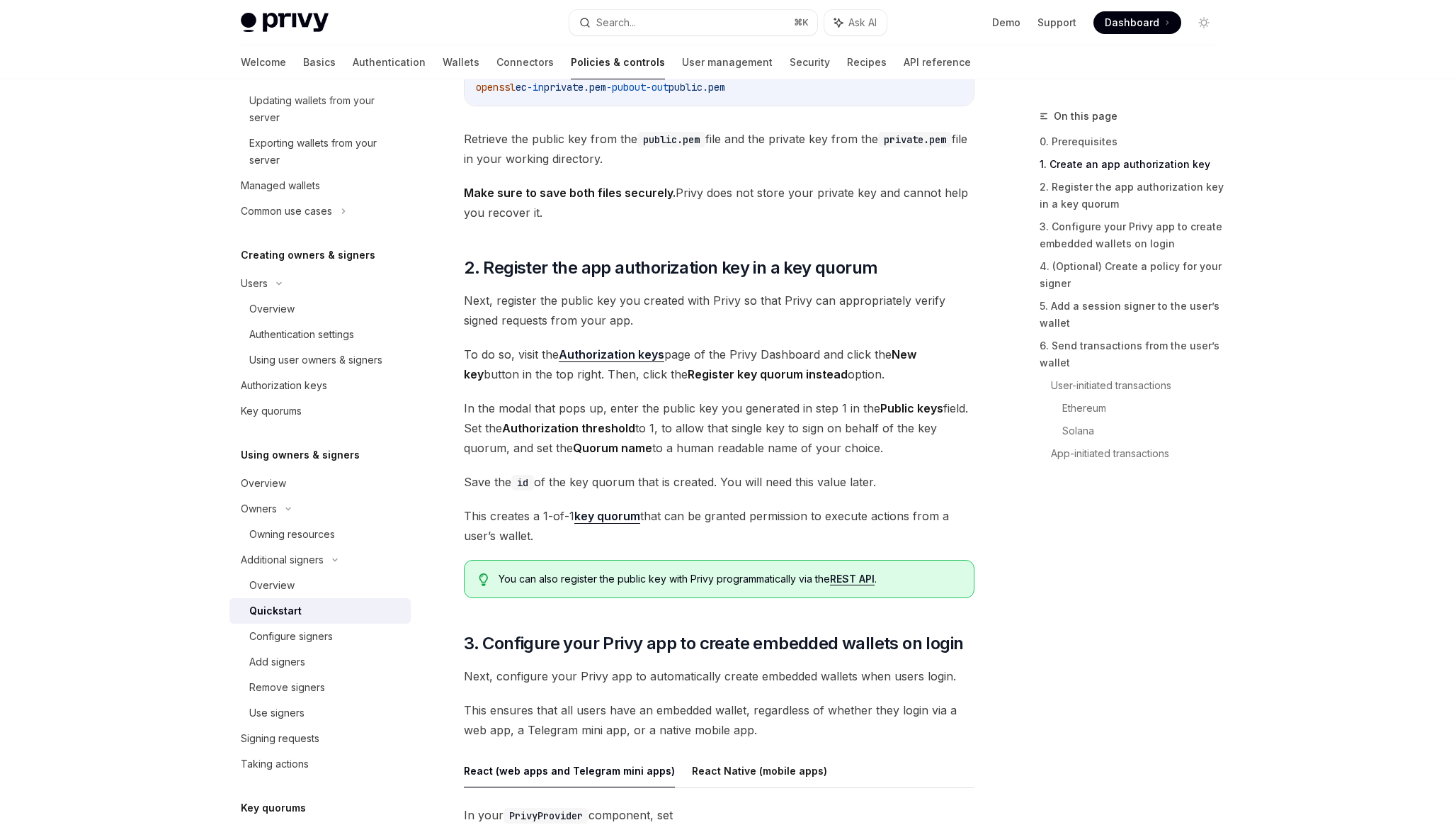
scroll to position [783, 0]
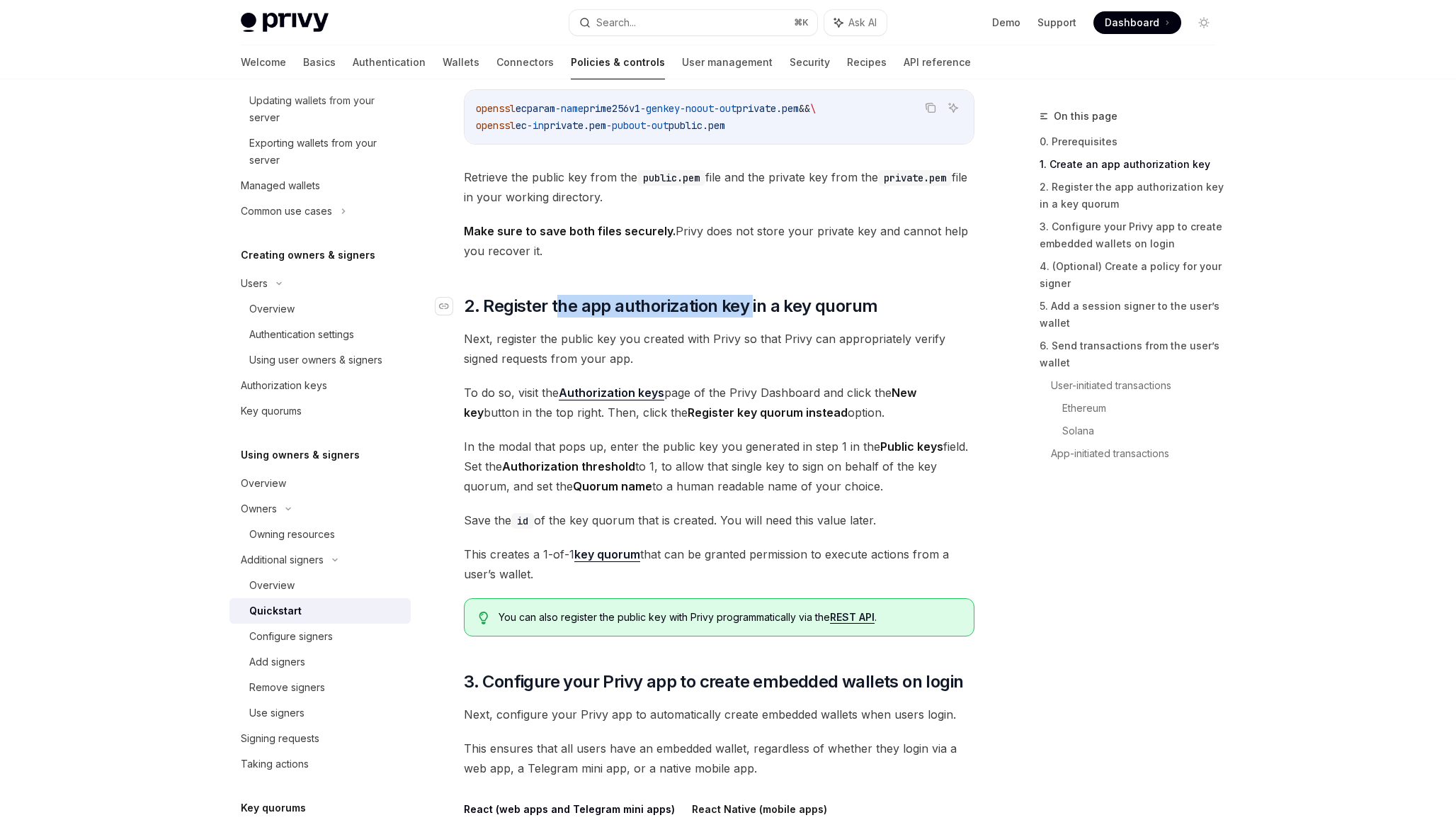
drag, startPoint x: 554, startPoint y: 303, endPoint x: 752, endPoint y: 303, distance: 198.0
click at [752, 303] on span "2. Register the app authorization key in a key quorum" at bounding box center [671, 306] width 414 height 23
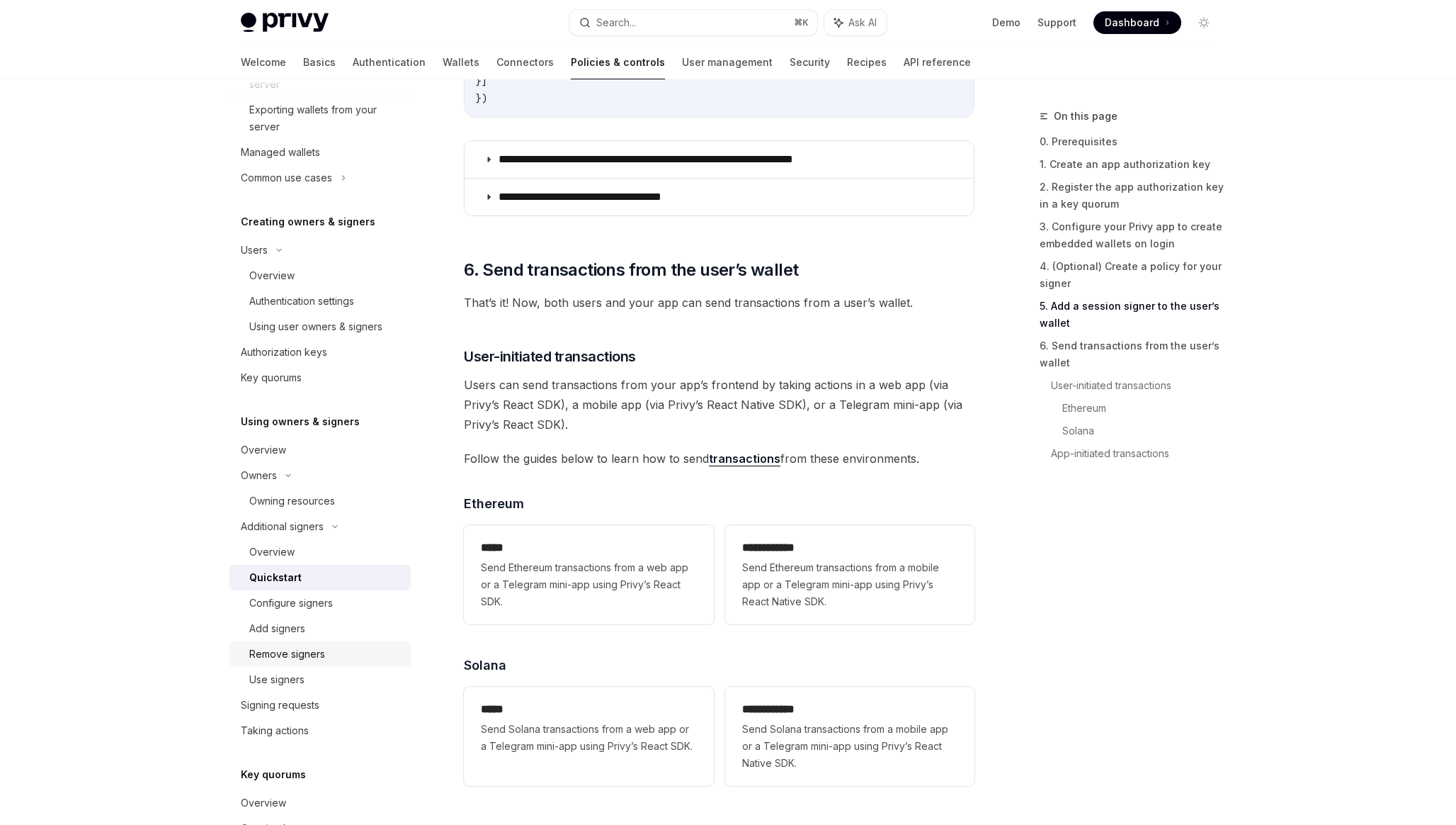
scroll to position [405, 0]
click at [275, 712] on div "Signing requests" at bounding box center [280, 704] width 78 height 17
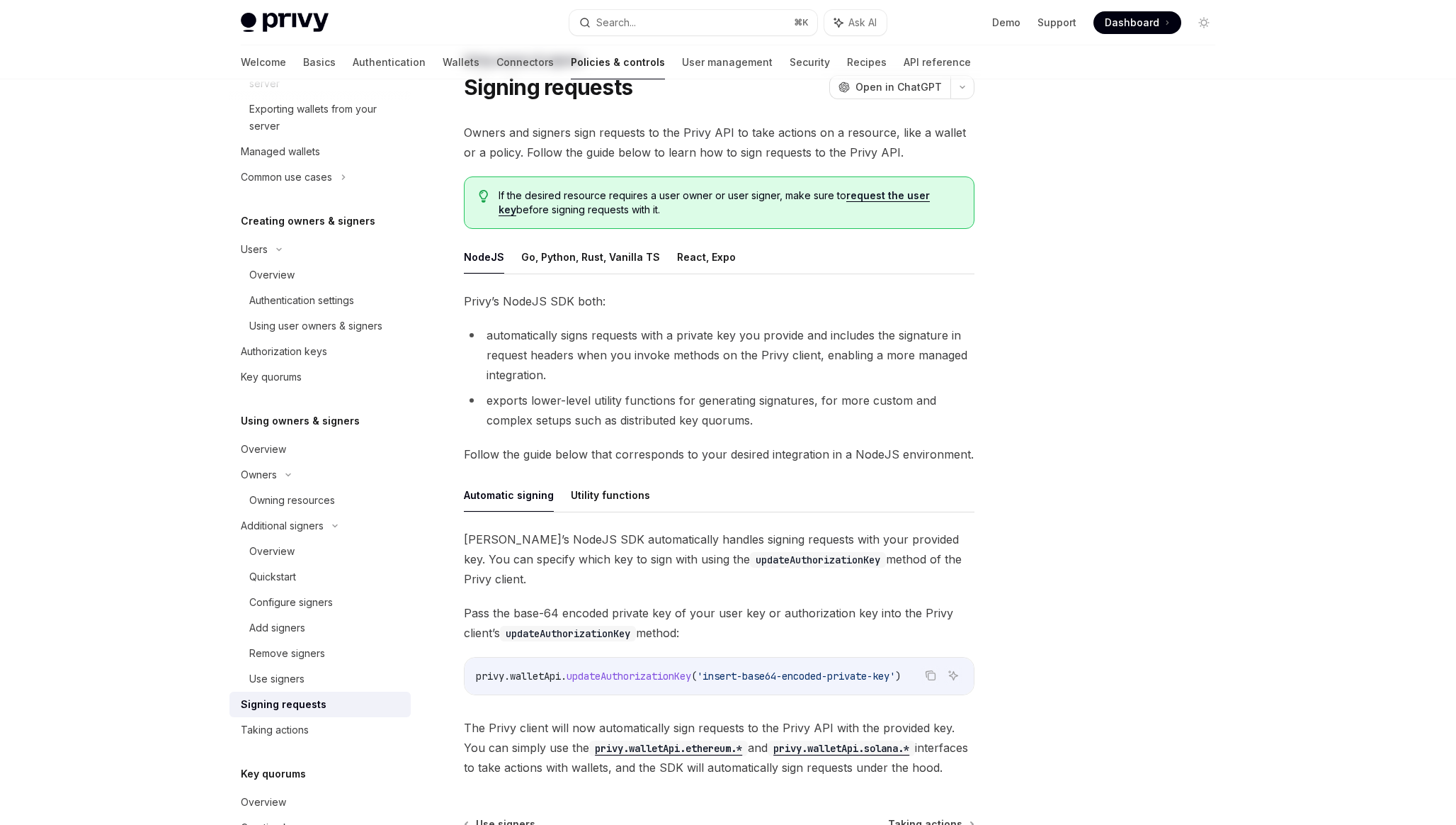
scroll to position [63, 0]
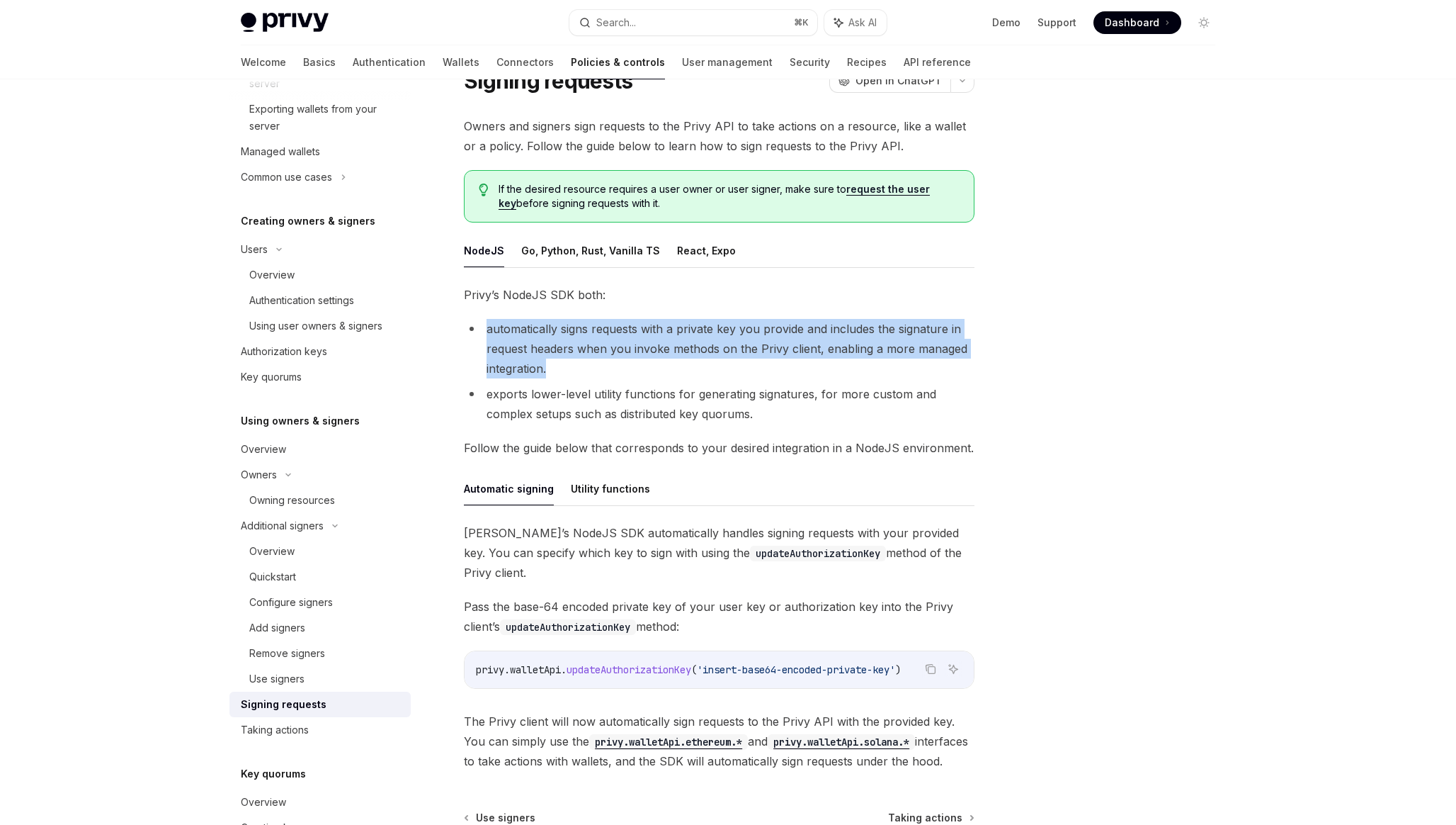
drag, startPoint x: 525, startPoint y: 318, endPoint x: 603, endPoint y: 378, distance: 98.4
click at [604, 378] on div "Privy’s NodeJS SDK both: automatically signs requests with a private key you pr…" at bounding box center [719, 528] width 510 height 486
click at [603, 378] on li "automatically signs requests with a private key you provide and includes the si…" at bounding box center [719, 349] width 510 height 60
drag, startPoint x: 468, startPoint y: 290, endPoint x: 599, endPoint y: 374, distance: 155.6
click at [599, 374] on div "Privy’s NodeJS SDK both: automatically signs requests with a private key you pr…" at bounding box center [719, 528] width 510 height 486
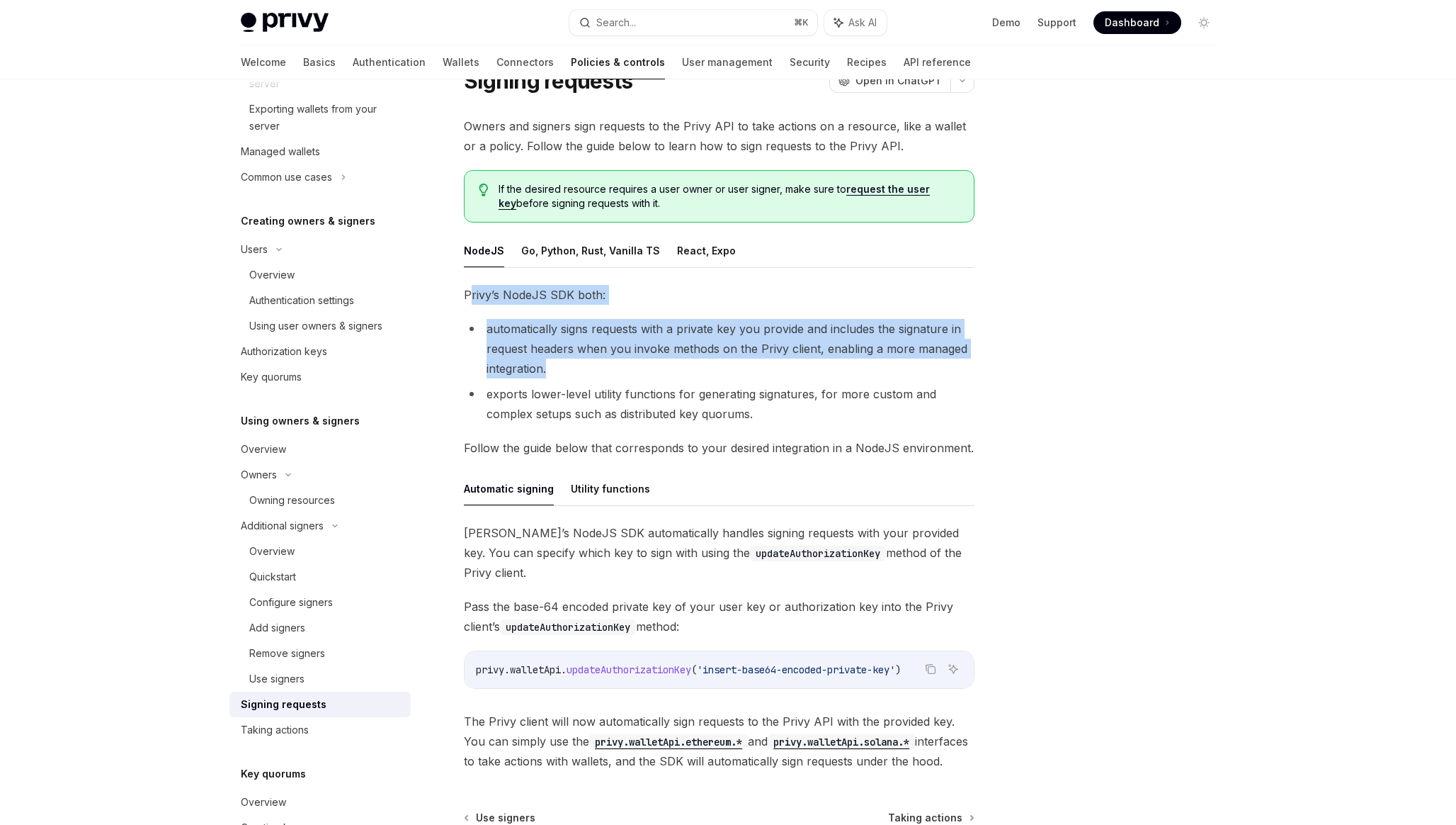
click at [599, 374] on li "automatically signs requests with a private key you provide and includes the si…" at bounding box center [719, 349] width 510 height 60
drag, startPoint x: 599, startPoint y: 374, endPoint x: 472, endPoint y: 286, distance: 154.5
click at [472, 286] on div "Privy’s NodeJS SDK both: automatically signs requests with a private key you pr…" at bounding box center [719, 528] width 510 height 486
click at [472, 286] on span "Privy’s NodeJS SDK both:" at bounding box center [719, 294] width 510 height 20
drag, startPoint x: 472, startPoint y: 286, endPoint x: 557, endPoint y: 366, distance: 116.7
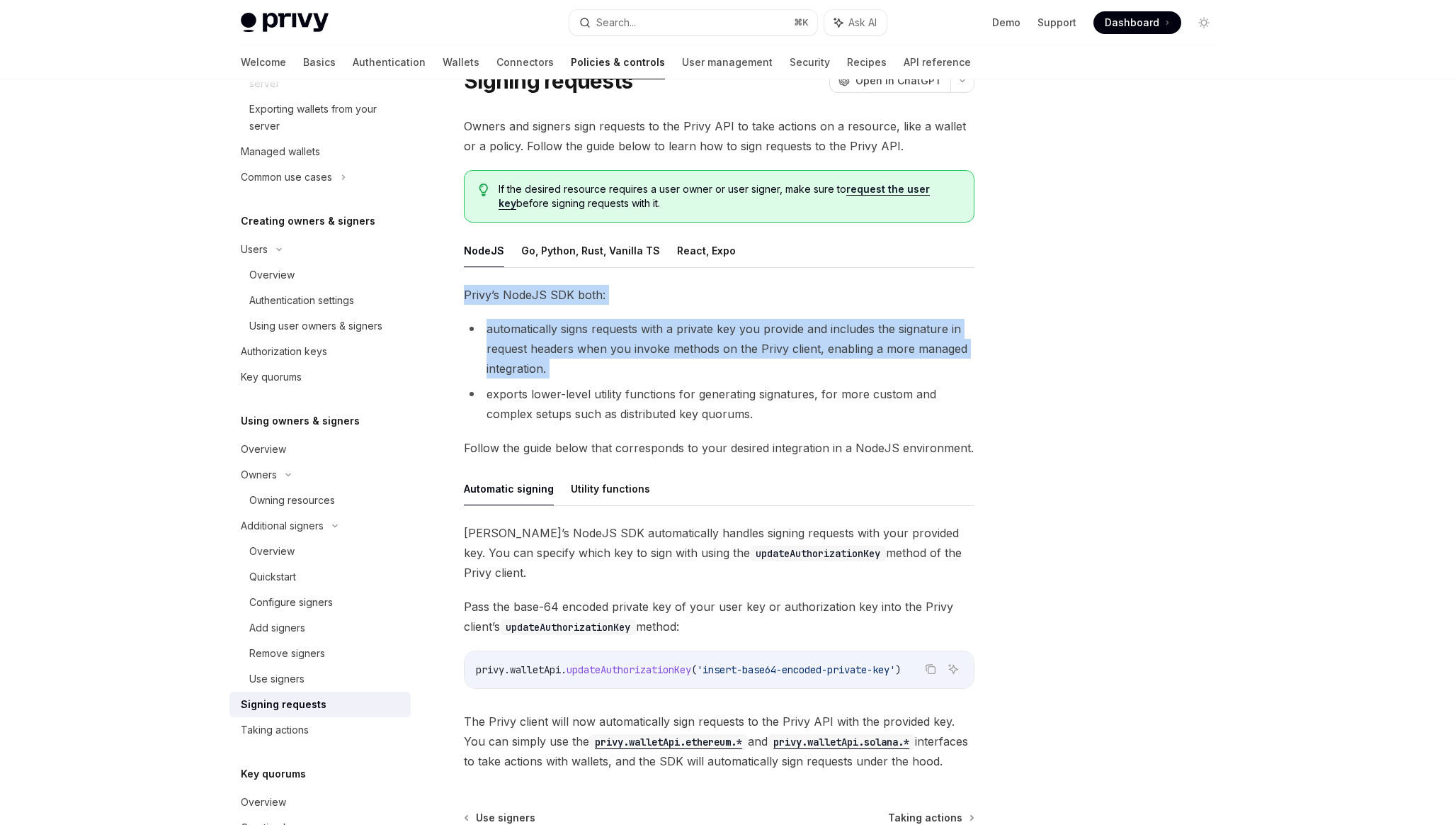
click at [557, 366] on div "Privy’s NodeJS SDK both: automatically signs requests with a private key you pr…" at bounding box center [719, 528] width 510 height 486
click at [557, 366] on li "automatically signs requests with a private key you provide and includes the si…" at bounding box center [719, 349] width 510 height 60
drag, startPoint x: 557, startPoint y: 366, endPoint x: 488, endPoint y: 327, distance: 79.3
click at [488, 327] on li "automatically signs requests with a private key you provide and includes the si…" at bounding box center [719, 349] width 510 height 60
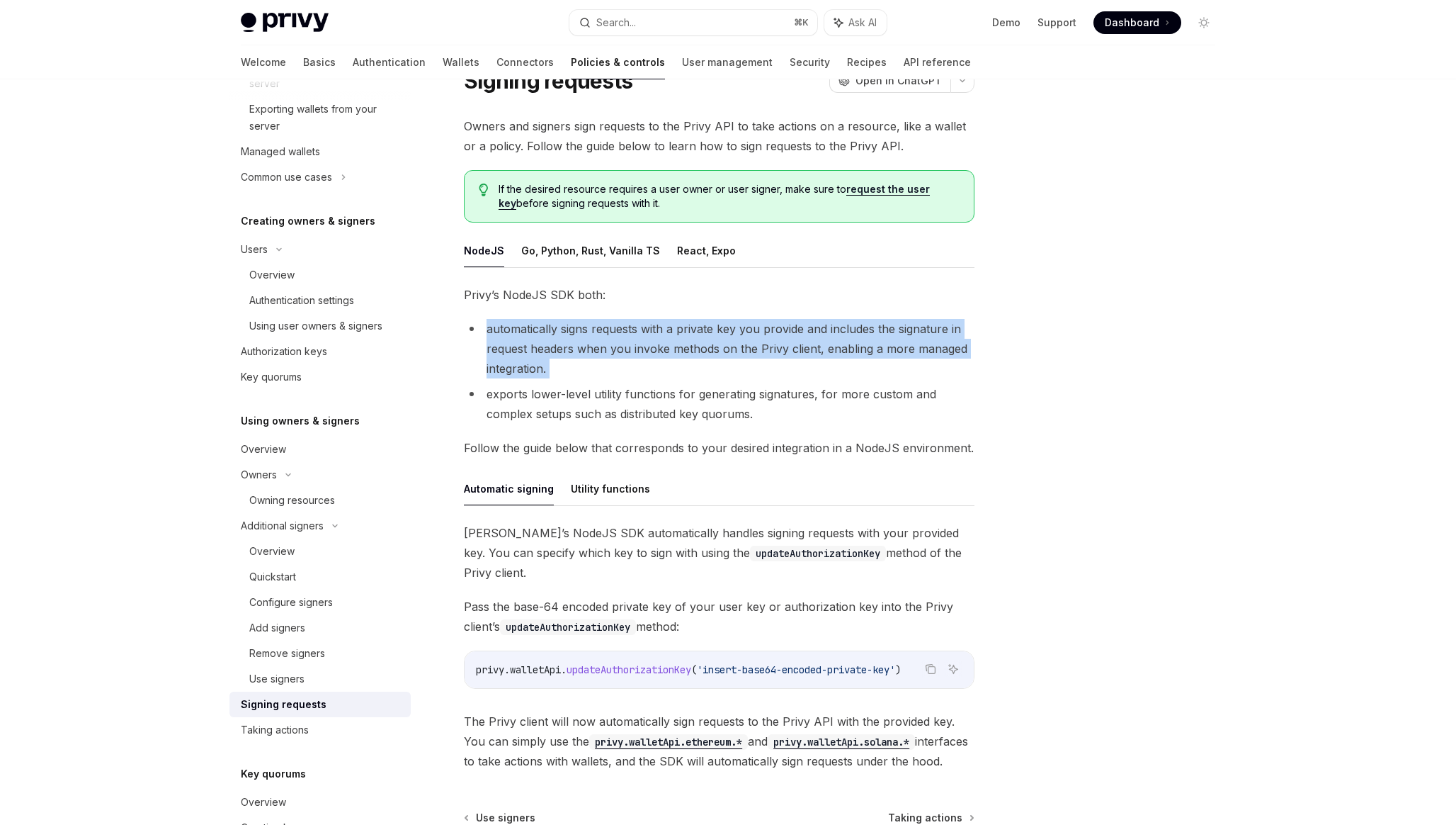
drag, startPoint x: 488, startPoint y: 327, endPoint x: 547, endPoint y: 363, distance: 69.1
click at [547, 363] on li "automatically signs requests with a private key you provide and includes the si…" at bounding box center [719, 349] width 510 height 60
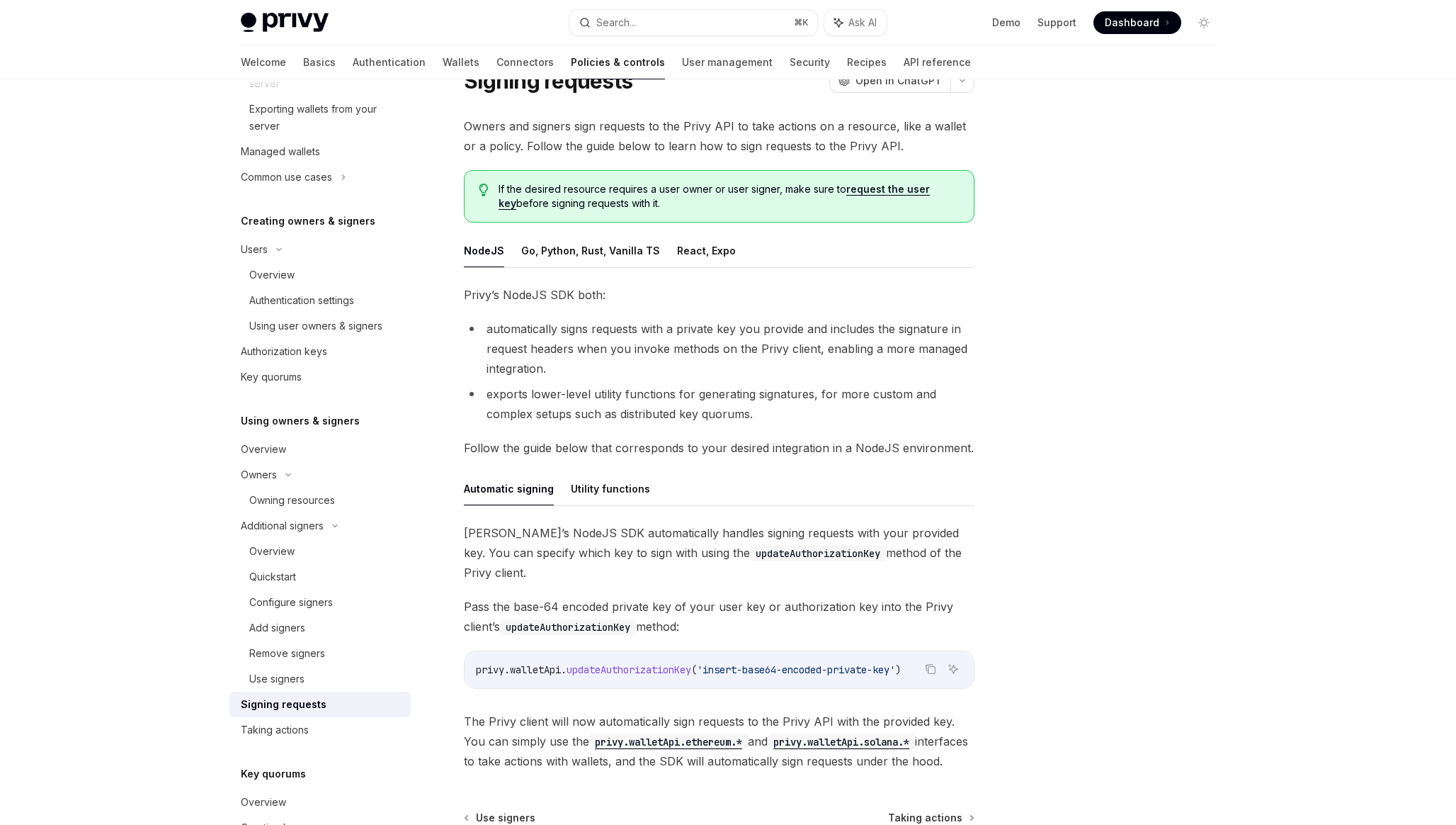
click at [546, 409] on li "exports lower-level utility functions for generating signatures, for more custo…" at bounding box center [719, 404] width 510 height 40
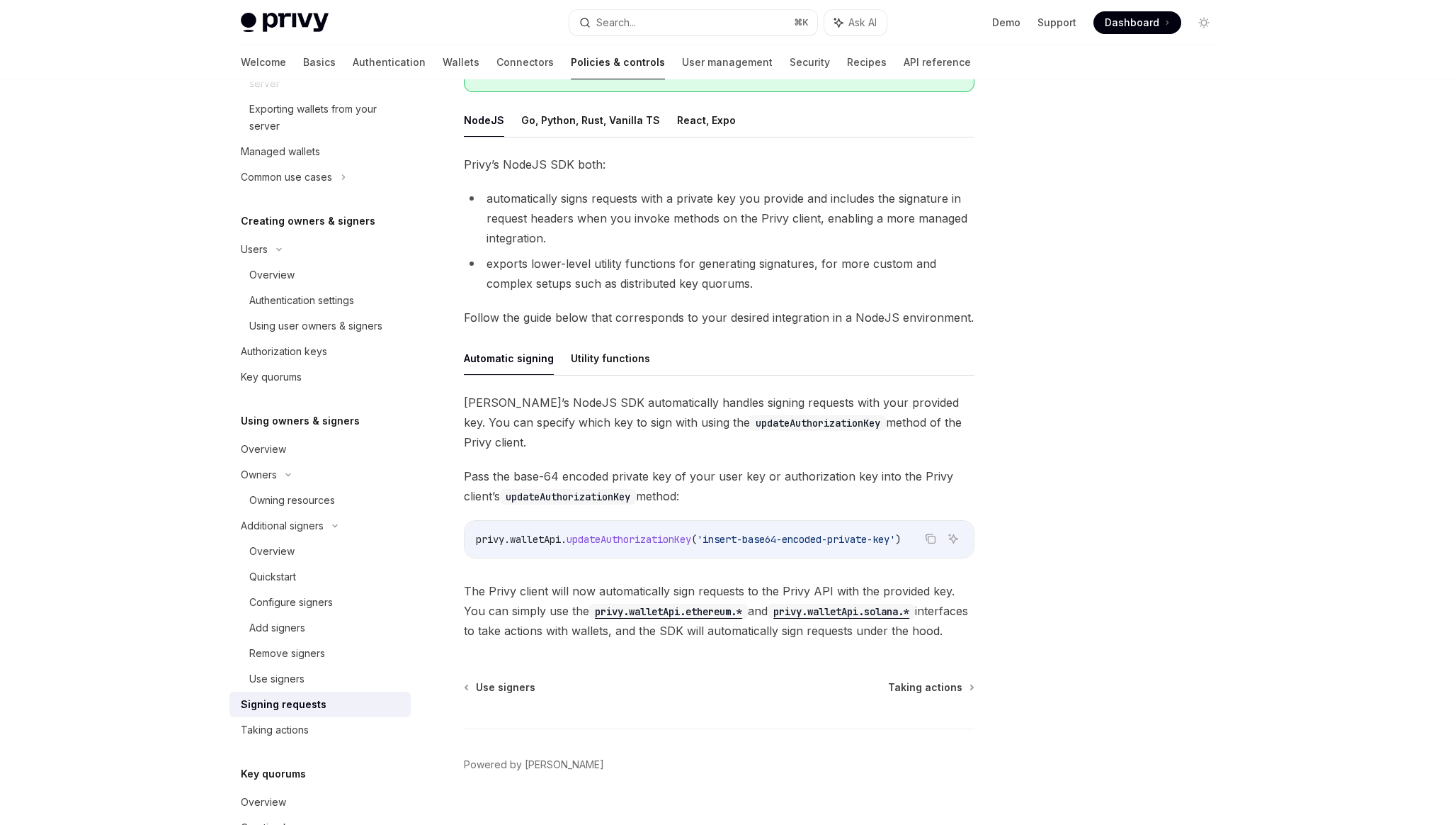
scroll to position [199, 0]
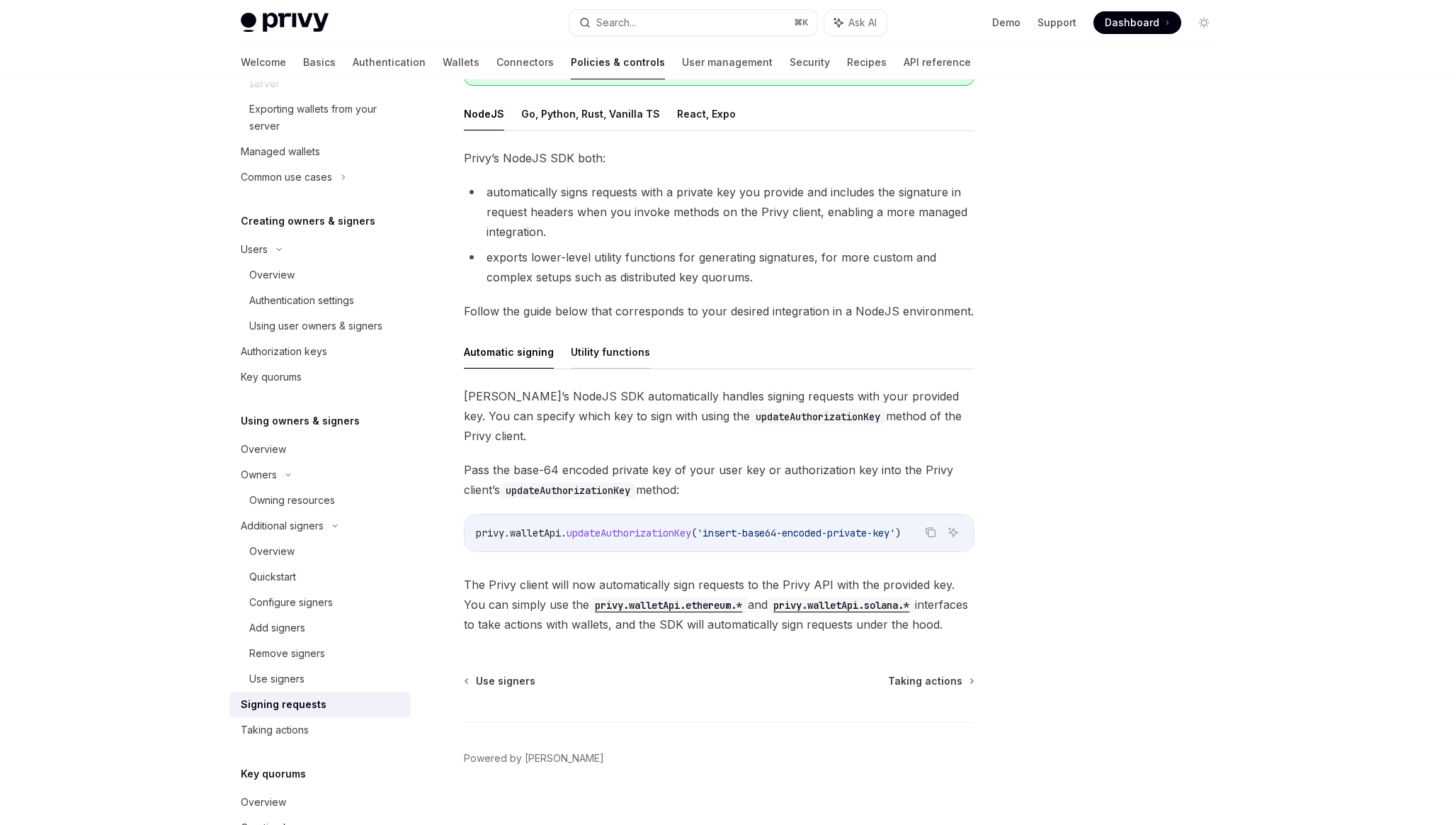
click at [605, 340] on button "Utility functions" at bounding box center [610, 351] width 79 height 33
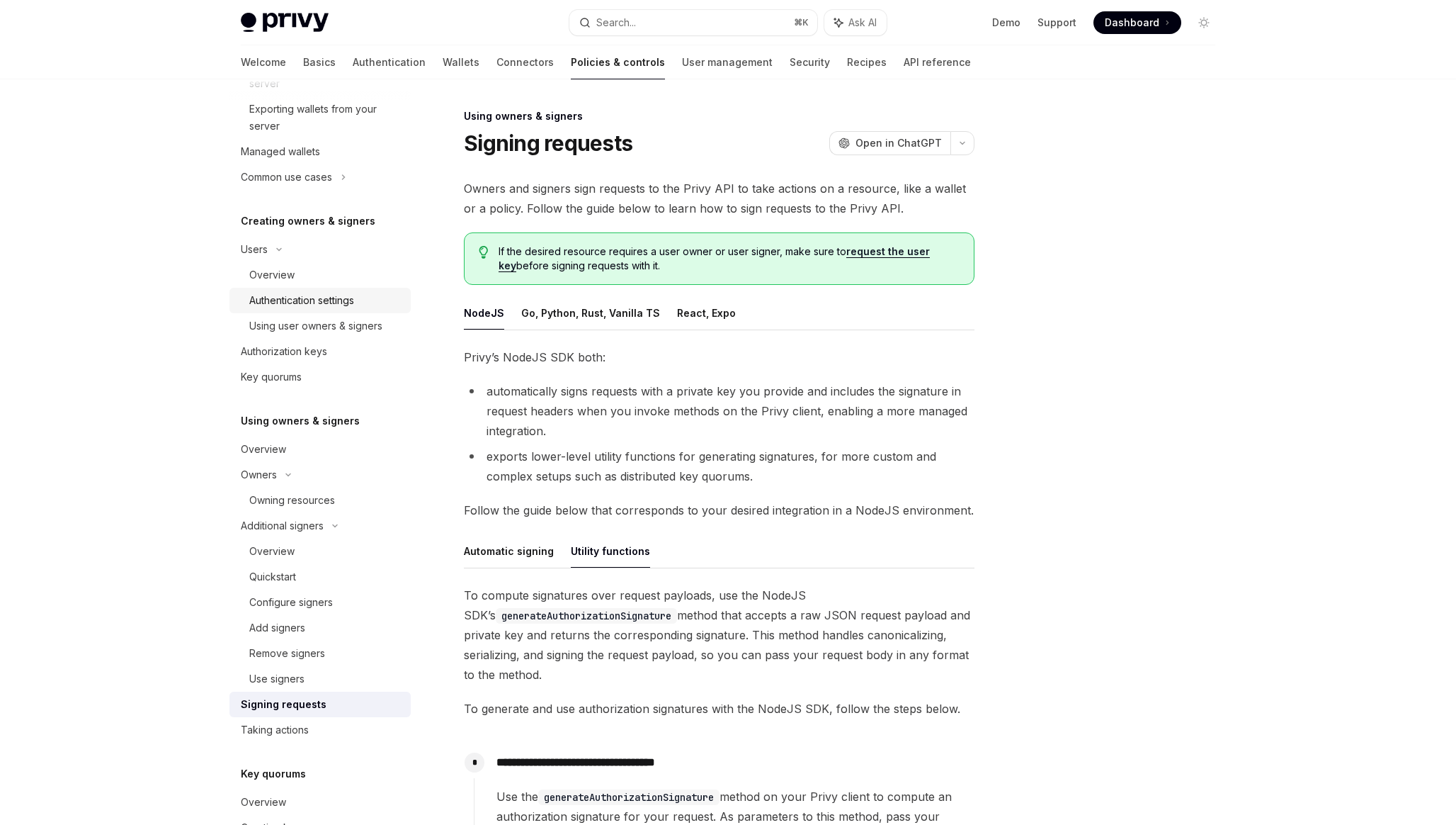
click at [298, 304] on div "Authentication settings" at bounding box center [302, 300] width 105 height 17
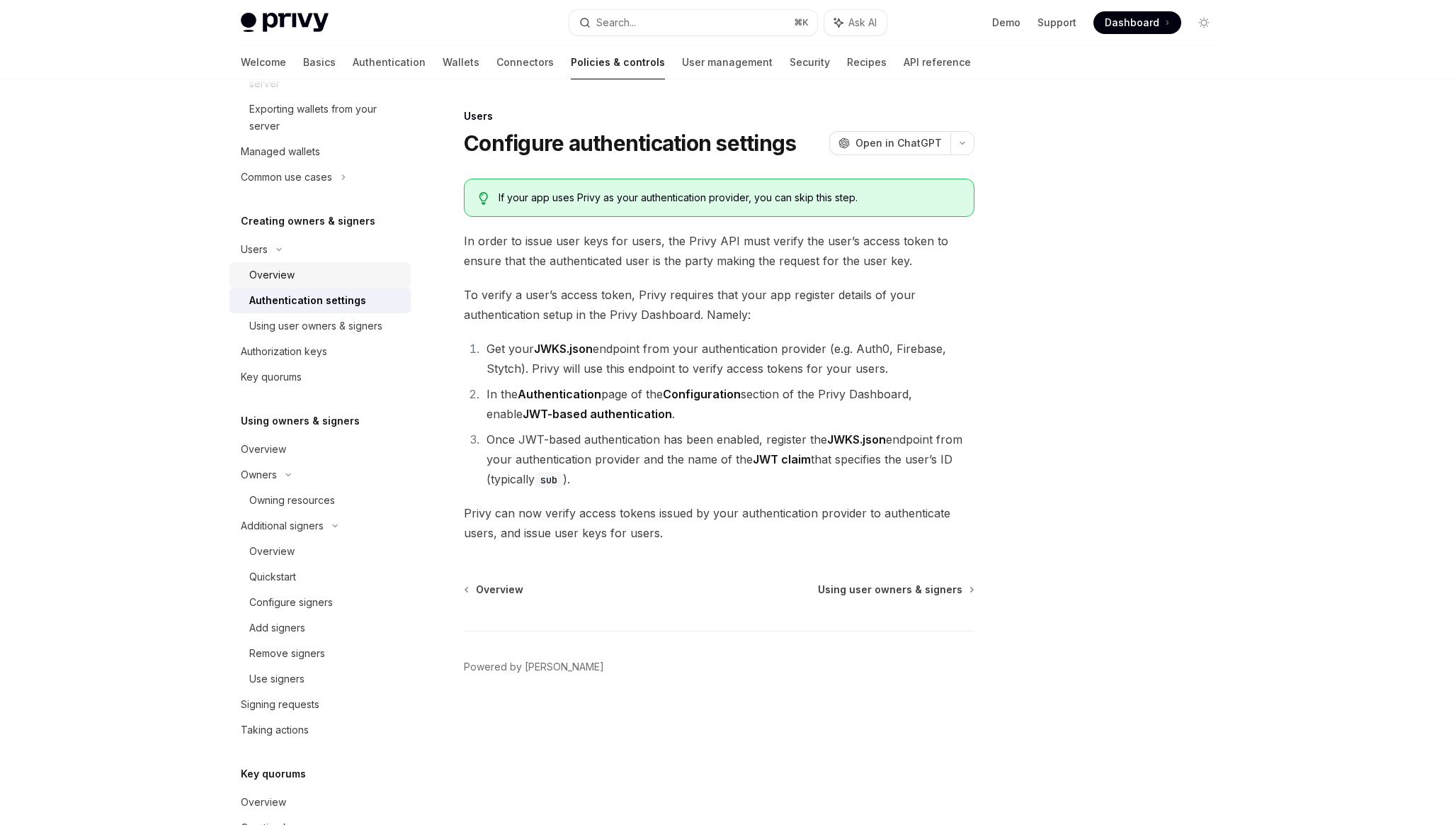
click at [279, 286] on link "Overview" at bounding box center [320, 274] width 181 height 26
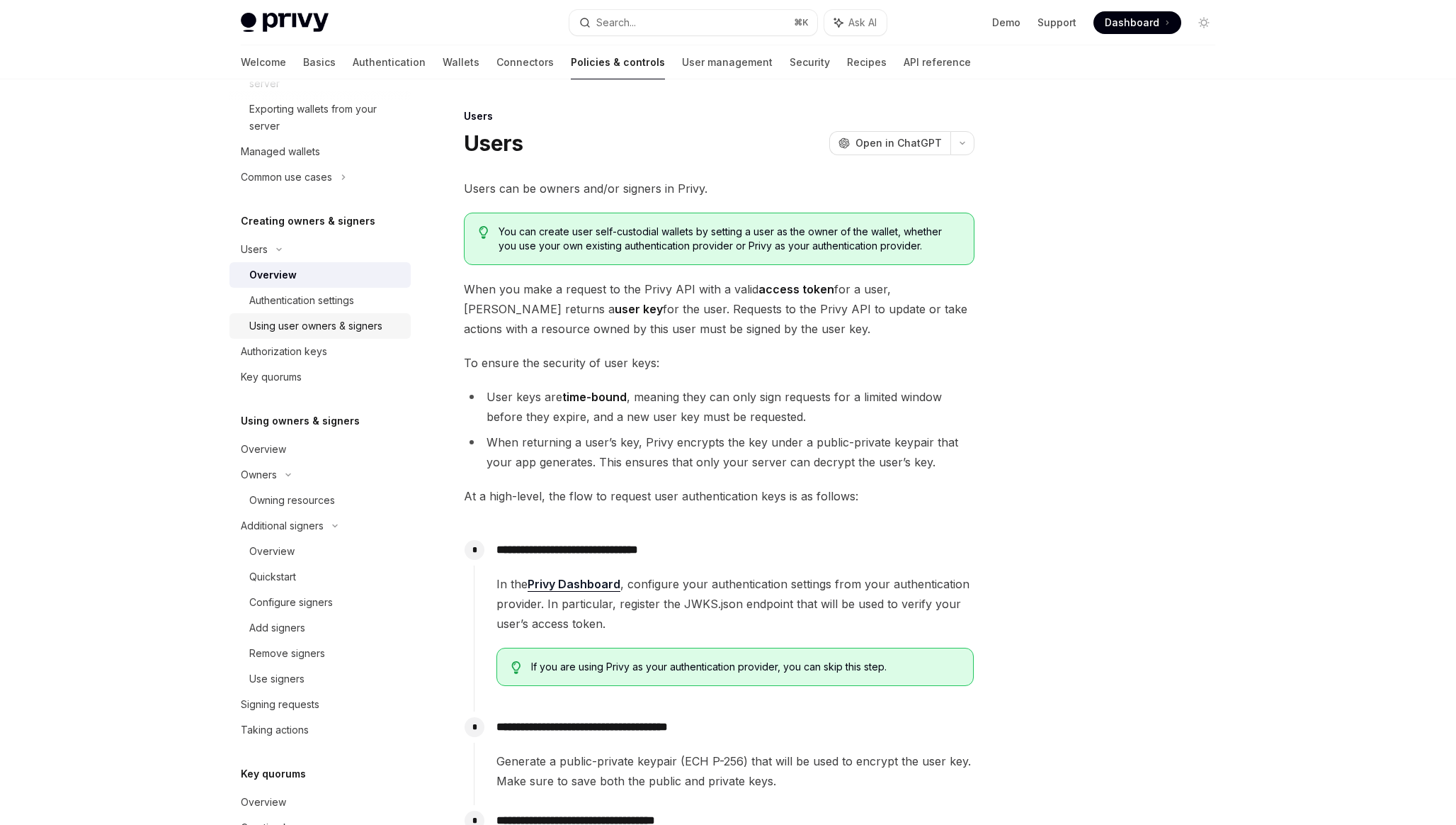
click at [280, 317] on link "Using user owners & signers" at bounding box center [320, 325] width 181 height 26
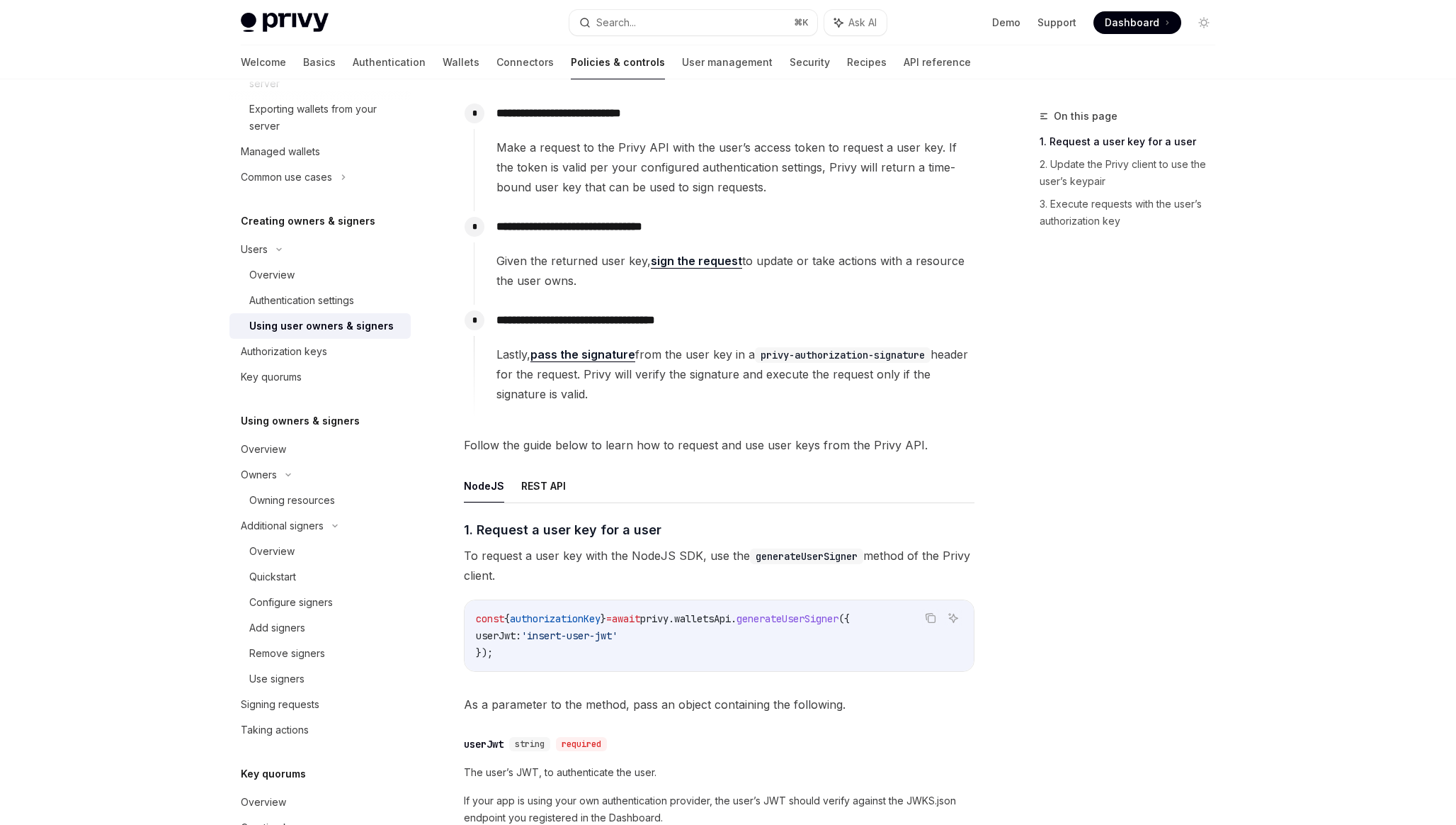
scroll to position [191, 0]
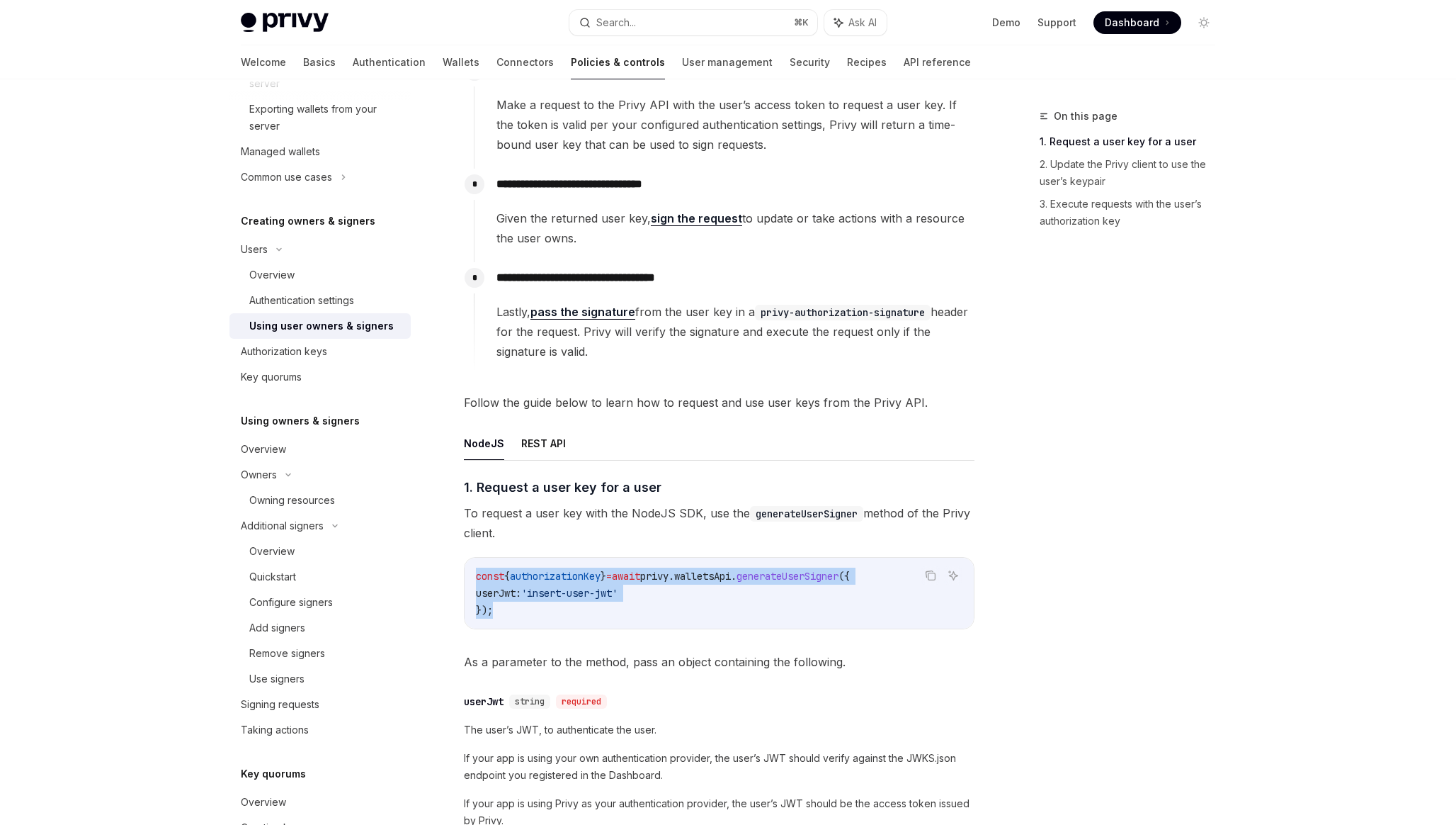
drag, startPoint x: 623, startPoint y: 621, endPoint x: 466, endPoint y: 562, distance: 167.7
click at [466, 562] on div "const { authorizationKey } = await privy . walletsApi . generateUserSigner ({ u…" at bounding box center [720, 593] width 510 height 71
click at [669, 574] on span "privy" at bounding box center [655, 576] width 28 height 13
click at [722, 576] on span "walletsApi" at bounding box center [703, 576] width 56 height 13
click at [796, 576] on span "generateUserSigner" at bounding box center [788, 576] width 102 height 13
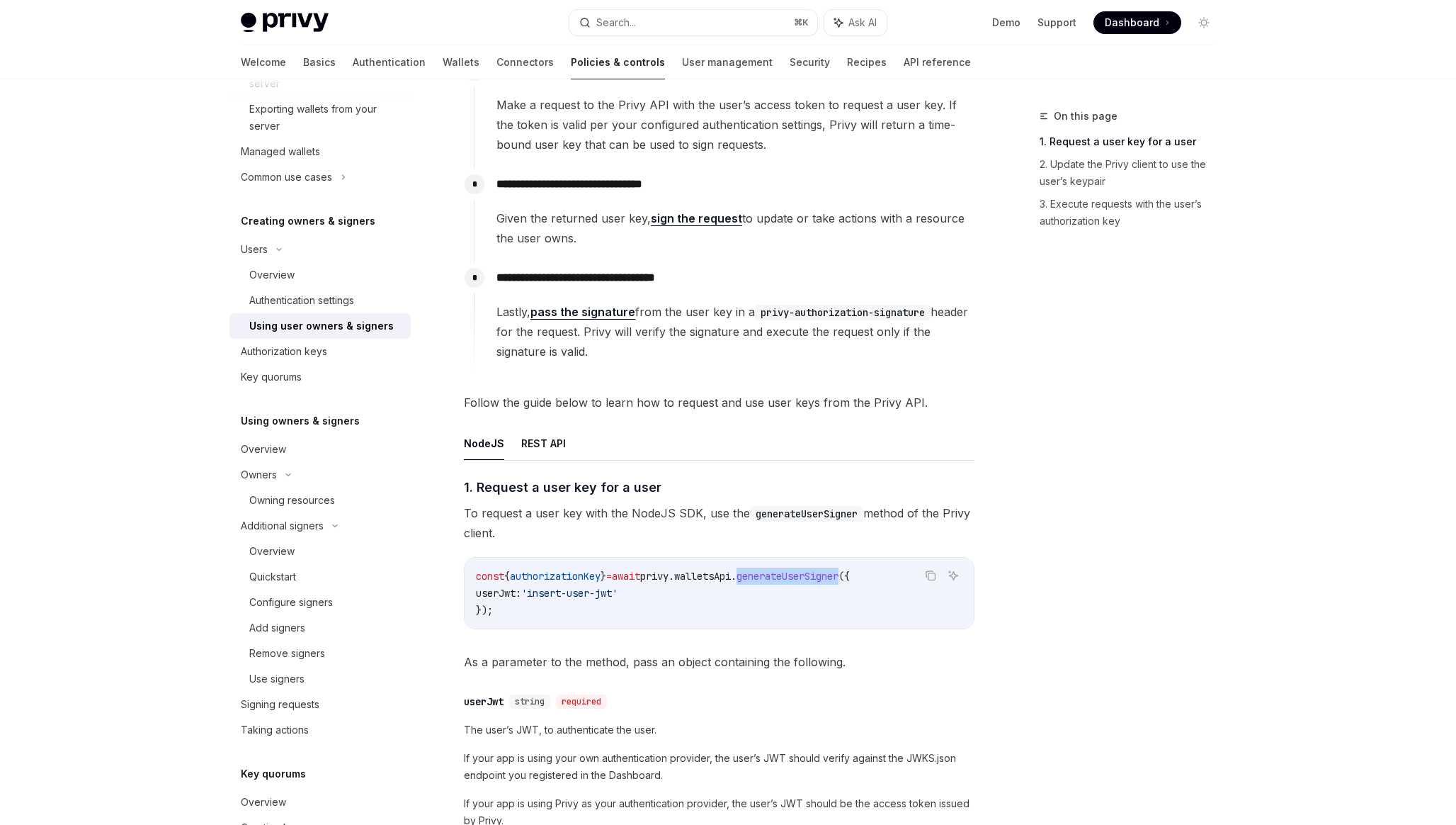
click at [796, 576] on span "generateUserSigner" at bounding box center [788, 576] width 102 height 13
click at [502, 591] on span "userJwt:" at bounding box center [499, 593] width 45 height 13
click at [521, 592] on span "userJwt:" at bounding box center [499, 593] width 45 height 13
drag, startPoint x: 538, startPoint y: 592, endPoint x: 671, endPoint y: 594, distance: 133.0
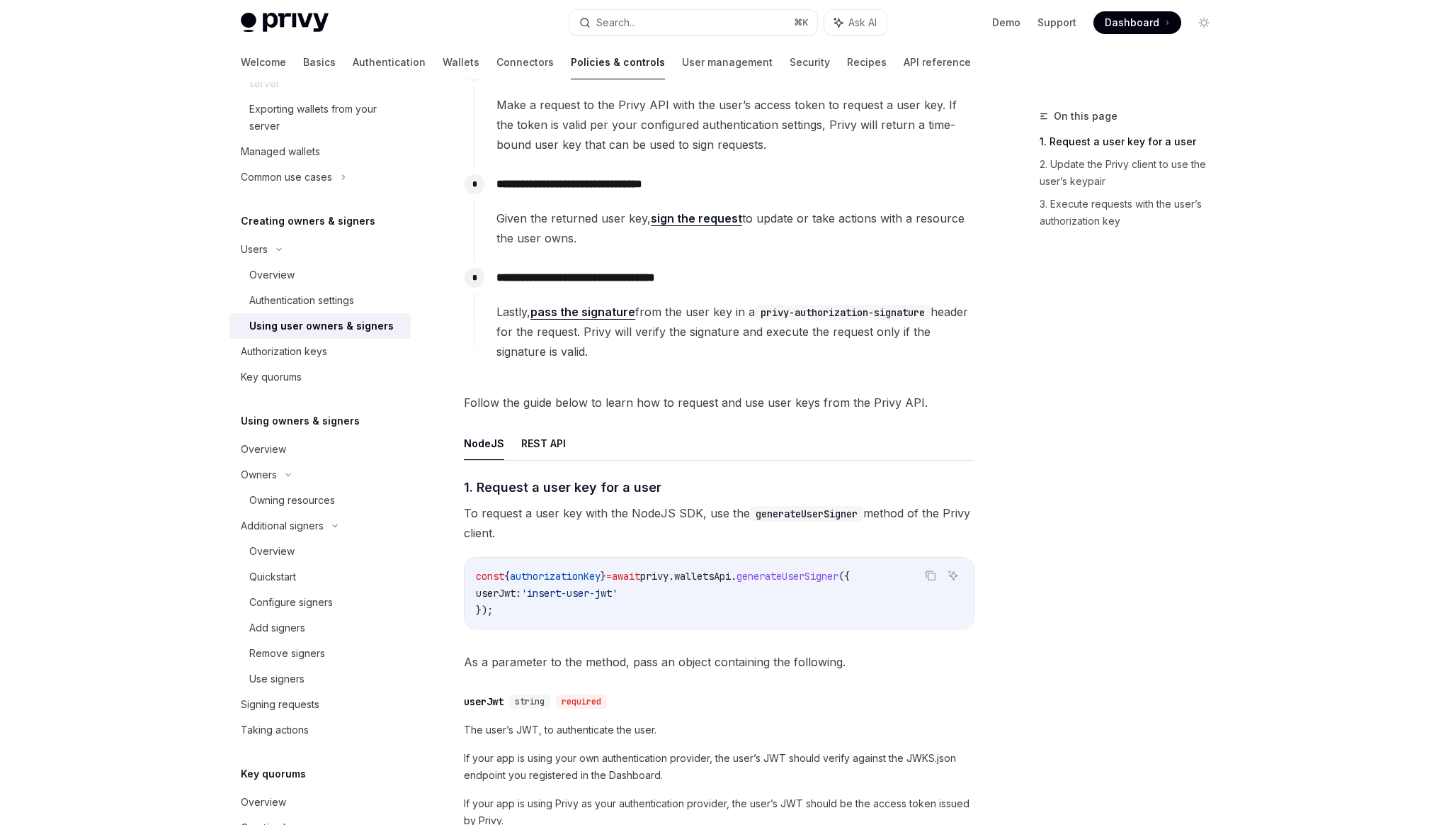
click at [671, 594] on code "const { authorizationKey } = await privy . walletsApi . generateUserSigner ({ u…" at bounding box center [719, 593] width 487 height 51
click at [590, 573] on span "authorizationKey" at bounding box center [555, 576] width 91 height 13
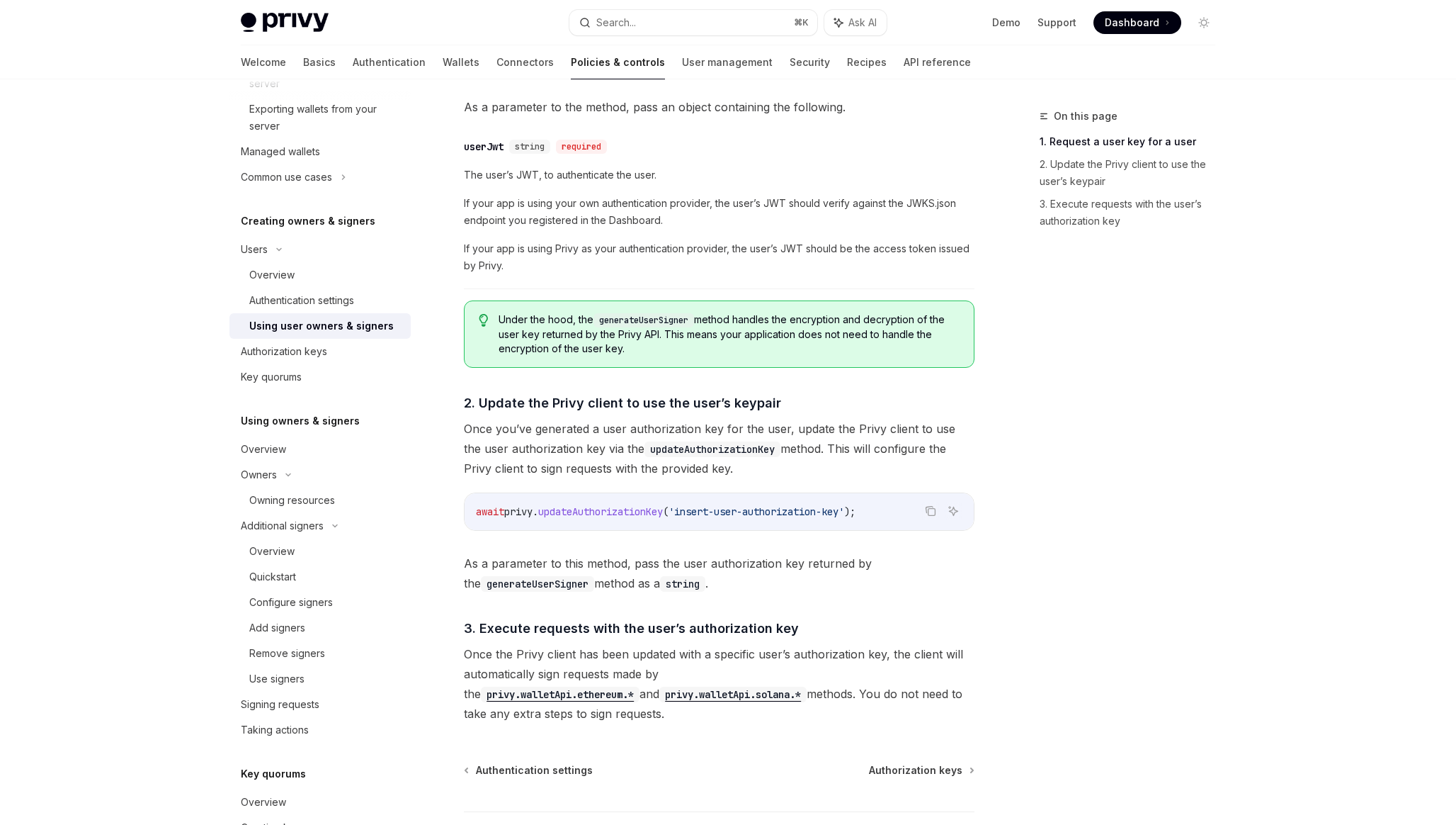
scroll to position [760, 0]
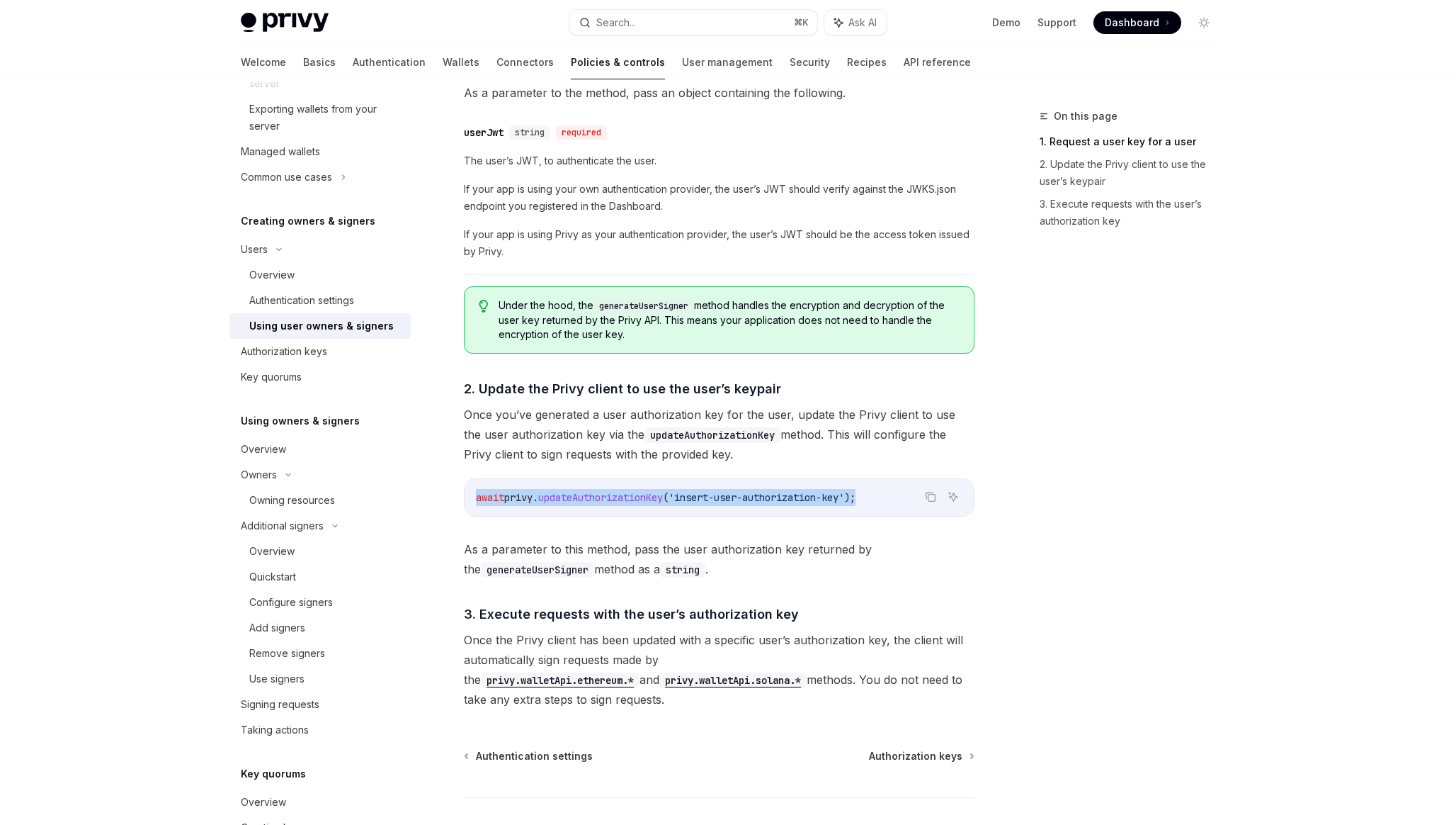
drag, startPoint x: 888, startPoint y: 496, endPoint x: 470, endPoint y: 490, distance: 418.0
click at [470, 490] on div "await privy . updateAuthorizationKey ( 'insert-user-authorization-key' );" at bounding box center [720, 497] width 510 height 37
drag, startPoint x: 470, startPoint y: 490, endPoint x: 789, endPoint y: 501, distance: 319.2
click at [789, 501] on div "await privy . updateAuthorizationKey ( 'insert-user-authorization-key' );" at bounding box center [720, 497] width 510 height 37
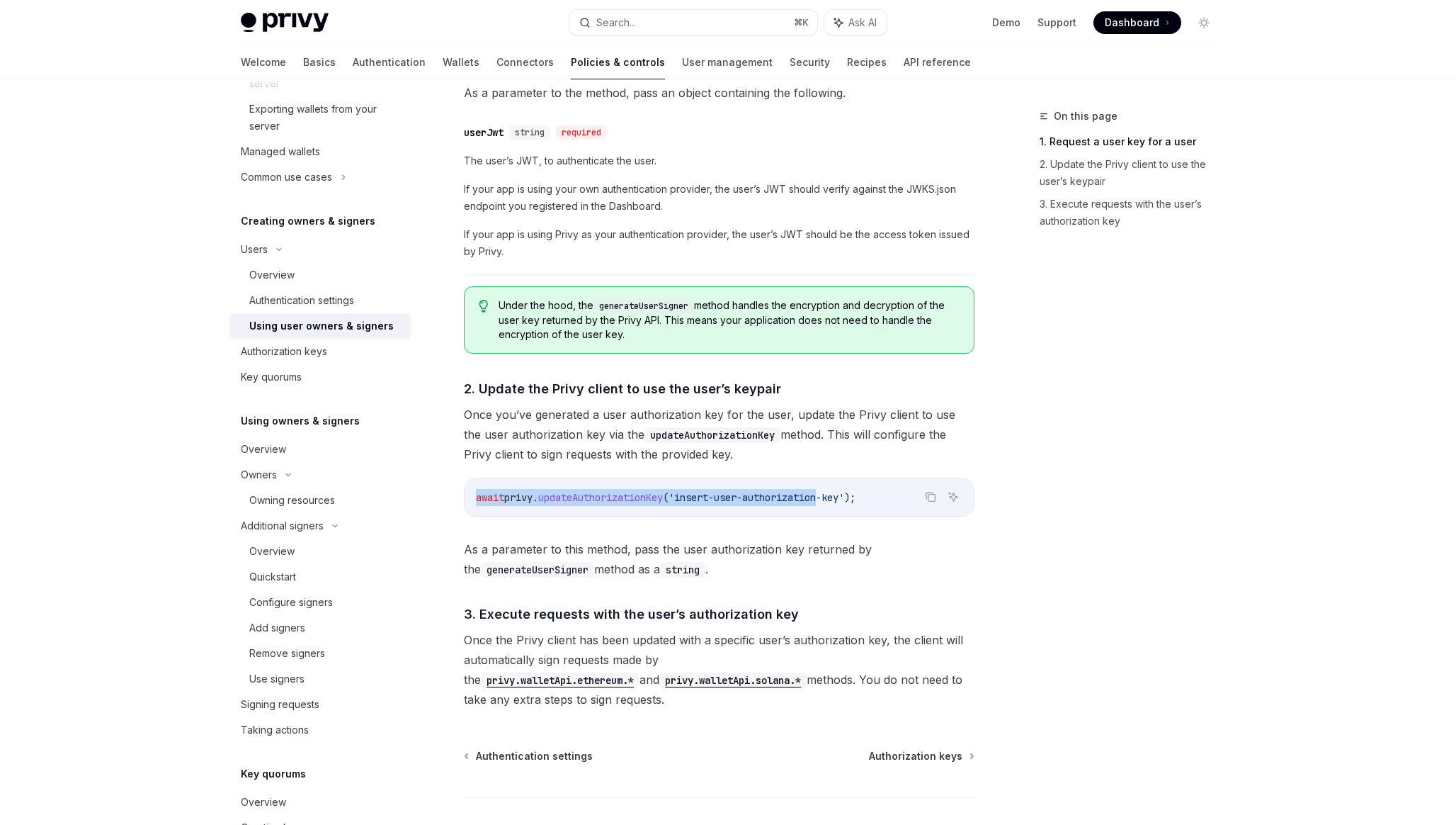
click at [789, 501] on span "'insert-user-authorization-key'" at bounding box center [757, 497] width 176 height 13
drag, startPoint x: 884, startPoint y: 497, endPoint x: 471, endPoint y: 501, distance: 413.0
click at [471, 501] on div "await privy . updateAuthorizationKey ( 'insert-user-authorization-key' );" at bounding box center [720, 497] width 510 height 37
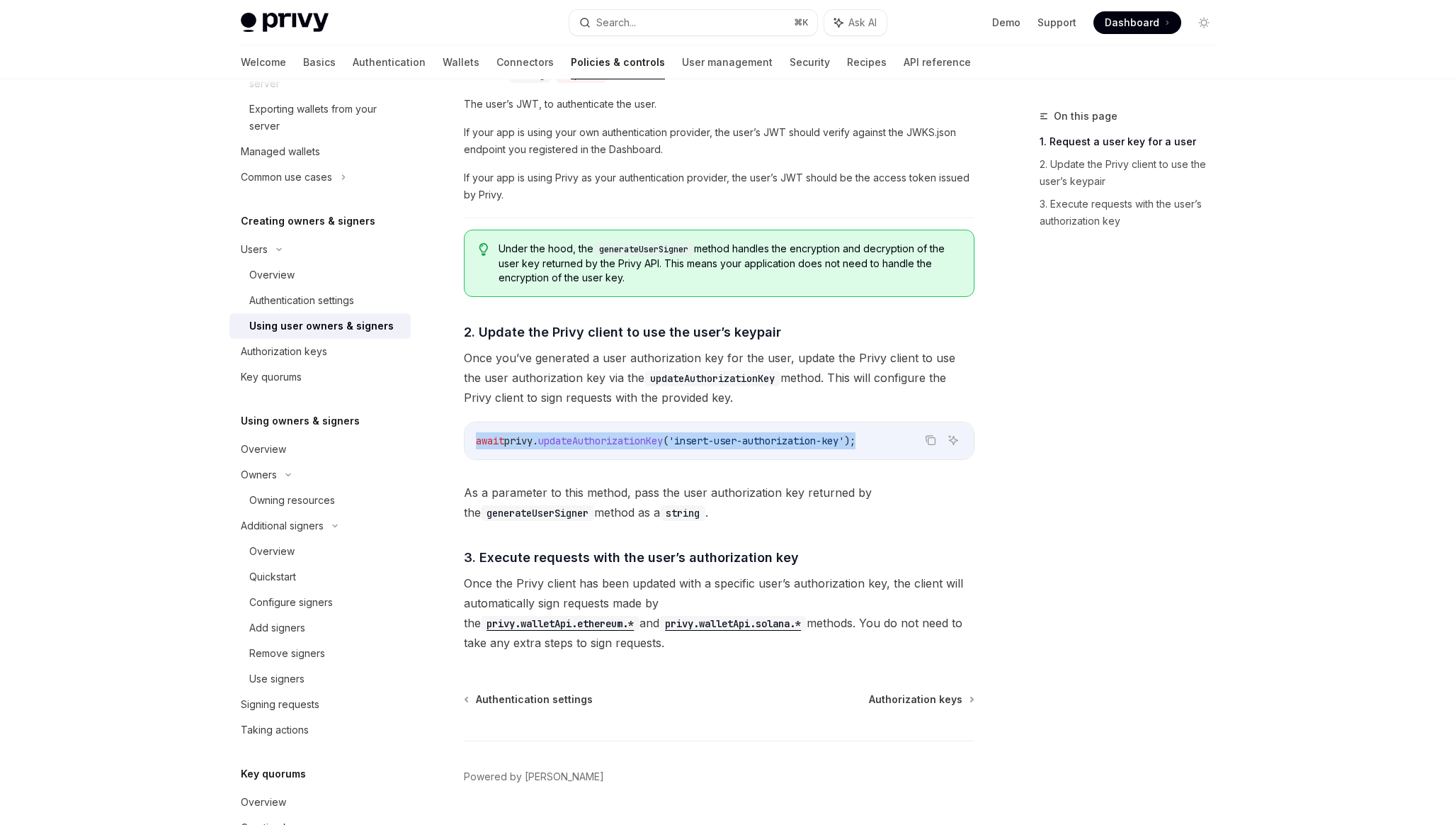
scroll to position [843, 0]
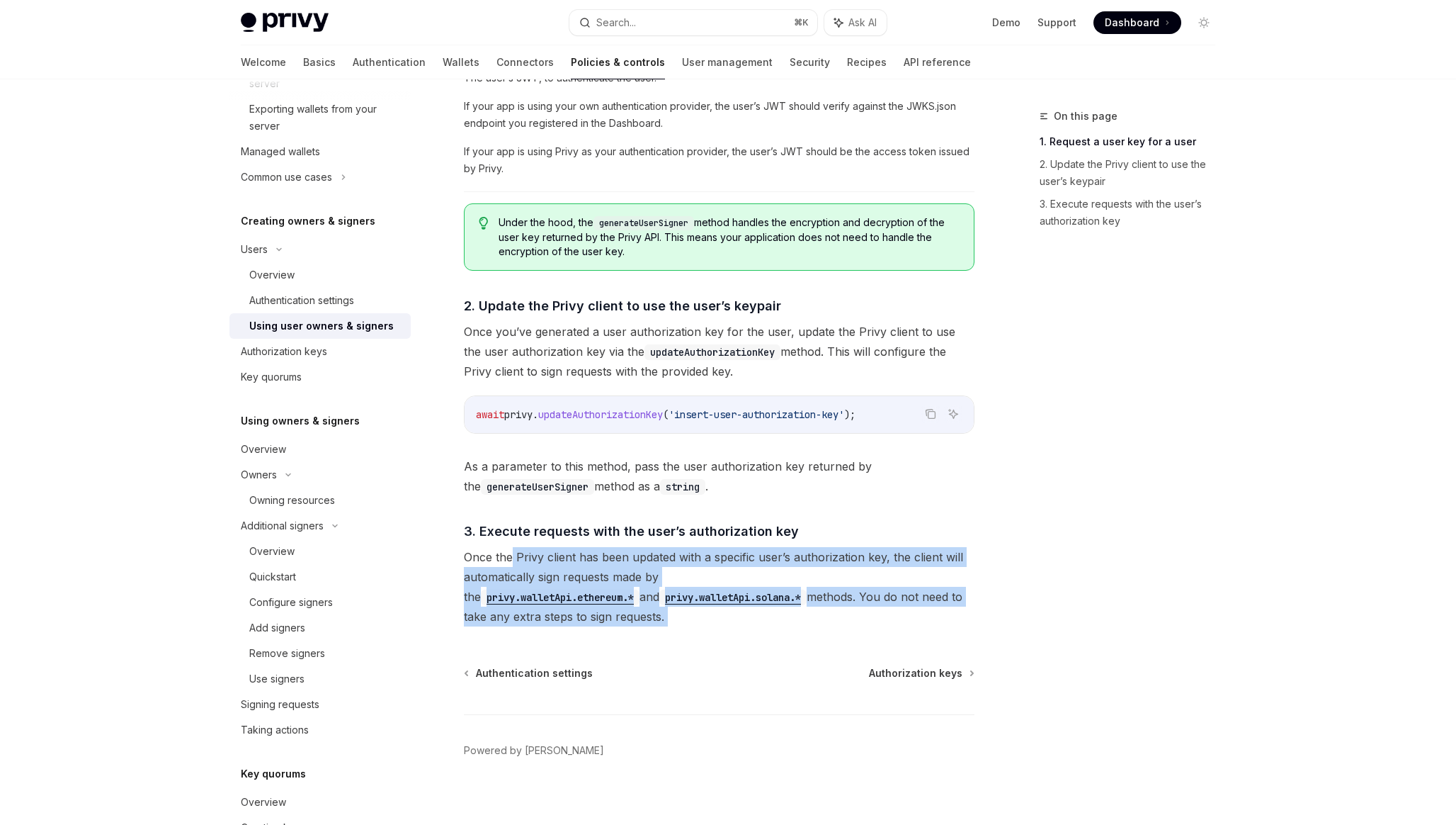
drag, startPoint x: 648, startPoint y: 629, endPoint x: 510, endPoint y: 551, distance: 158.5
click at [510, 551] on div "**********" at bounding box center [586, 50] width 782 height 1572
click at [510, 551] on span "Once the Privy client has been updated with a specific user’s authorization key…" at bounding box center [719, 586] width 510 height 79
drag, startPoint x: 510, startPoint y: 551, endPoint x: 527, endPoint y: 608, distance: 59.5
click at [527, 608] on span "Once the Privy client has been updated with a specific user’s authorization key…" at bounding box center [719, 586] width 510 height 79
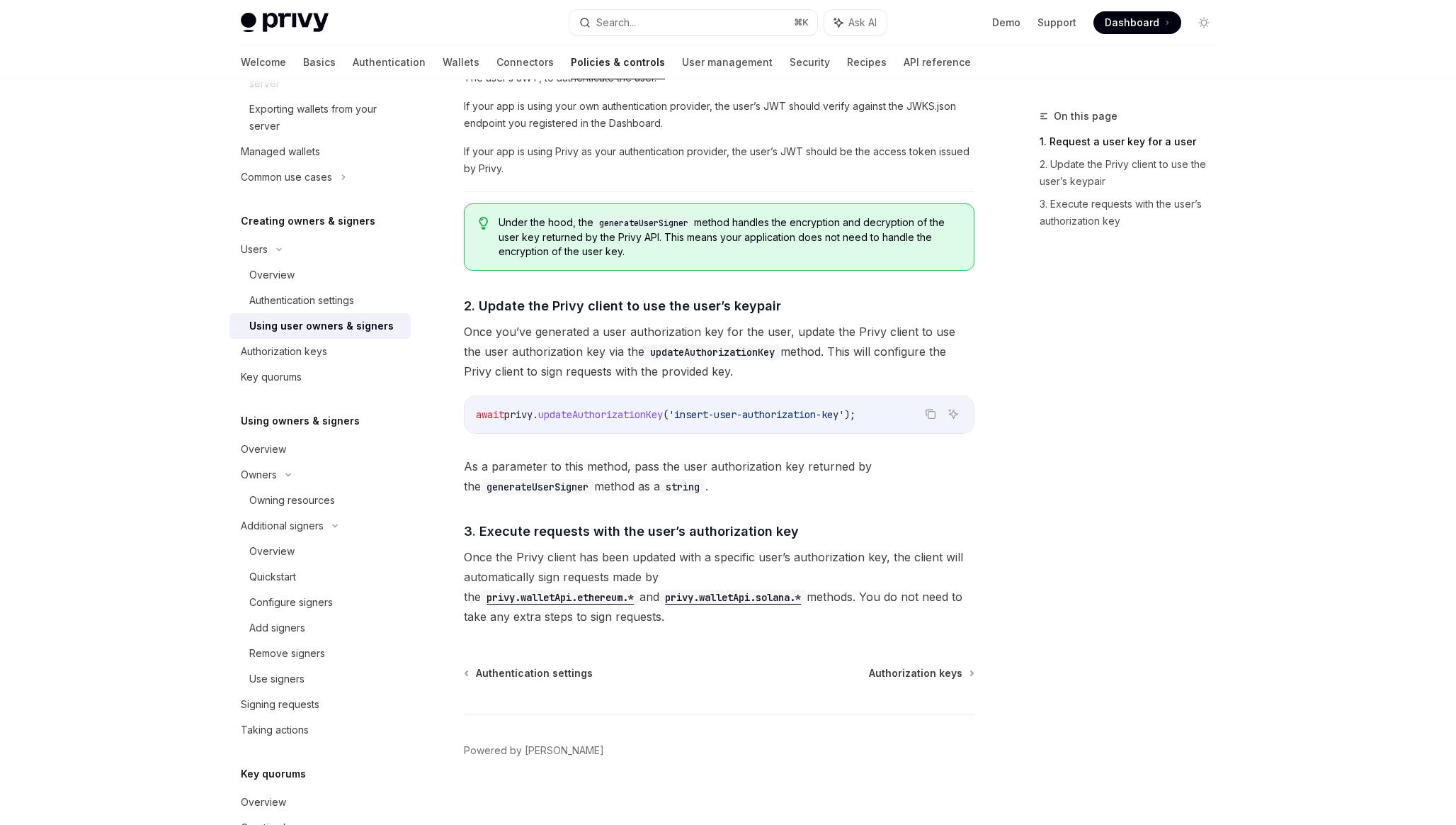
click at [670, 574] on span "Once the Privy client has been updated with a specific user’s authorization key…" at bounding box center [719, 586] width 510 height 79
drag, startPoint x: 666, startPoint y: 625, endPoint x: 514, endPoint y: 554, distance: 167.8
click at [514, 554] on span "Once the Privy client has been updated with a specific user’s authorization key…" at bounding box center [719, 586] width 510 height 79
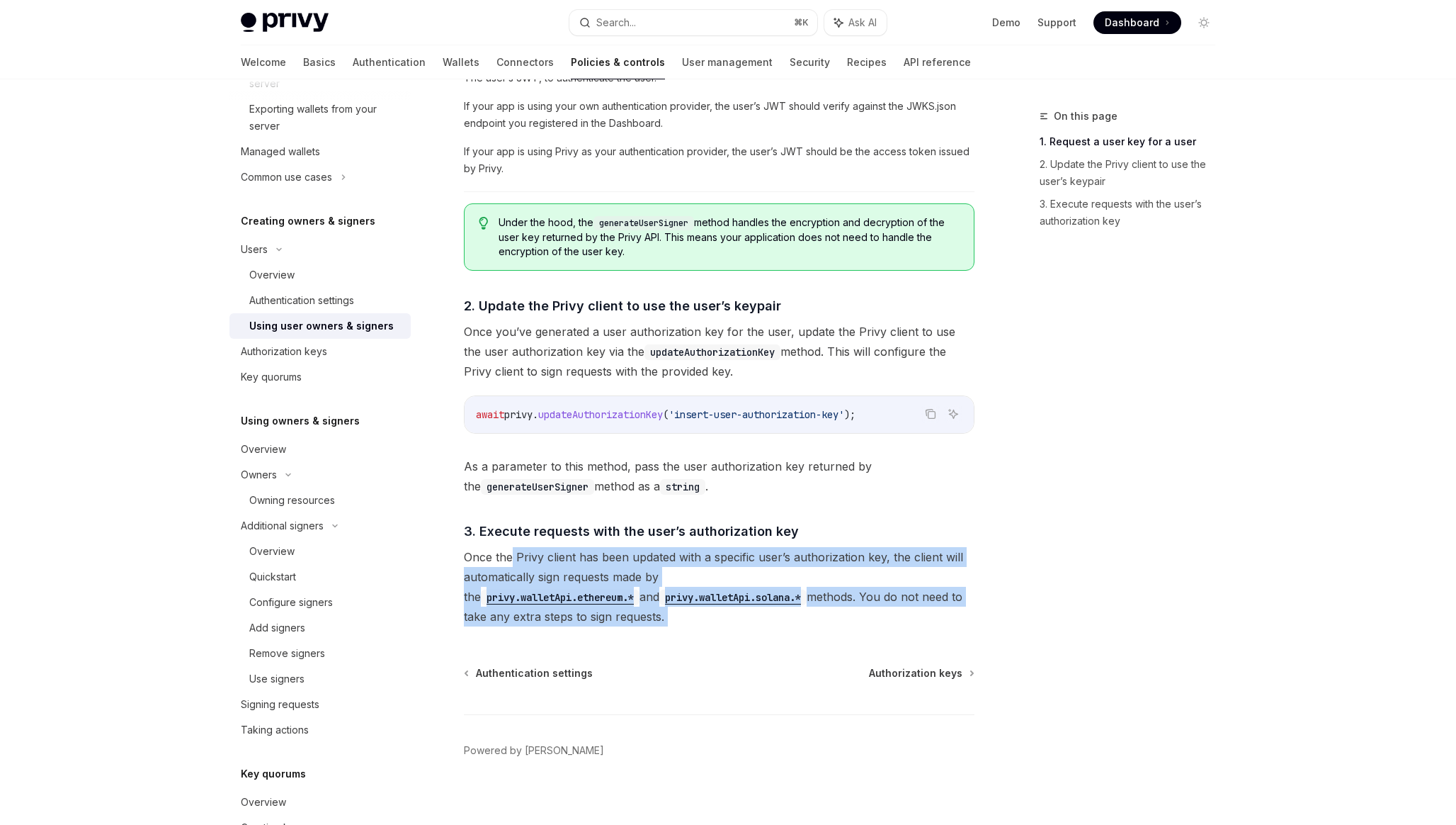
drag, startPoint x: 514, startPoint y: 554, endPoint x: 533, endPoint y: 618, distance: 66.8
click at [533, 618] on span "Once the Privy client has been updated with a specific user’s authorization key…" at bounding box center [719, 586] width 510 height 79
drag, startPoint x: 533, startPoint y: 618, endPoint x: 518, endPoint y: 562, distance: 58.0
click at [518, 562] on span "Once the Privy client has been updated with a specific user’s authorization key…" at bounding box center [719, 586] width 510 height 79
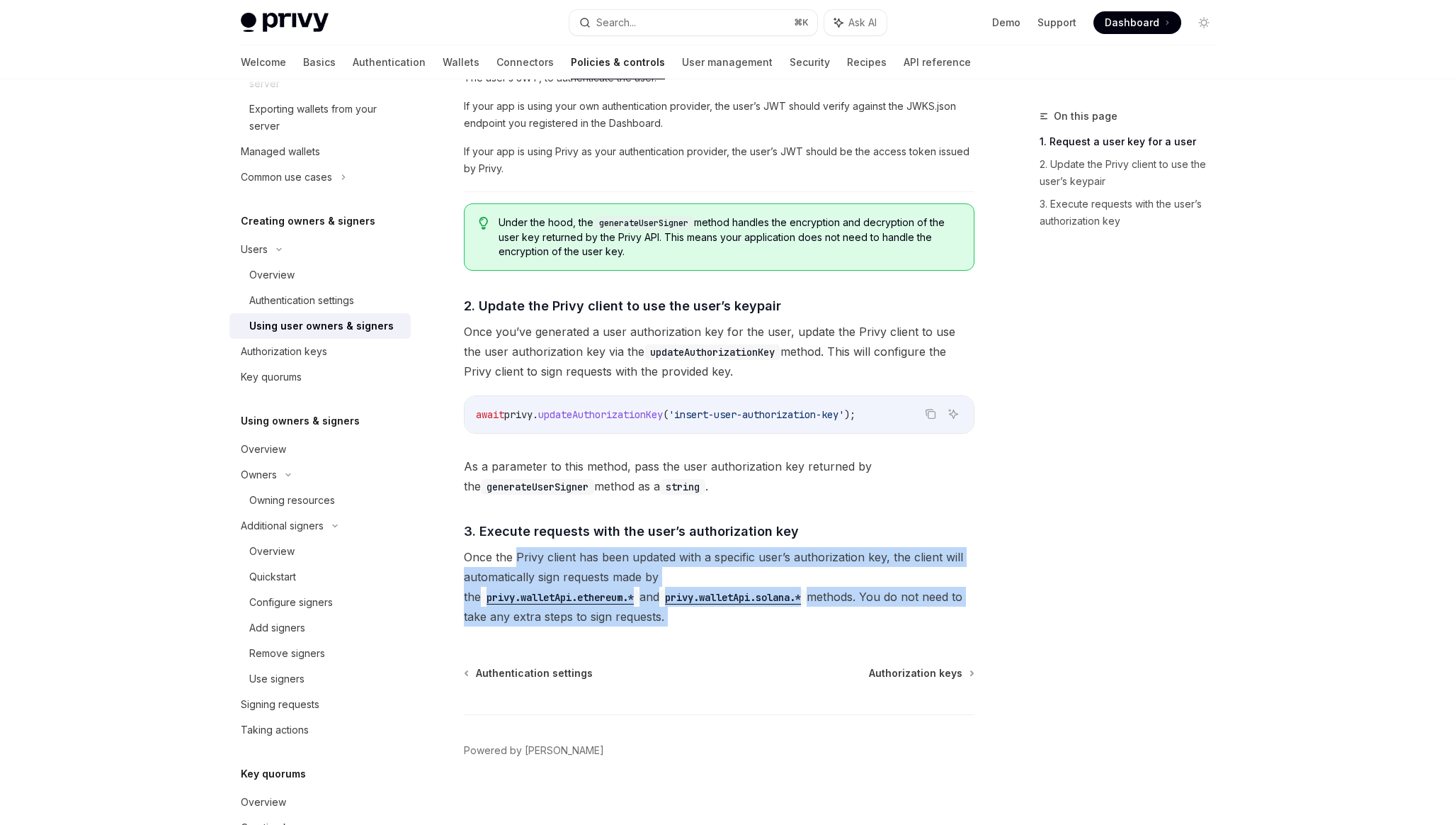
click at [518, 562] on span "Once the Privy client has been updated with a specific user’s authorization key…" at bounding box center [719, 586] width 510 height 79
drag, startPoint x: 518, startPoint y: 562, endPoint x: 525, endPoint y: 614, distance: 52.5
click at [525, 614] on span "Once the Privy client has been updated with a specific user’s authorization key…" at bounding box center [719, 586] width 510 height 79
drag, startPoint x: 525, startPoint y: 614, endPoint x: 514, endPoint y: 555, distance: 60.0
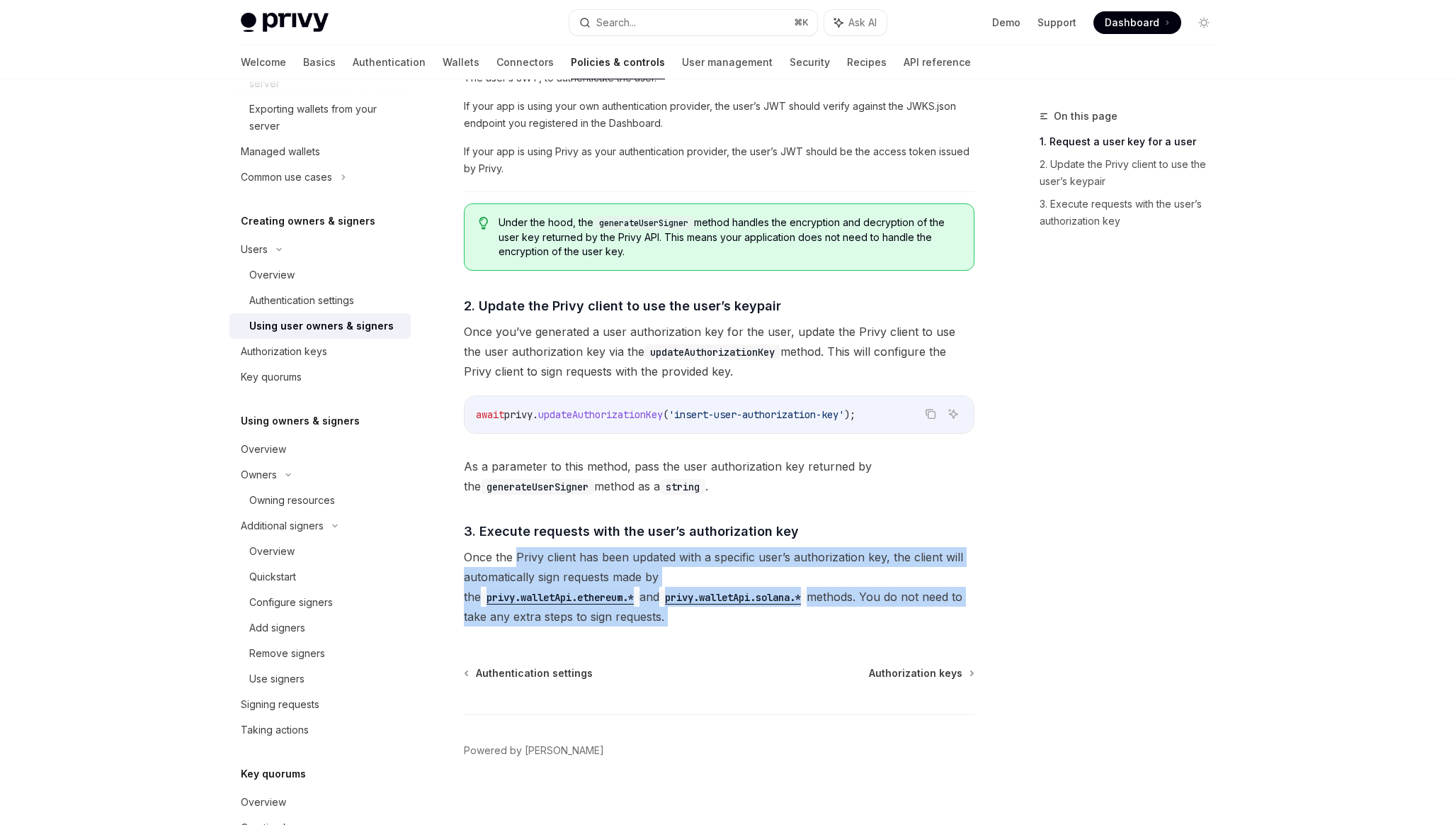
click at [514, 555] on span "Once the Privy client has been updated with a specific user’s authorization key…" at bounding box center [719, 586] width 510 height 79
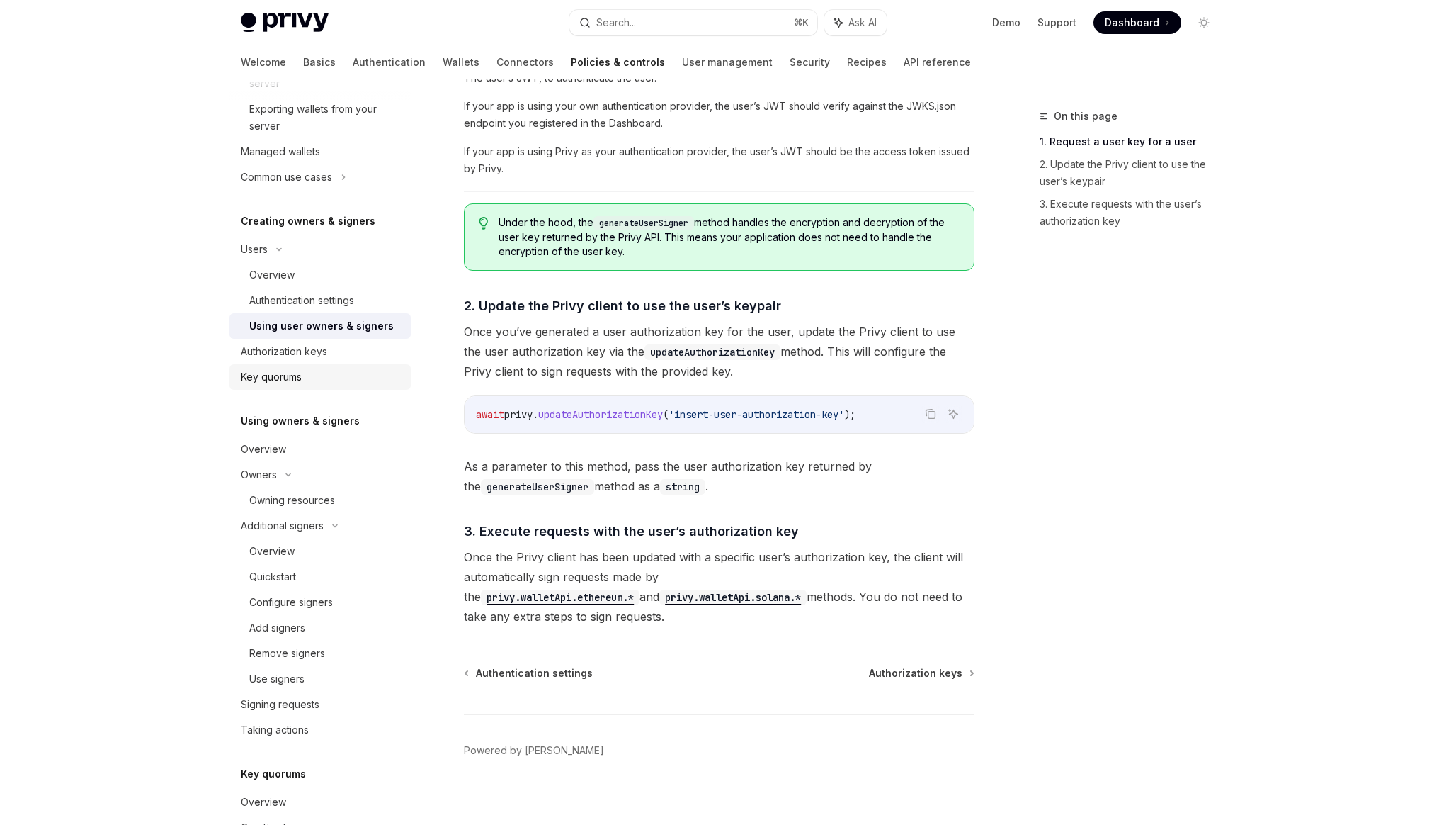
click at [263, 380] on div "Key quorums" at bounding box center [271, 377] width 61 height 17
type textarea "*"
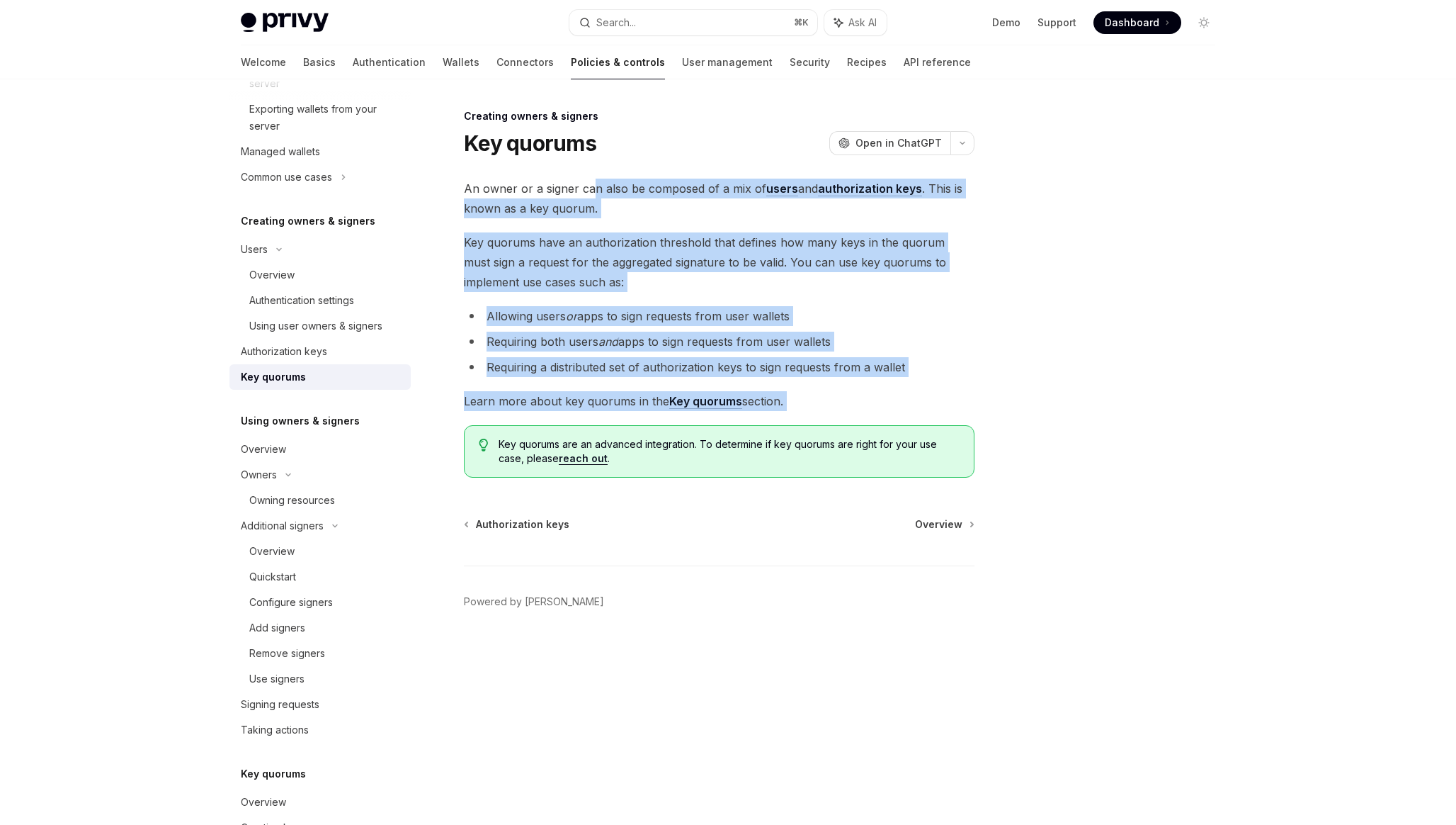
drag, startPoint x: 849, startPoint y: 415, endPoint x: 592, endPoint y: 185, distance: 344.9
click at [592, 185] on div "An owner or a signer can also be composed of a mix of users and authorization k…" at bounding box center [719, 328] width 510 height 299
click at [592, 185] on span "An owner or a signer can also be composed of a mix of users and authorization k…" at bounding box center [719, 198] width 510 height 40
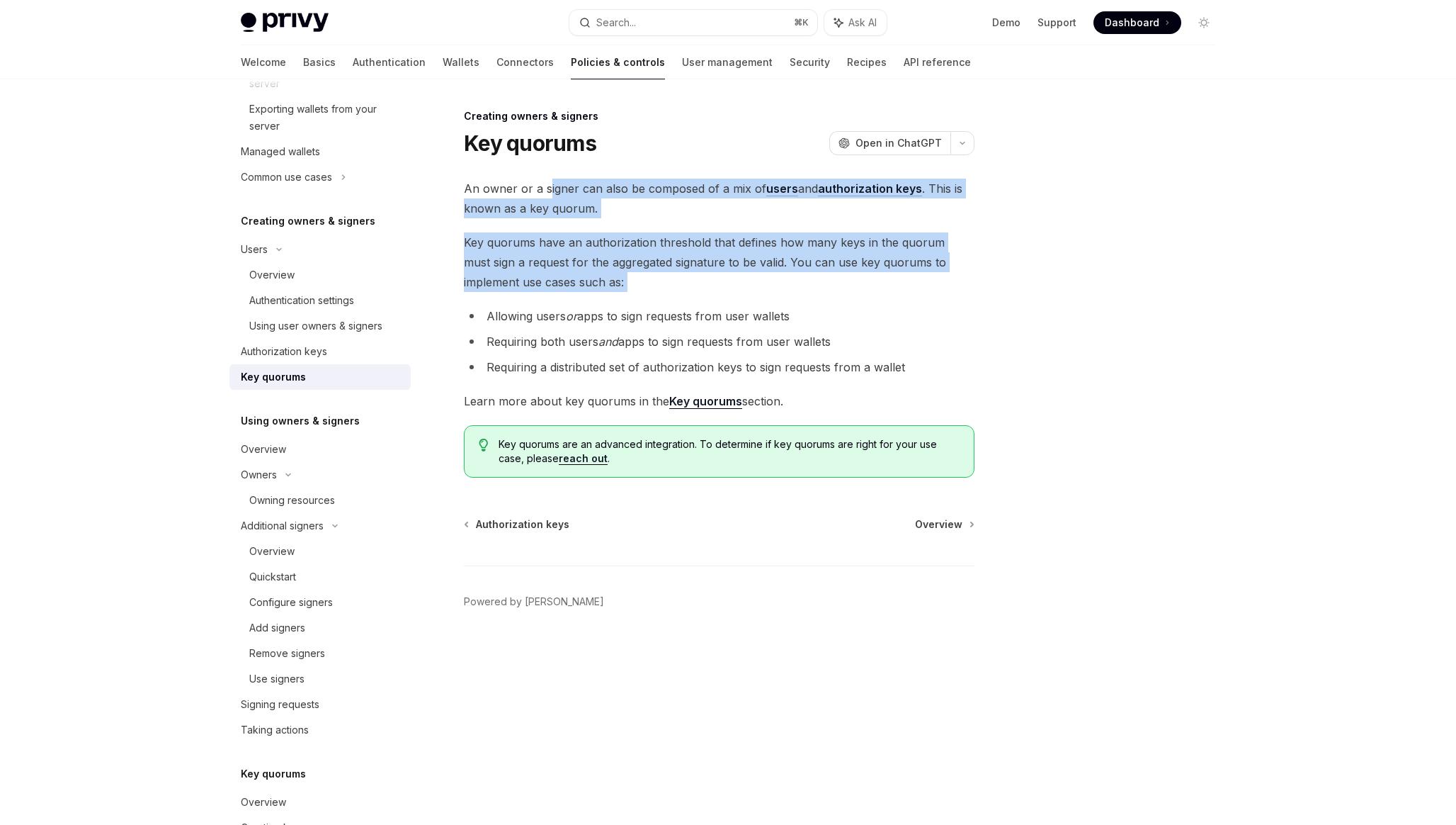
drag, startPoint x: 579, startPoint y: 296, endPoint x: 547, endPoint y: 181, distance: 119.4
click at [547, 181] on div "An owner or a signer can also be composed of a mix of users and authorization k…" at bounding box center [719, 328] width 510 height 299
click at [547, 183] on span "An owner or a signer can also be composed of a mix of users and authorization k…" at bounding box center [719, 198] width 510 height 40
drag, startPoint x: 547, startPoint y: 183, endPoint x: 576, endPoint y: 285, distance: 106.0
click at [576, 285] on div "An owner or a signer can also be composed of a mix of users and authorization k…" at bounding box center [719, 328] width 510 height 299
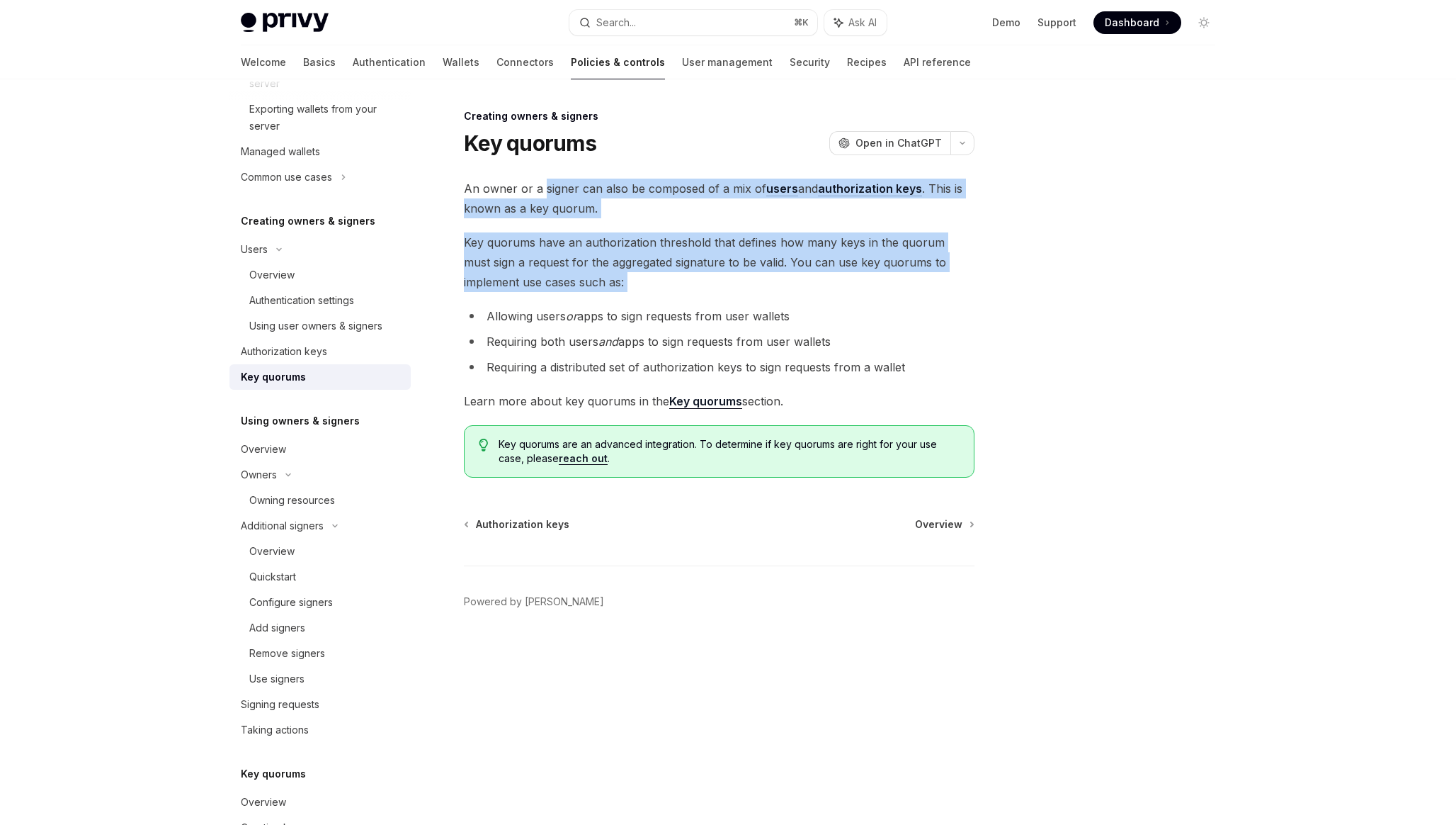
click at [576, 285] on span "Key quorums have an authorization threshold that defines how many keys in the q…" at bounding box center [719, 262] width 510 height 60
drag, startPoint x: 576, startPoint y: 285, endPoint x: 528, endPoint y: 192, distance: 104.7
click at [528, 192] on div "An owner or a signer can also be composed of a mix of users and authorization k…" at bounding box center [719, 328] width 510 height 299
click at [528, 192] on span "An owner or a signer can also be composed of a mix of users and authorization k…" at bounding box center [719, 198] width 510 height 40
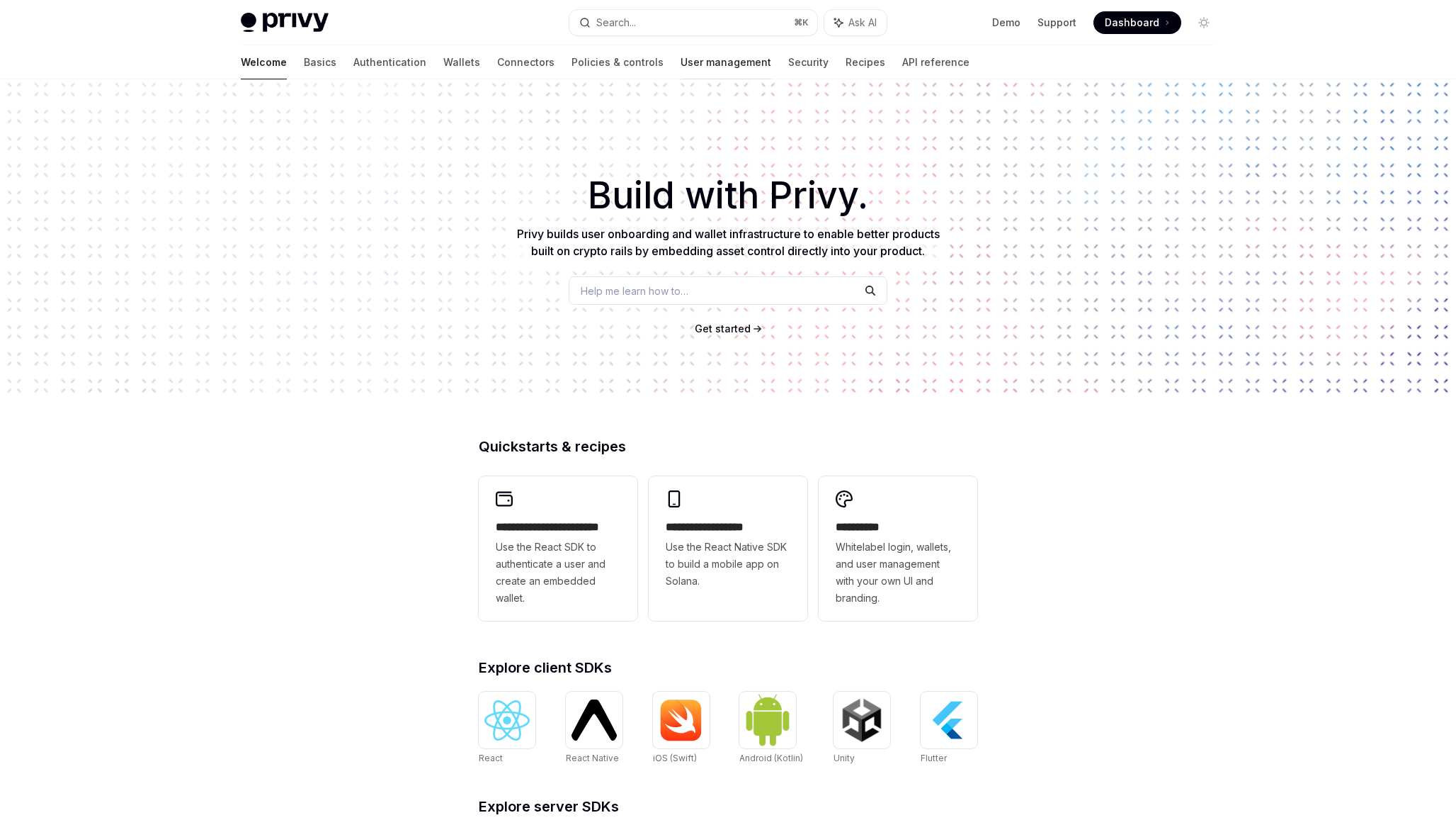
click at [681, 70] on link "User management" at bounding box center [726, 62] width 91 height 34
type textarea "*"
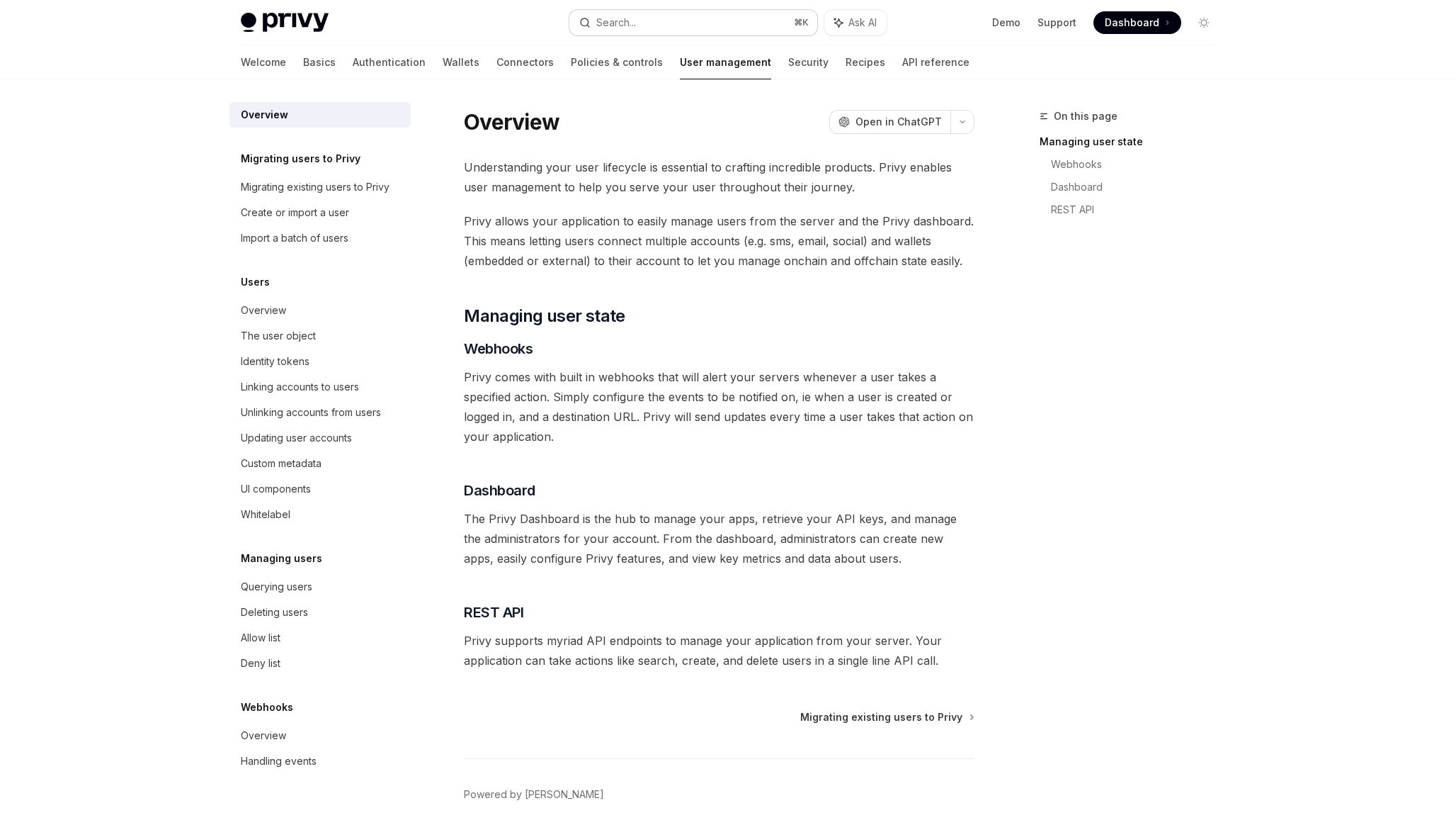
click at [596, 33] on button "Search... ⌘ K" at bounding box center [693, 23] width 248 height 26
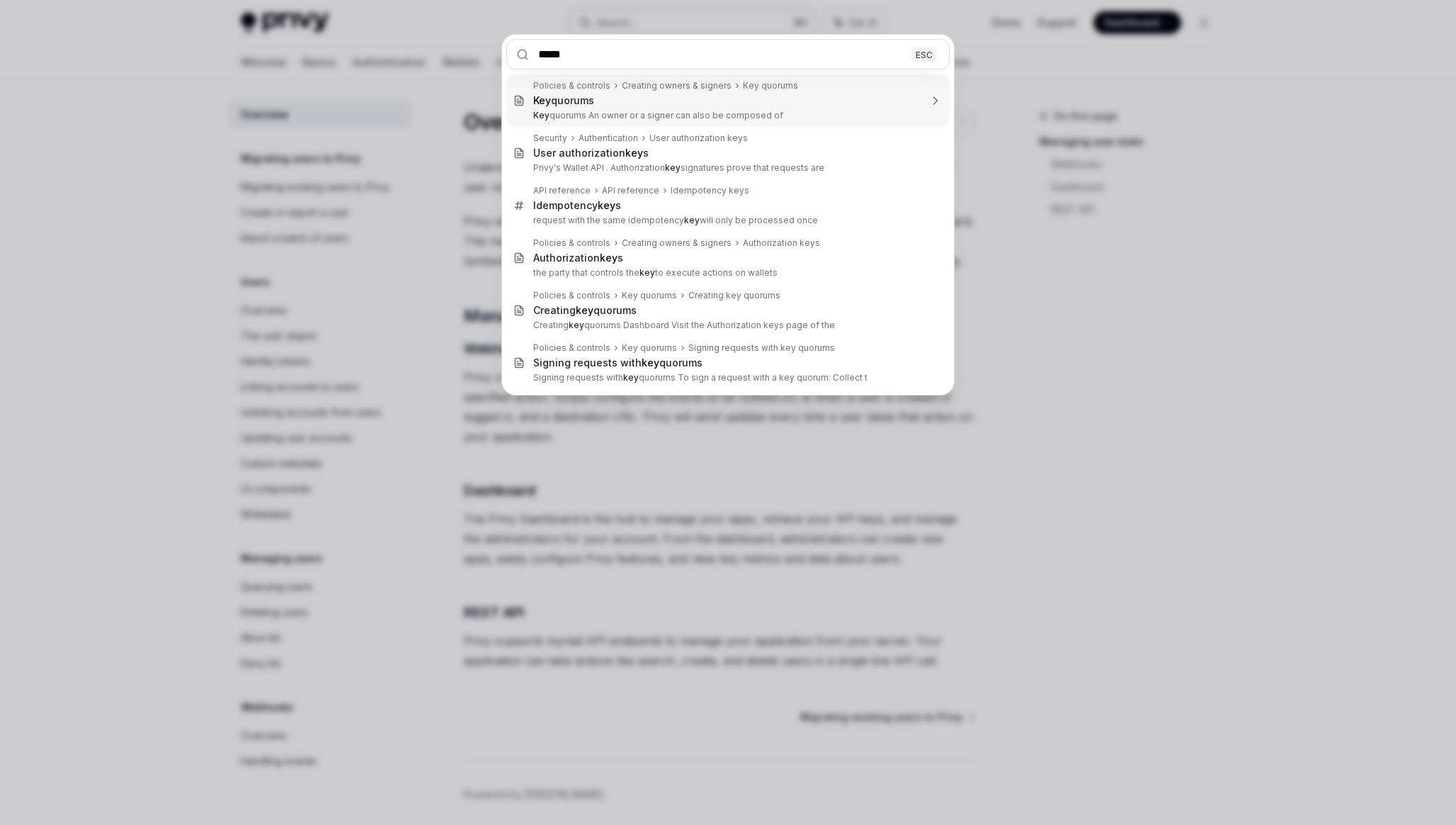
type input "******"
type textarea "*"
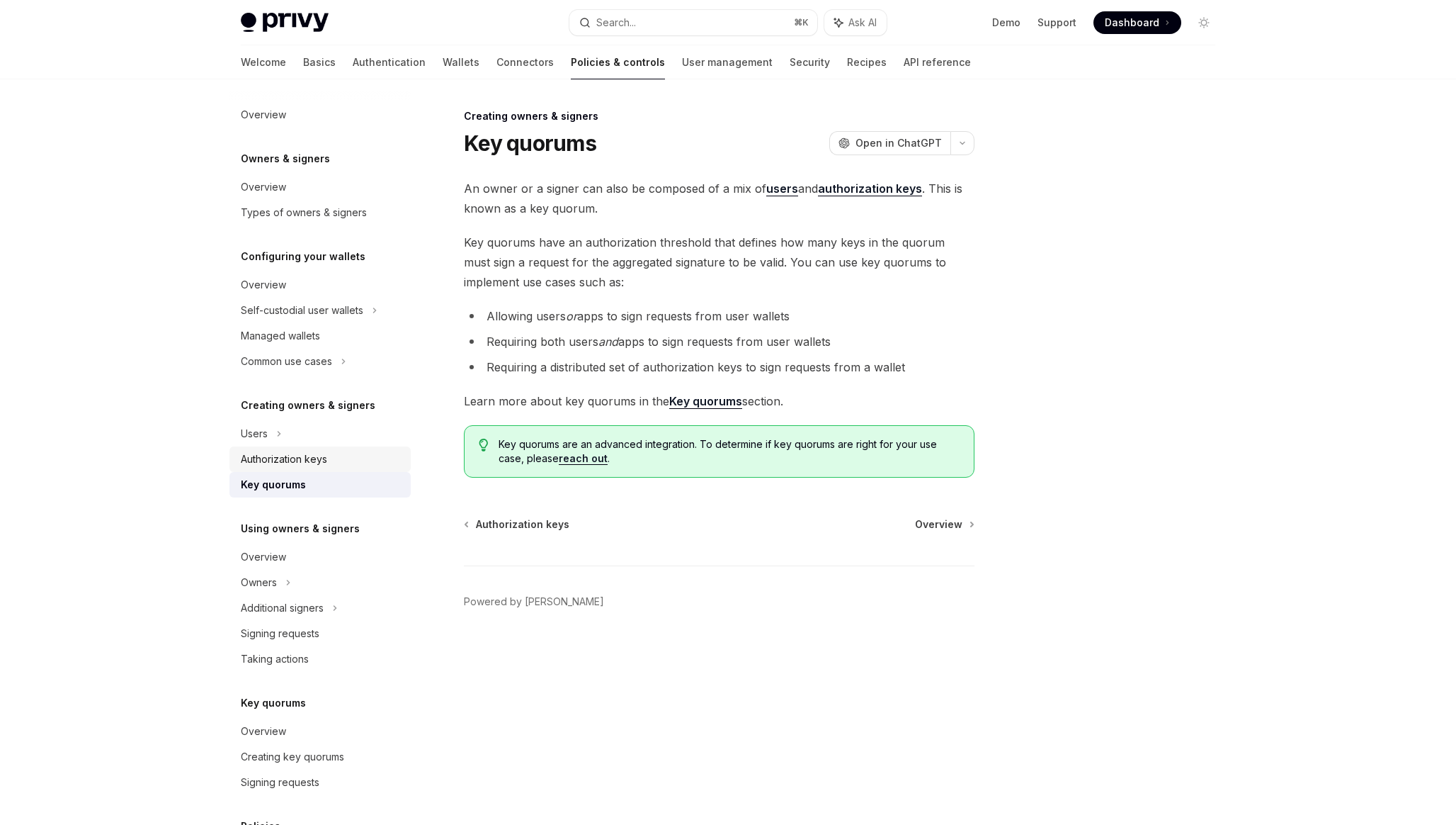
click at [295, 466] on div "Authorization keys" at bounding box center [284, 460] width 86 height 17
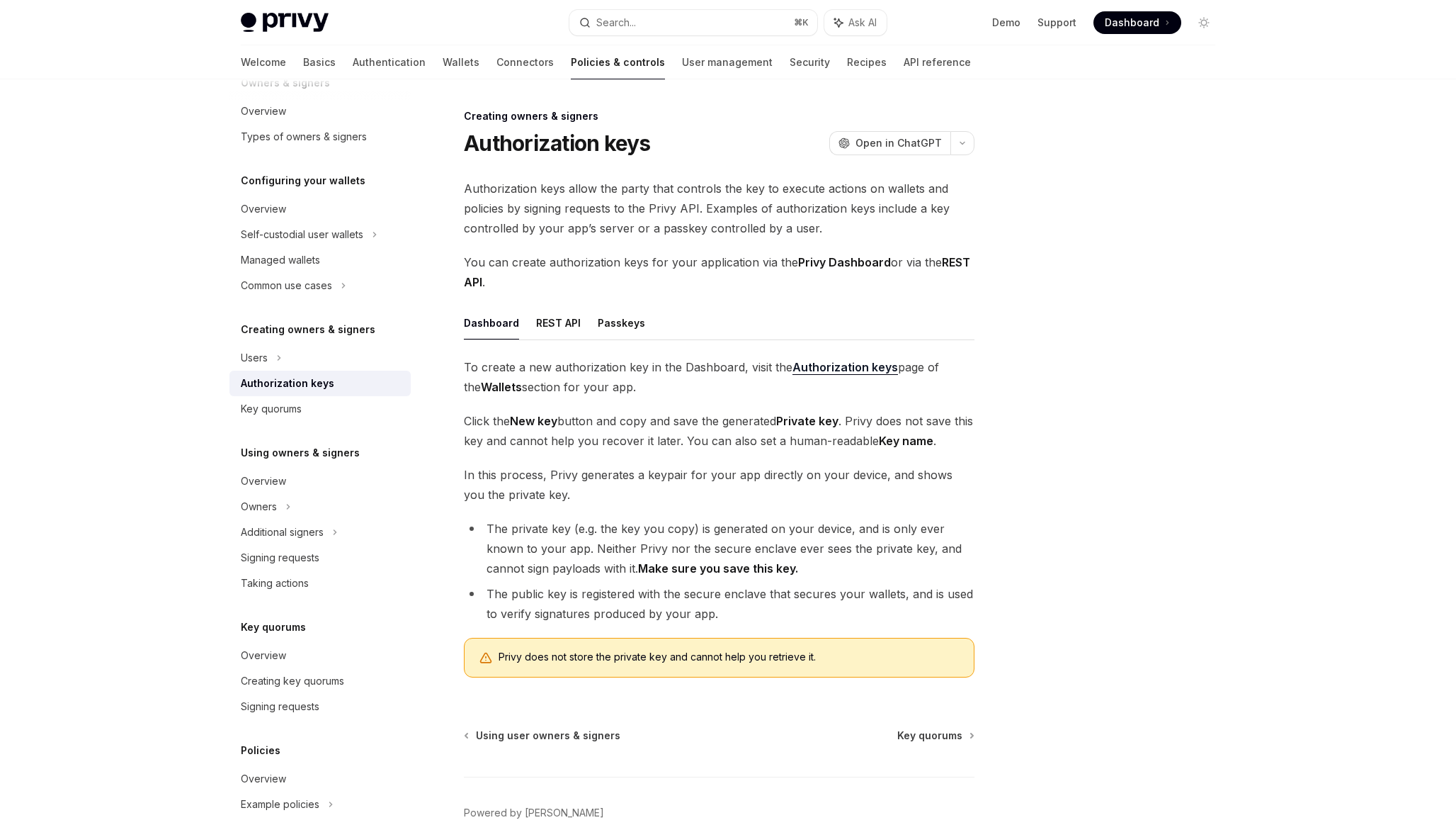
scroll to position [107, 0]
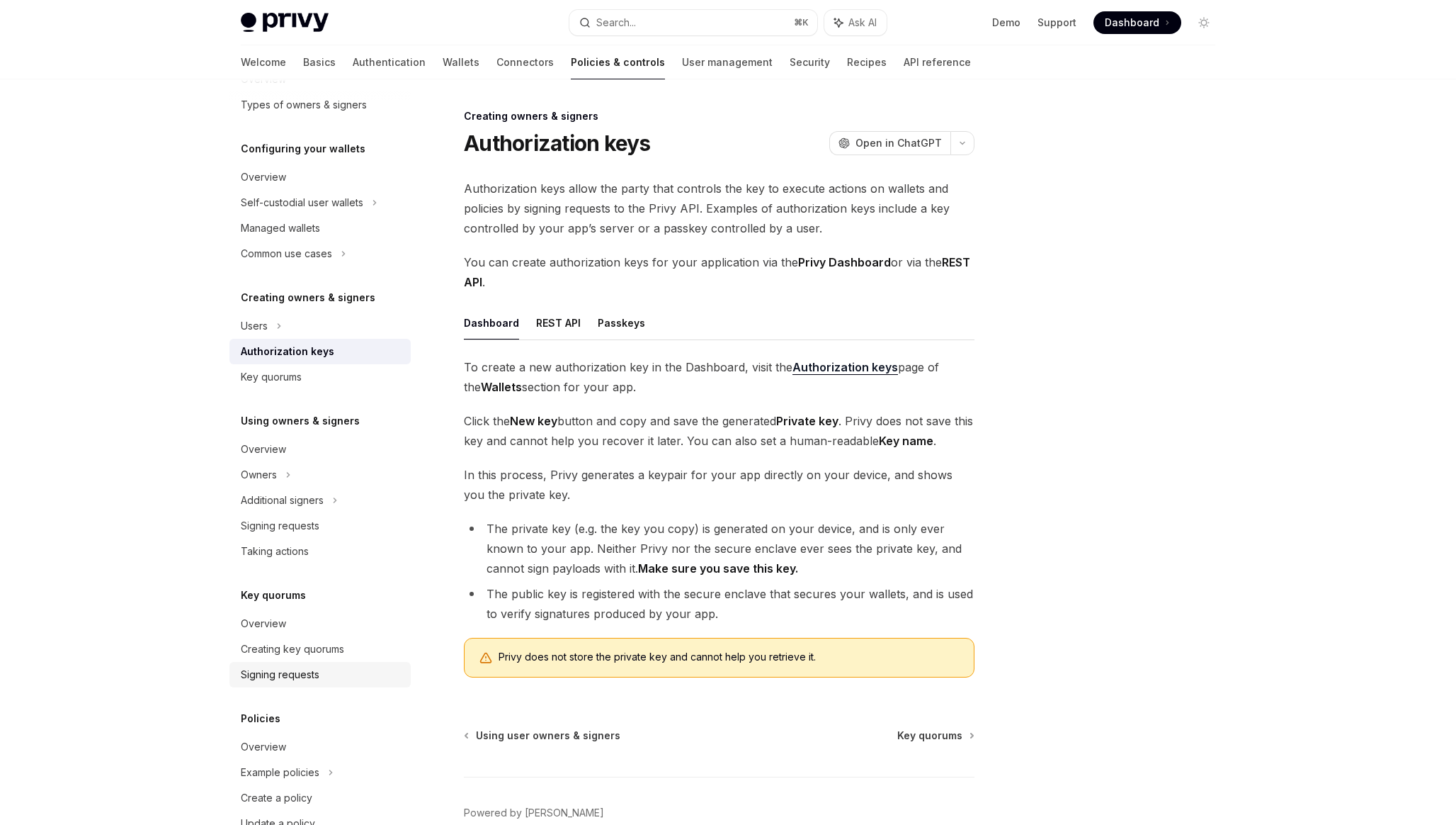
click at [258, 667] on div "Signing requests" at bounding box center [280, 674] width 78 height 17
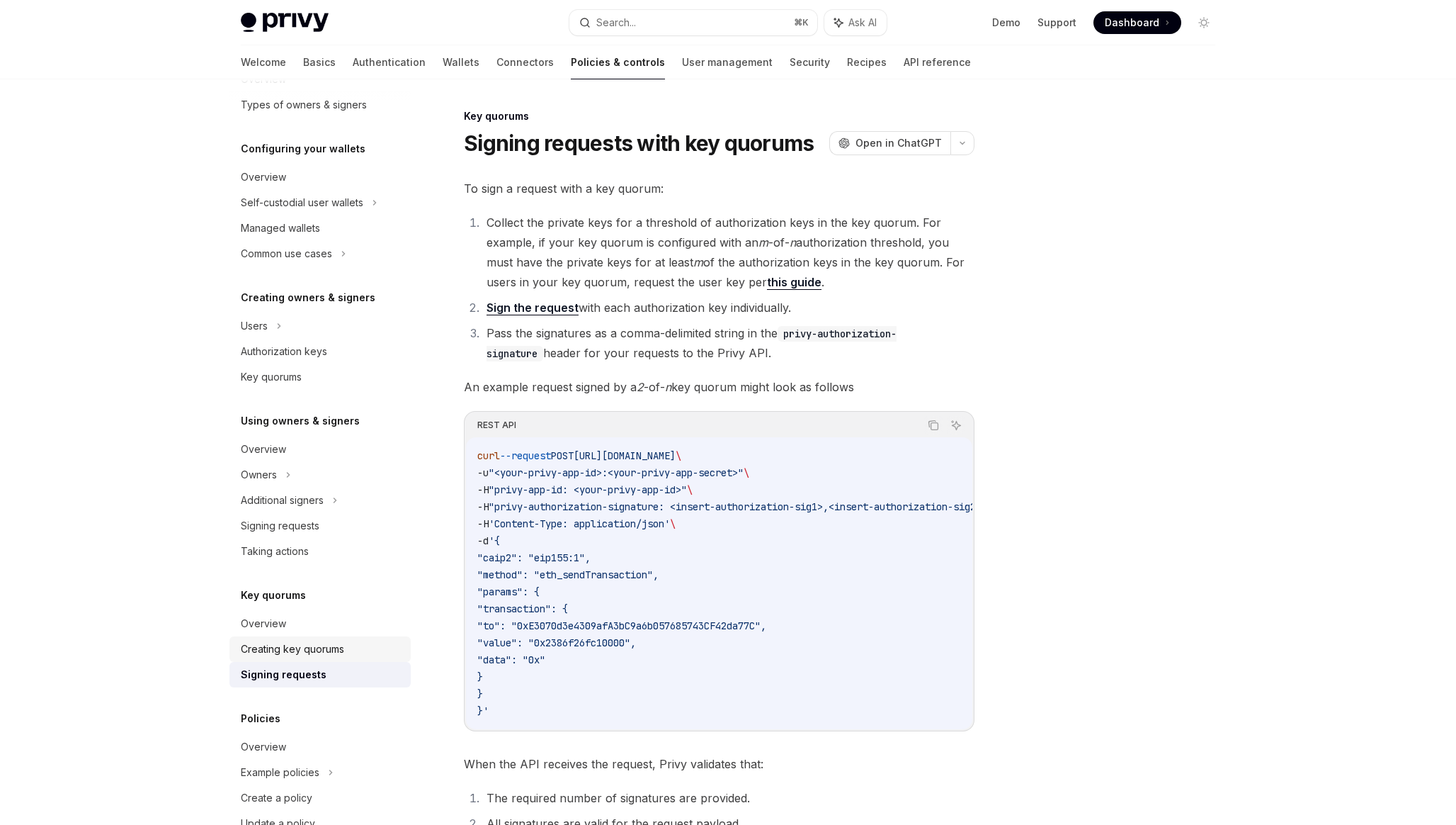
click at [275, 646] on div "Creating key quorums" at bounding box center [292, 649] width 103 height 17
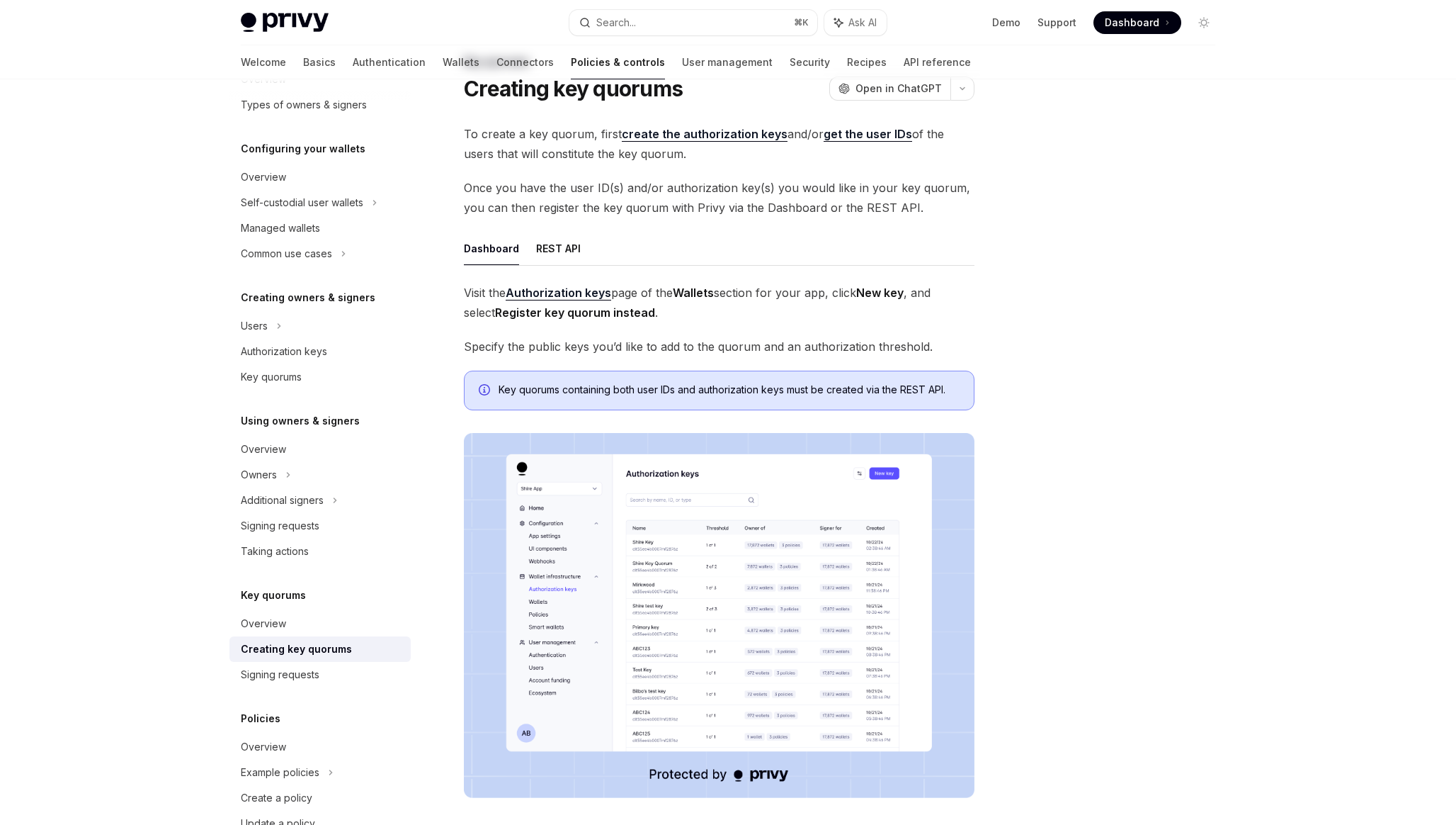
scroll to position [57, 0]
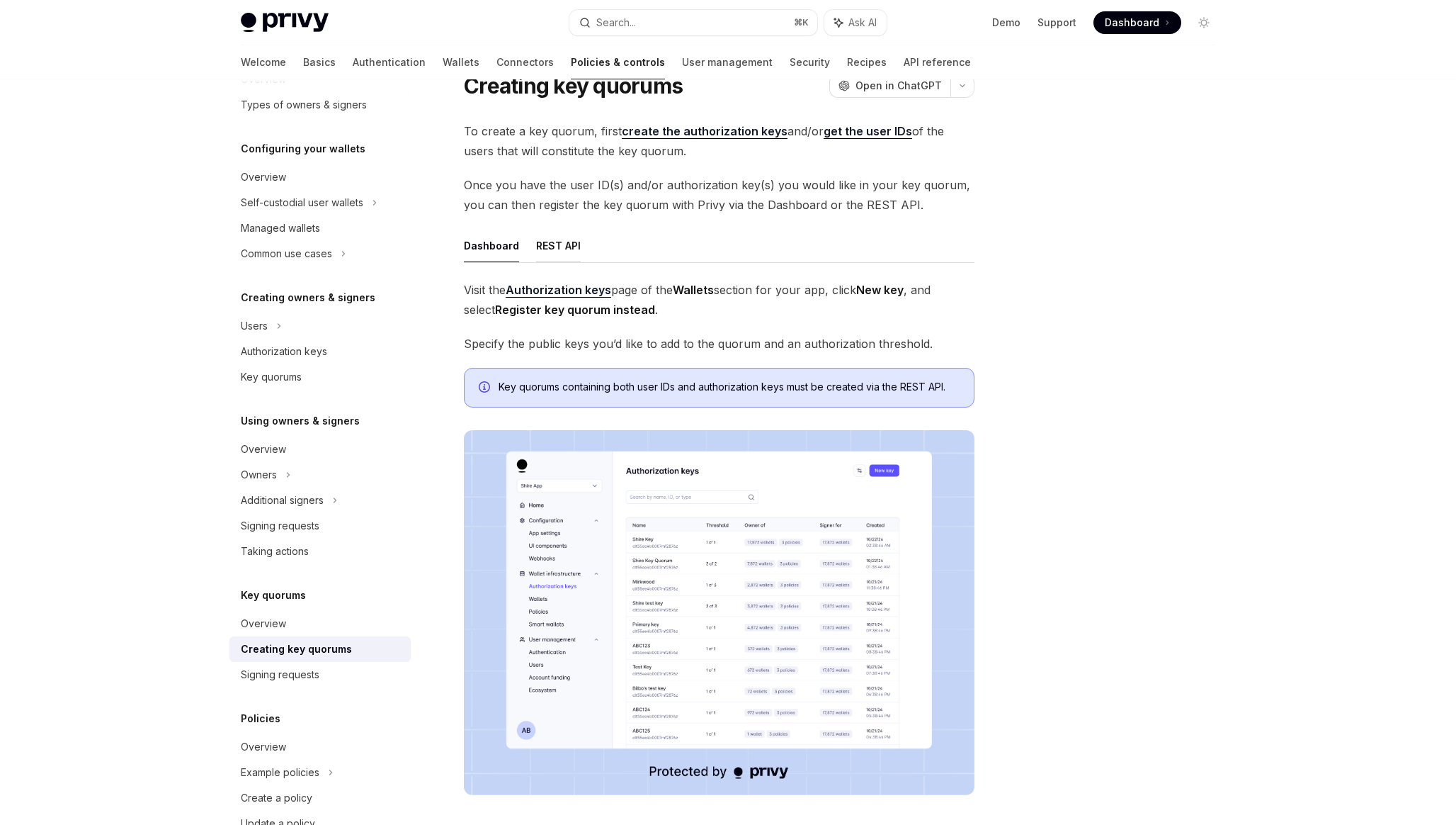
click at [556, 237] on button "REST API" at bounding box center [558, 245] width 45 height 33
type textarea "*"
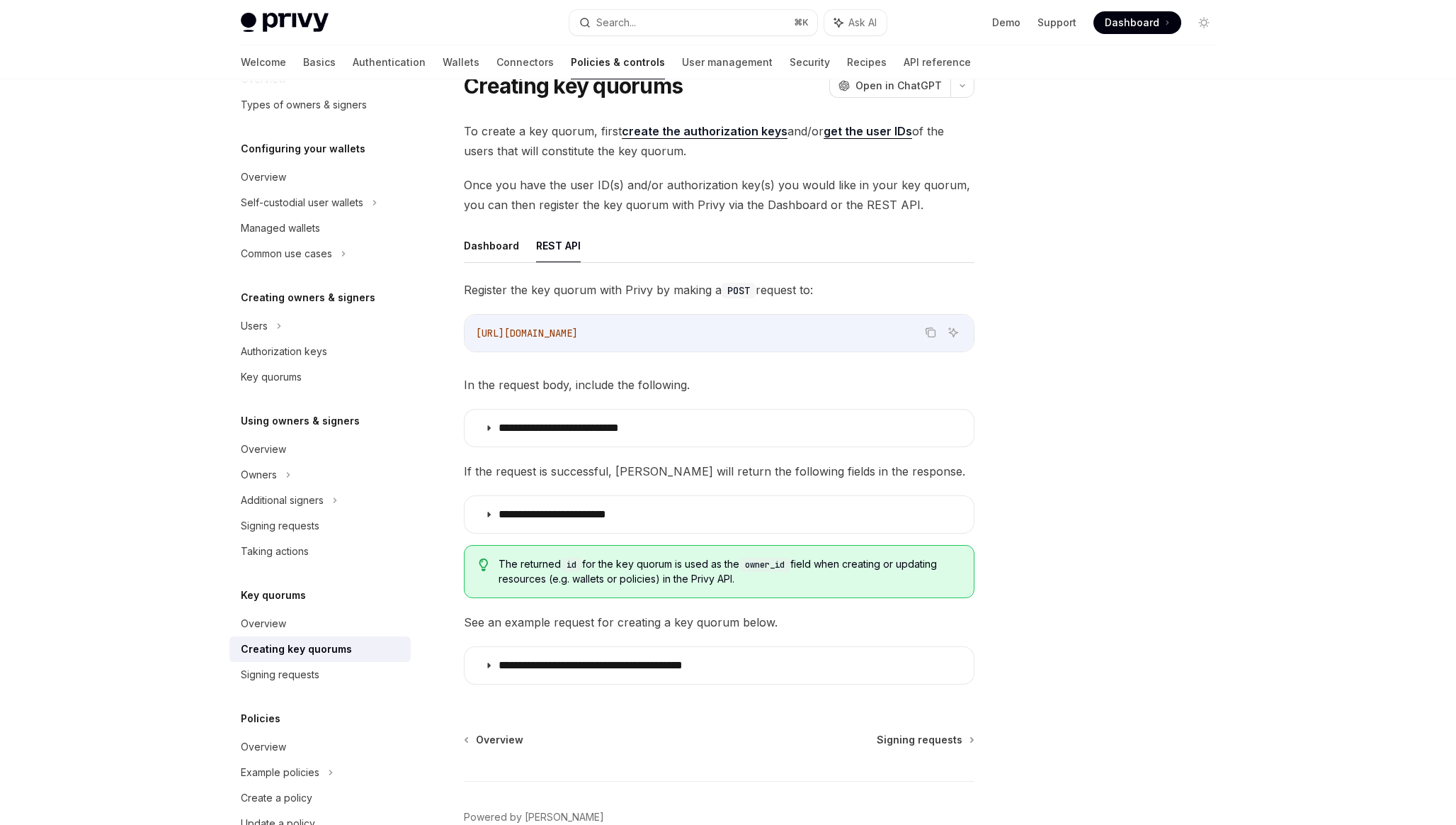
drag, startPoint x: 715, startPoint y: 327, endPoint x: 528, endPoint y: 322, distance: 187.1
click at [528, 322] on div "https://api.privy.io/v1/key_quorums" at bounding box center [720, 333] width 510 height 37
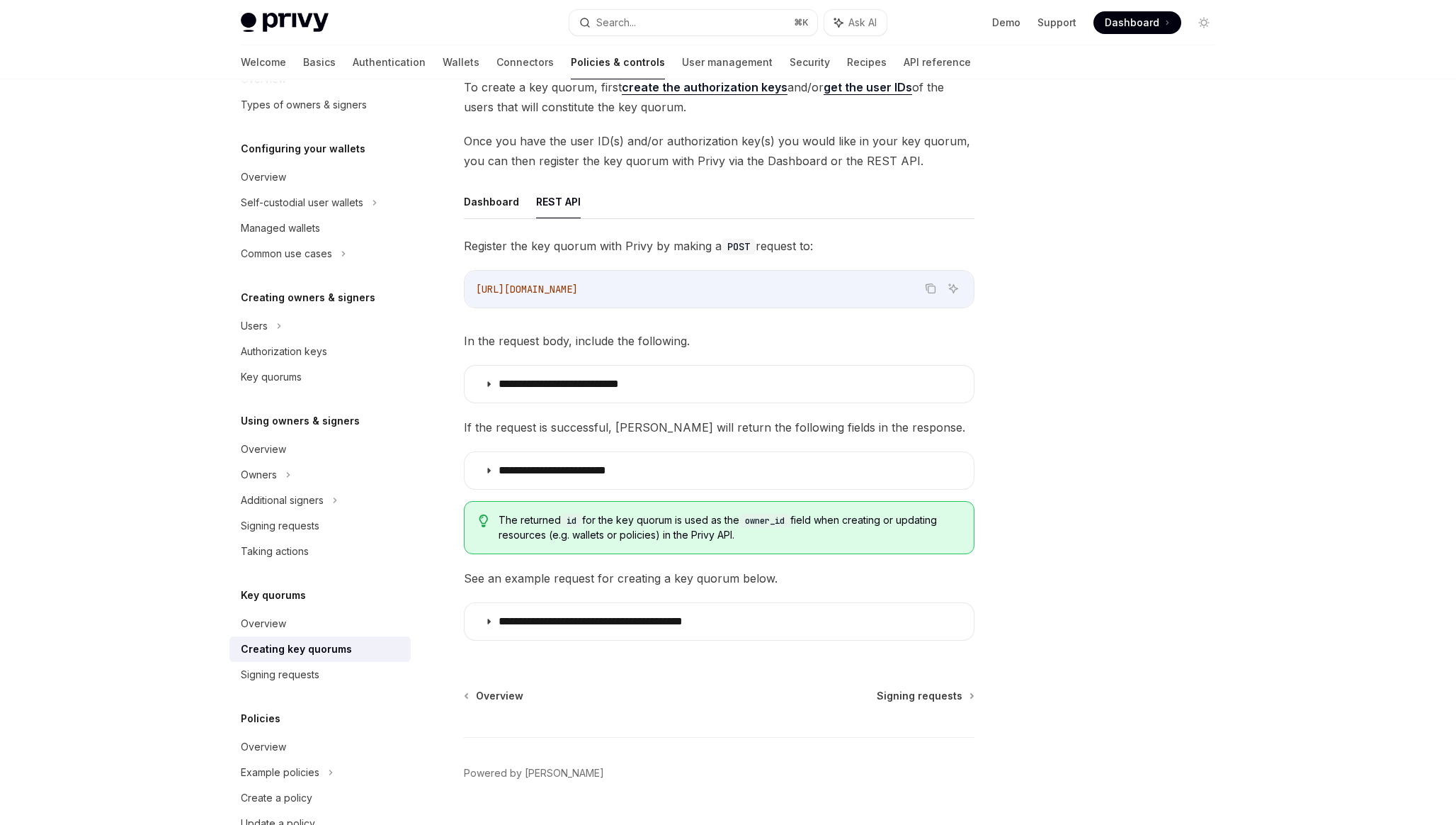
scroll to position [107, 0]
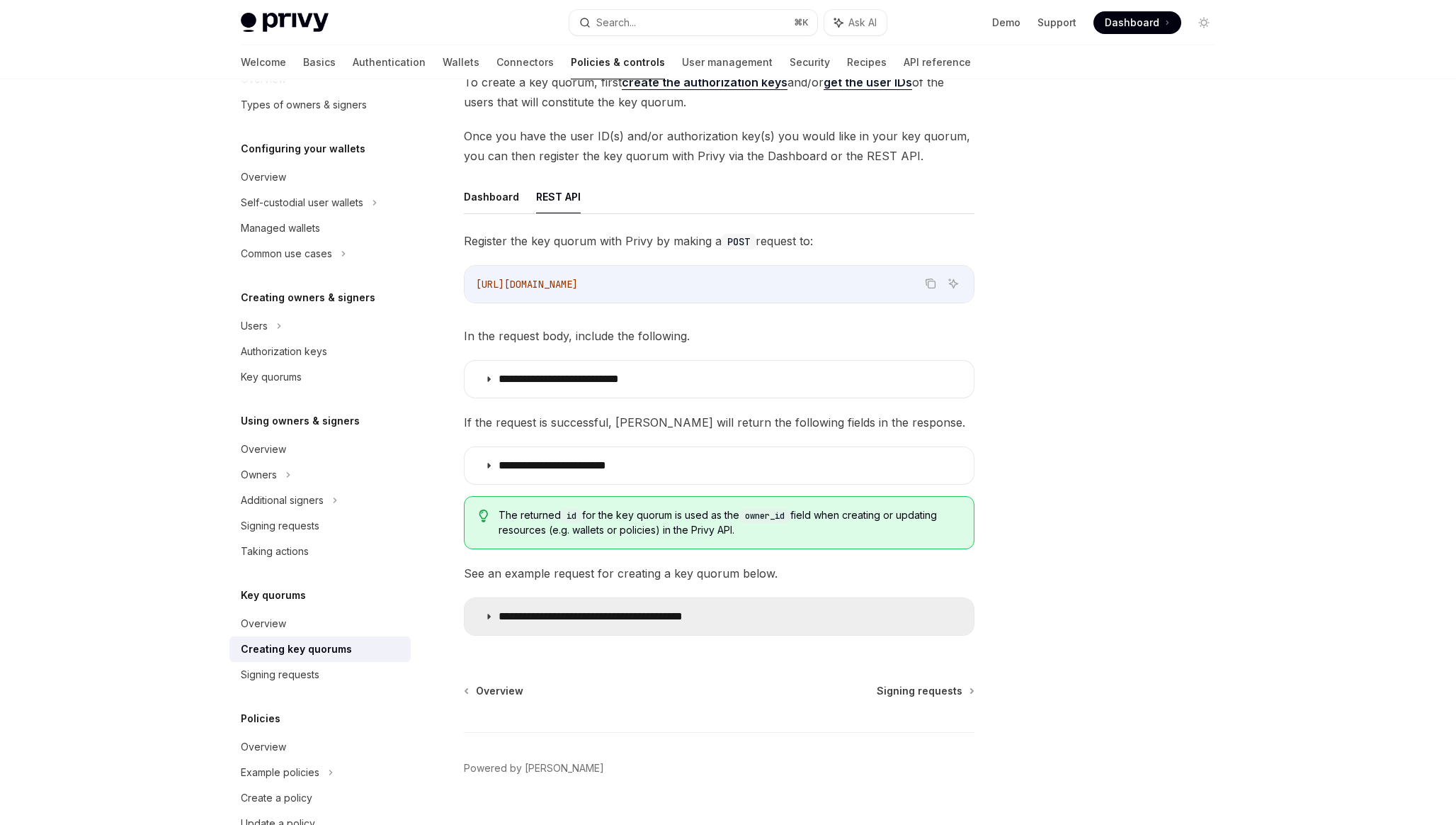
click at [591, 608] on summary "**********" at bounding box center [720, 616] width 510 height 37
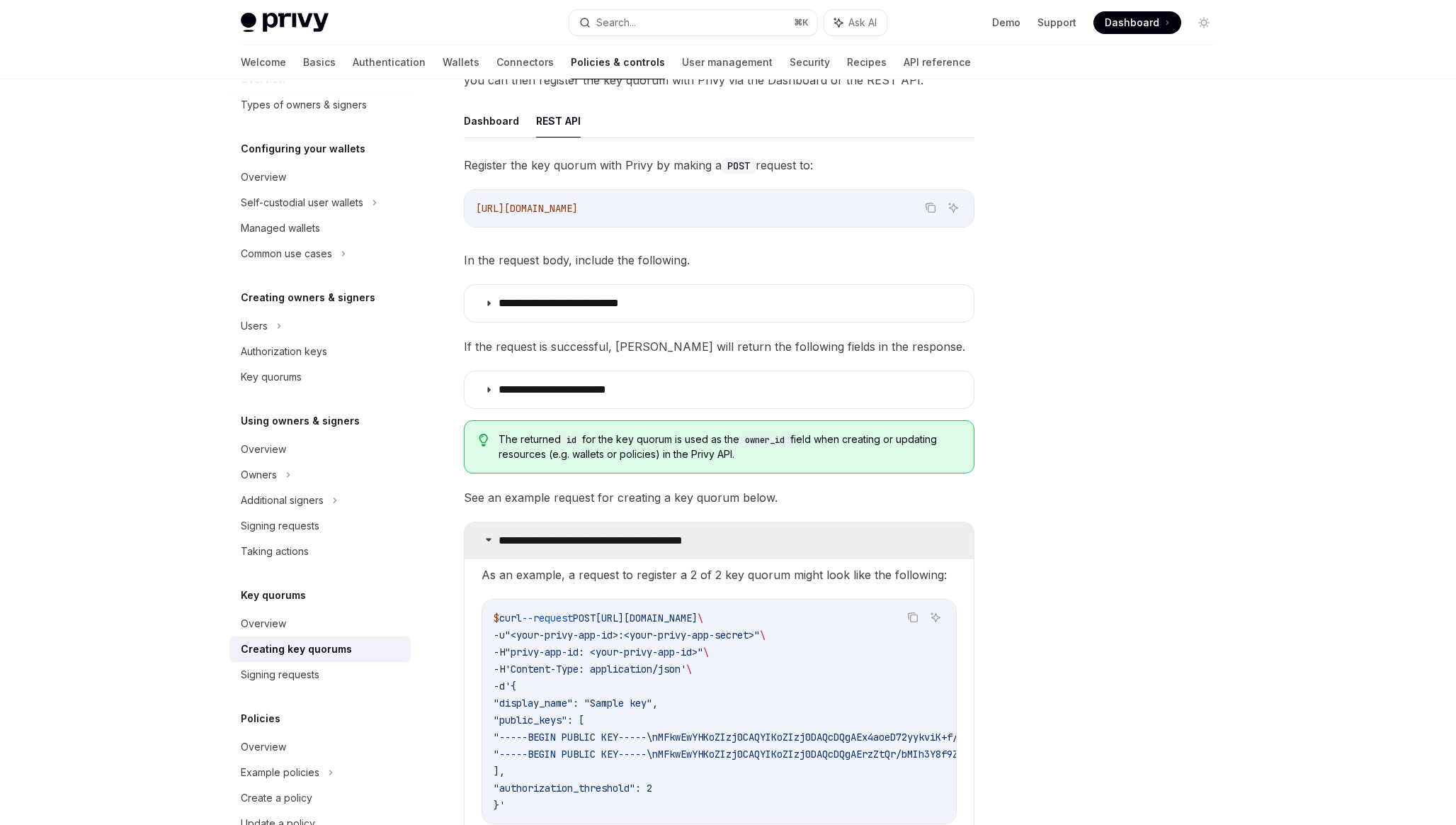
click at [590, 533] on p "**********" at bounding box center [624, 540] width 251 height 14
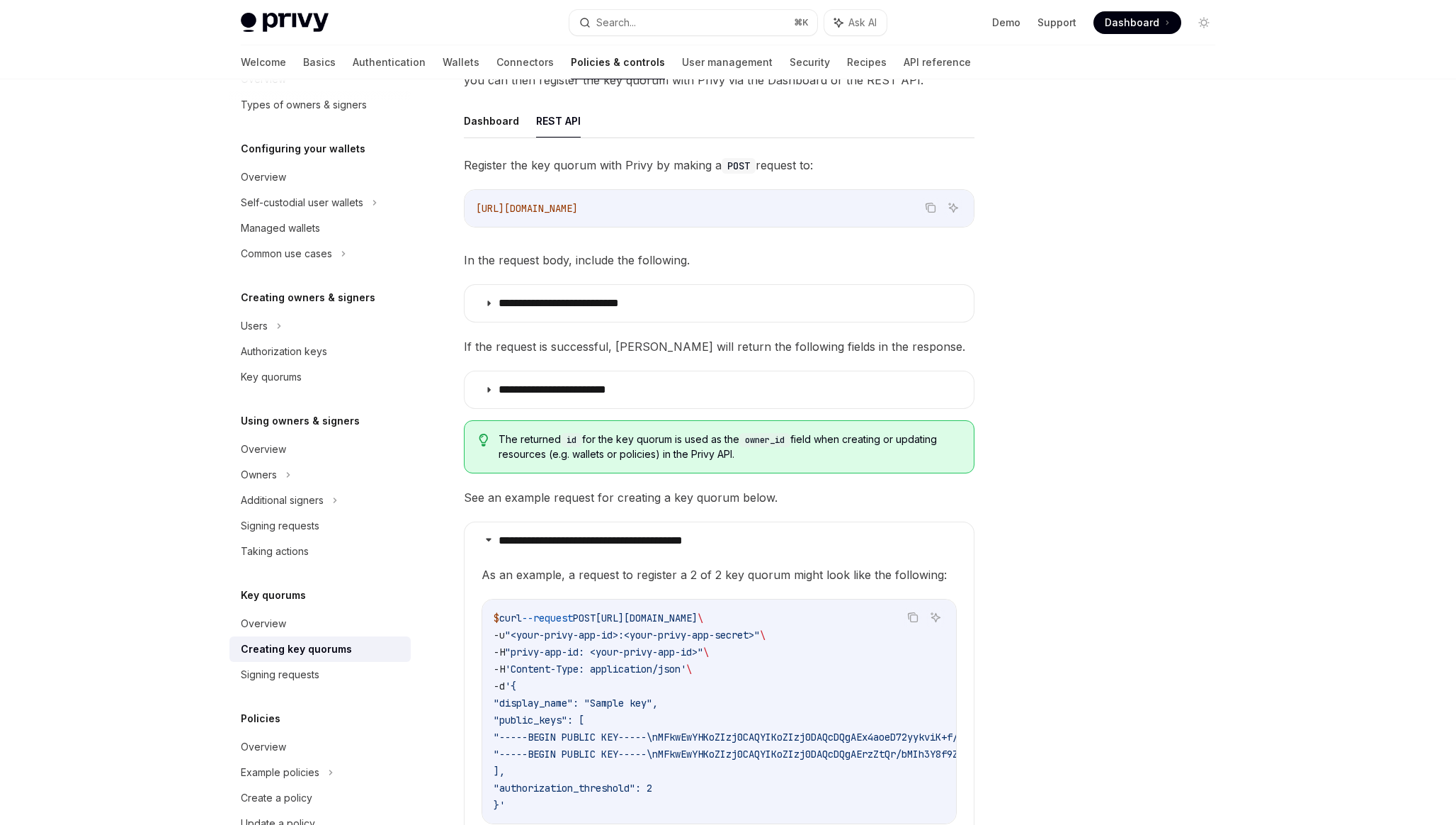
scroll to position [136, 0]
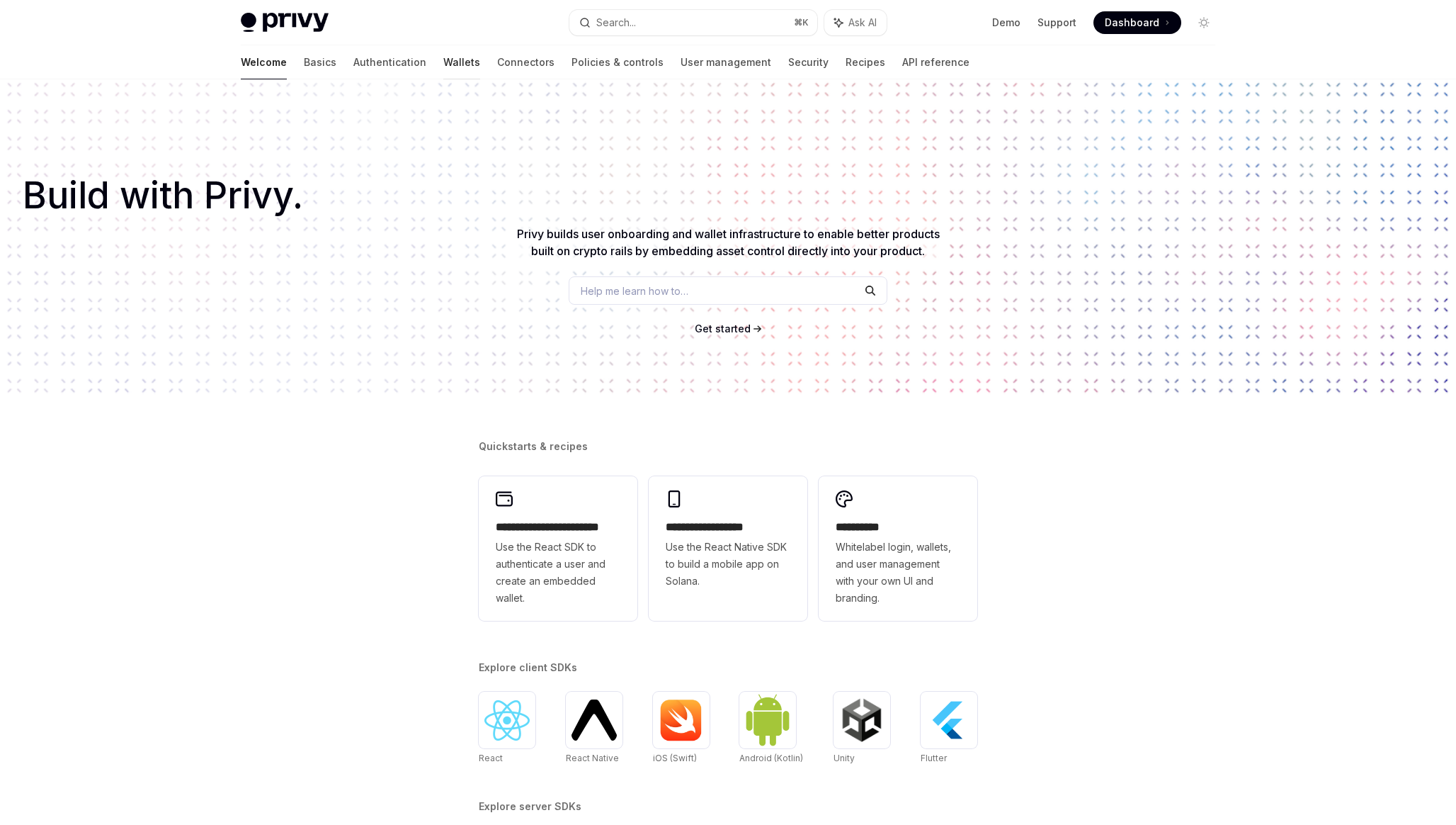
click at [444, 63] on link "Wallets" at bounding box center [462, 62] width 37 height 34
type textarea "*"
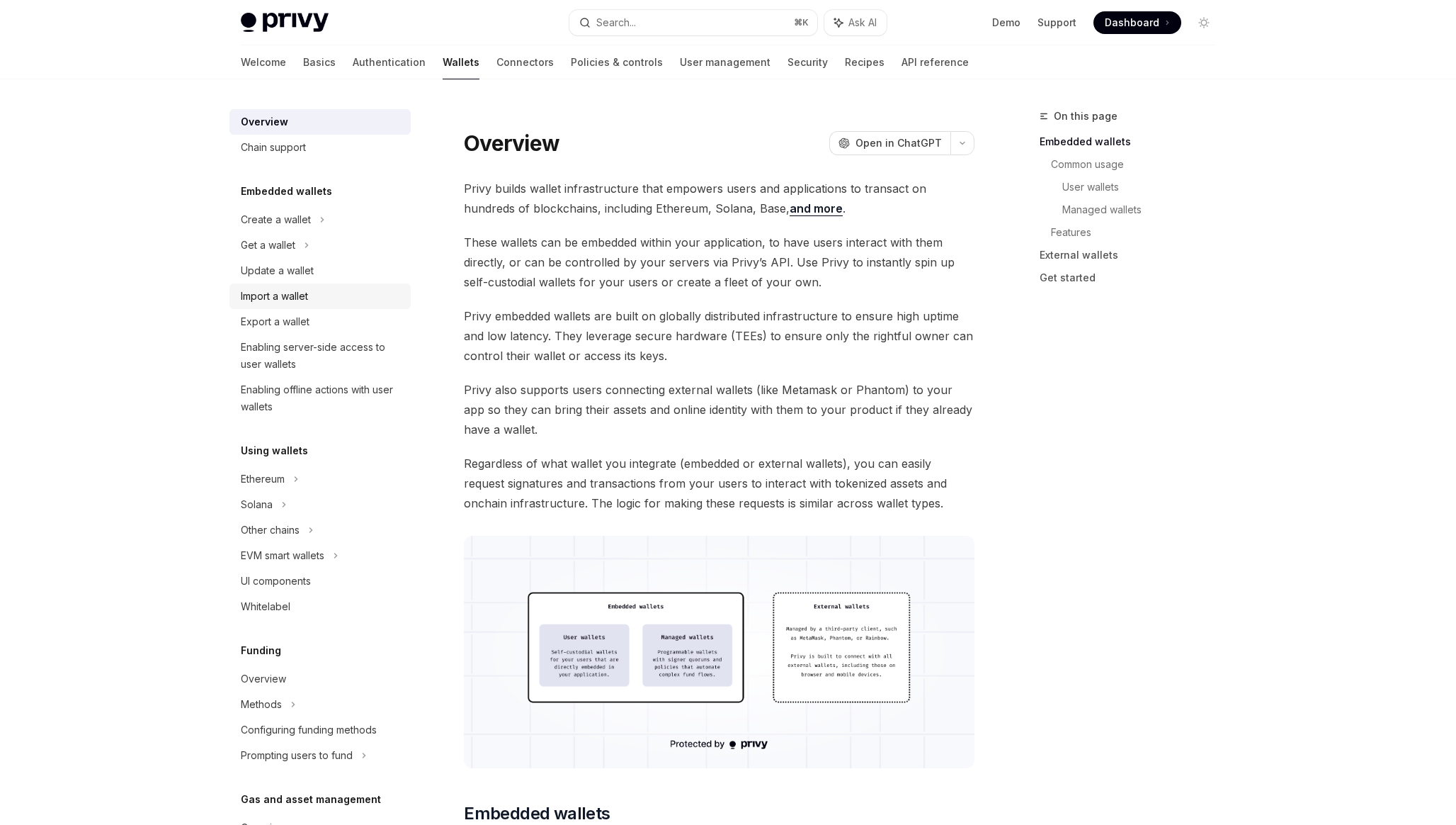
click at [283, 307] on link "Import a wallet" at bounding box center [320, 296] width 181 height 26
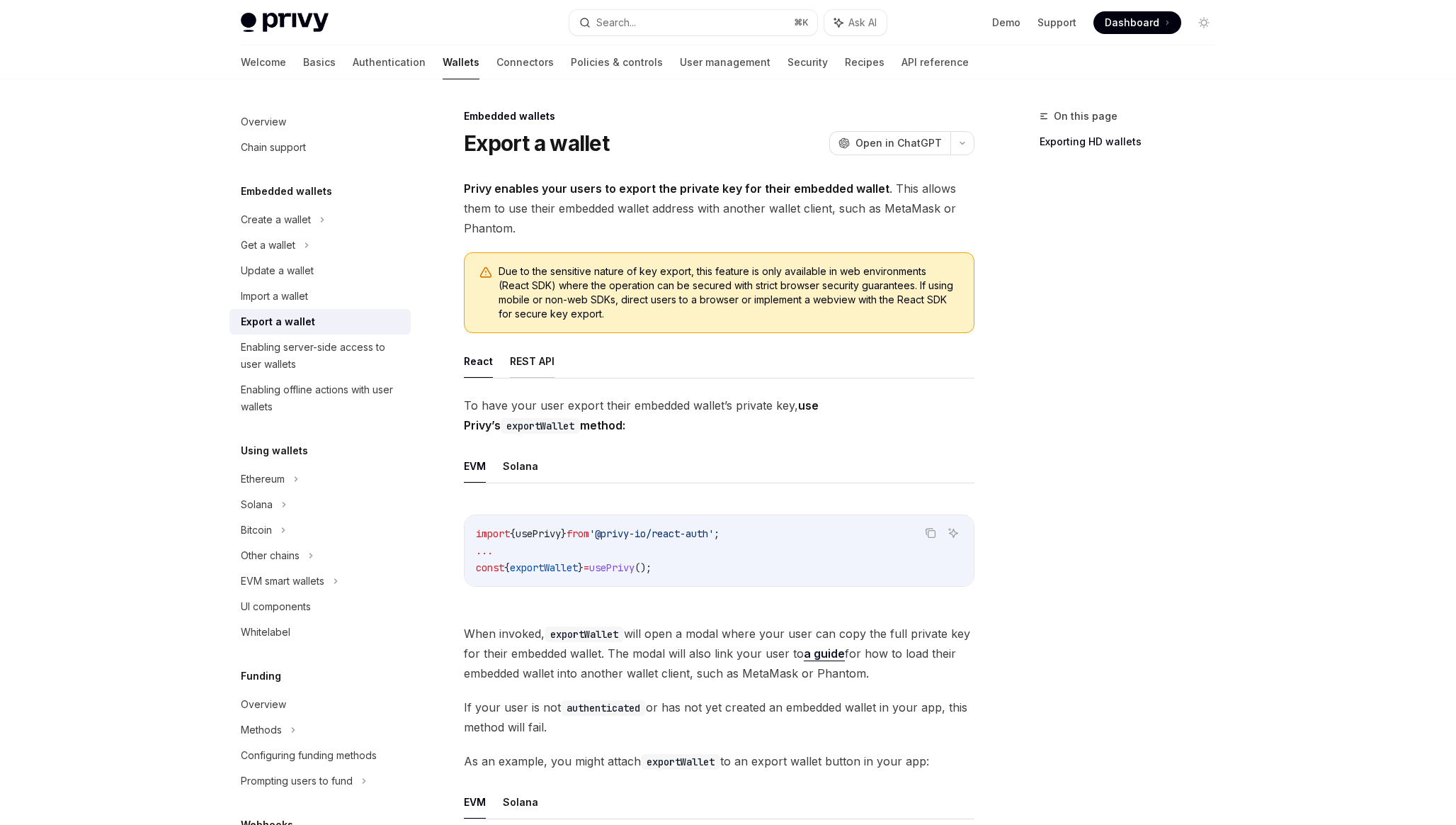
click at [525, 361] on button "REST API" at bounding box center [532, 361] width 45 height 33
type textarea "*"
